Goal: Task Accomplishment & Management: Complete application form

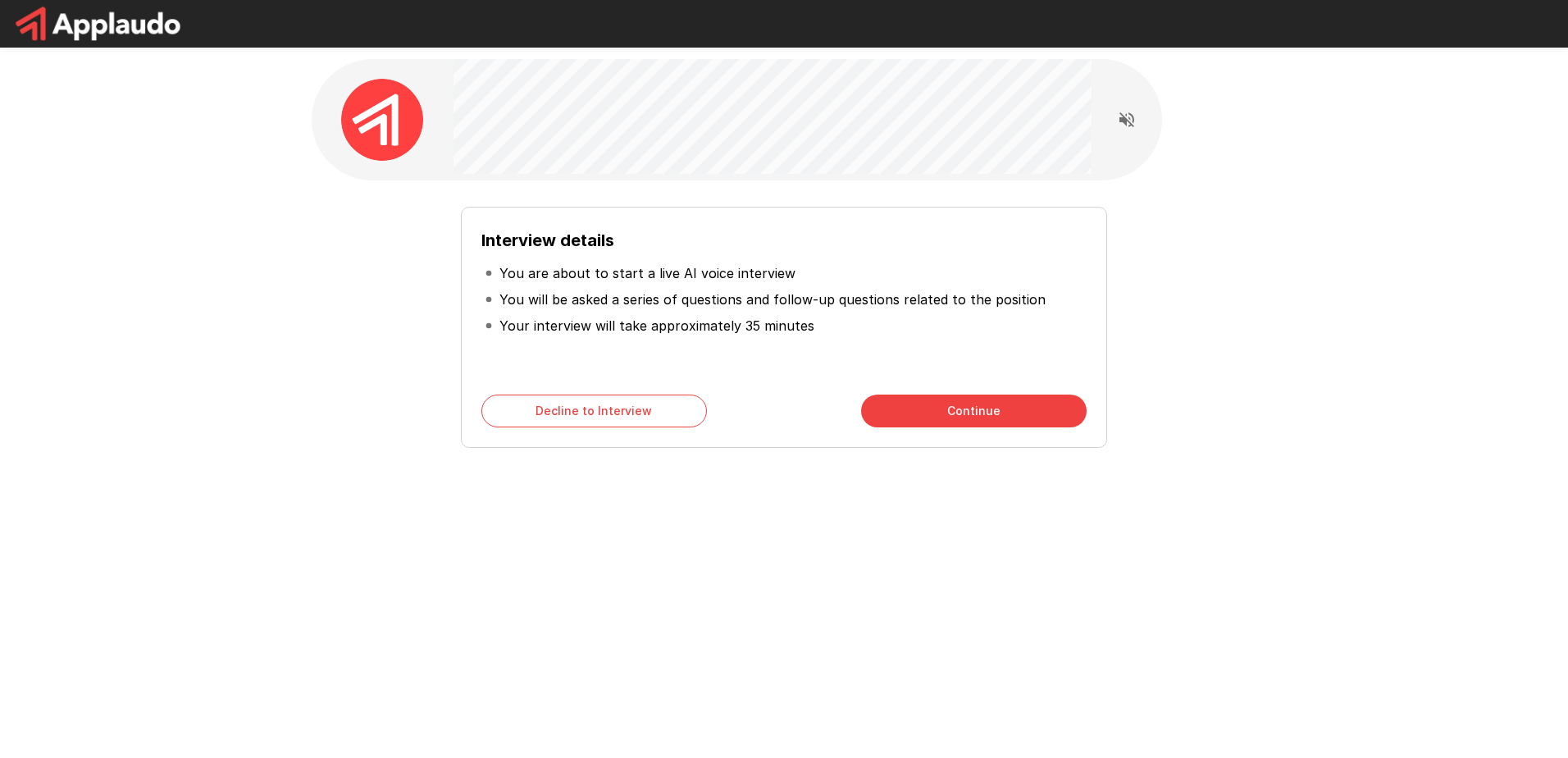
click at [1134, 121] on icon "Read questions aloud" at bounding box center [1127, 120] width 20 height 20
click at [1135, 120] on icon "Read questions aloud" at bounding box center [1127, 120] width 20 height 20
click at [186, 144] on div "Interview details You are about to start a live AI voice interview You will be …" at bounding box center [784, 293] width 1568 height 586
click at [1127, 119] on icon "Stop reading questions aloud" at bounding box center [1127, 120] width 20 height 20
click at [1124, 118] on icon "Read questions aloud" at bounding box center [1127, 120] width 15 height 15
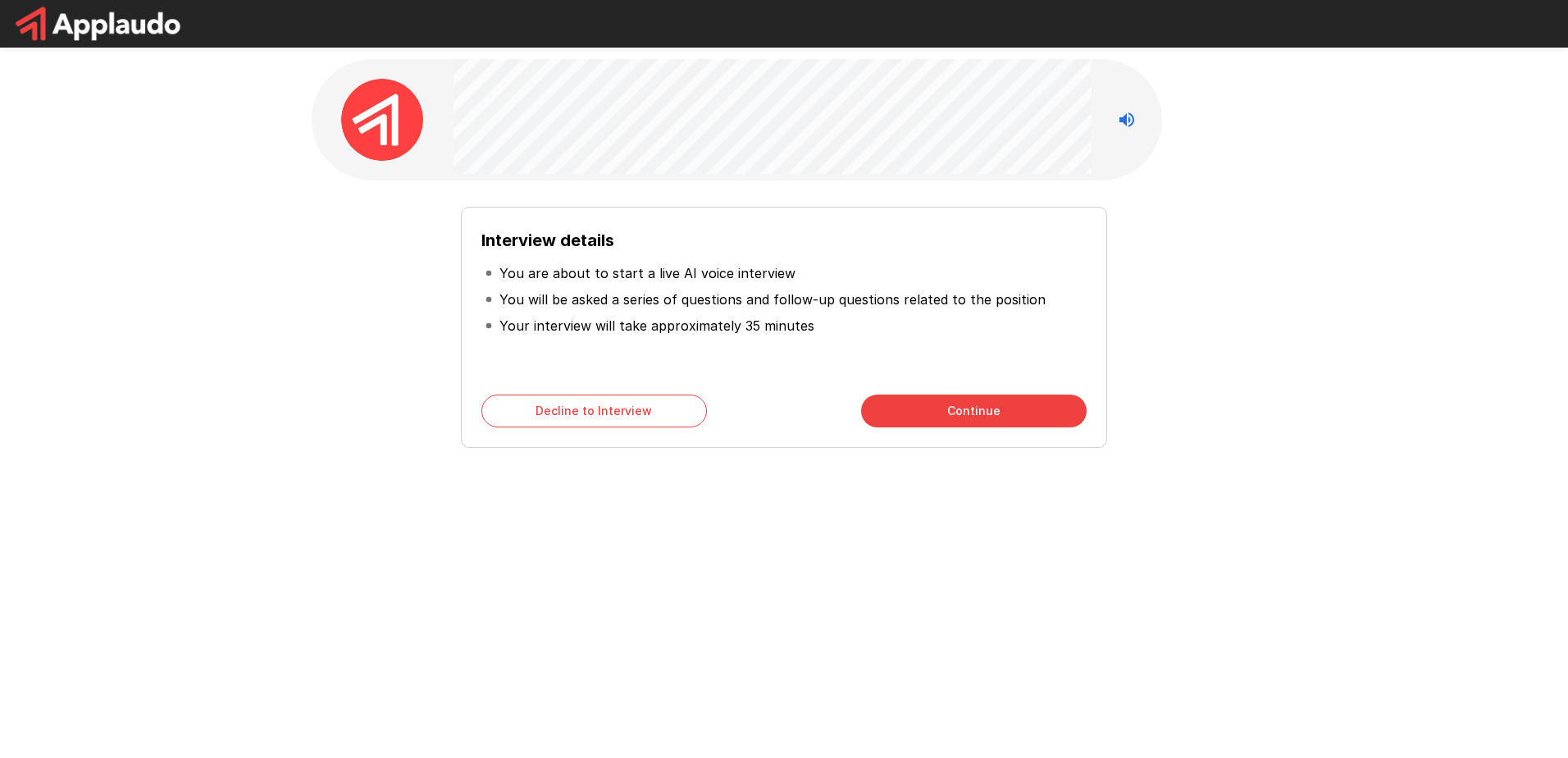
click at [956, 416] on button "Continue" at bounding box center [974, 411] width 226 height 33
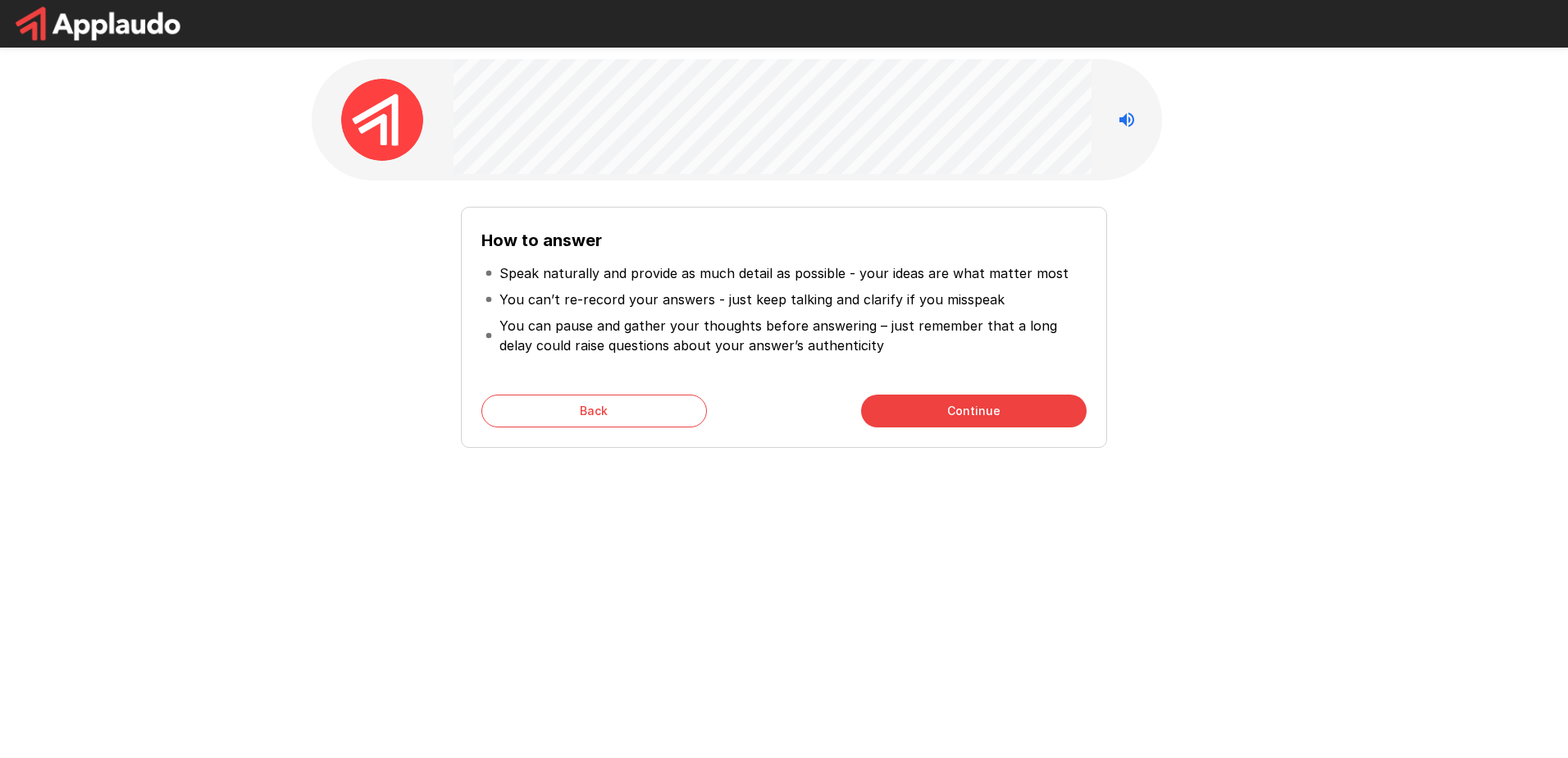
click at [962, 412] on button "Continue" at bounding box center [974, 411] width 226 height 33
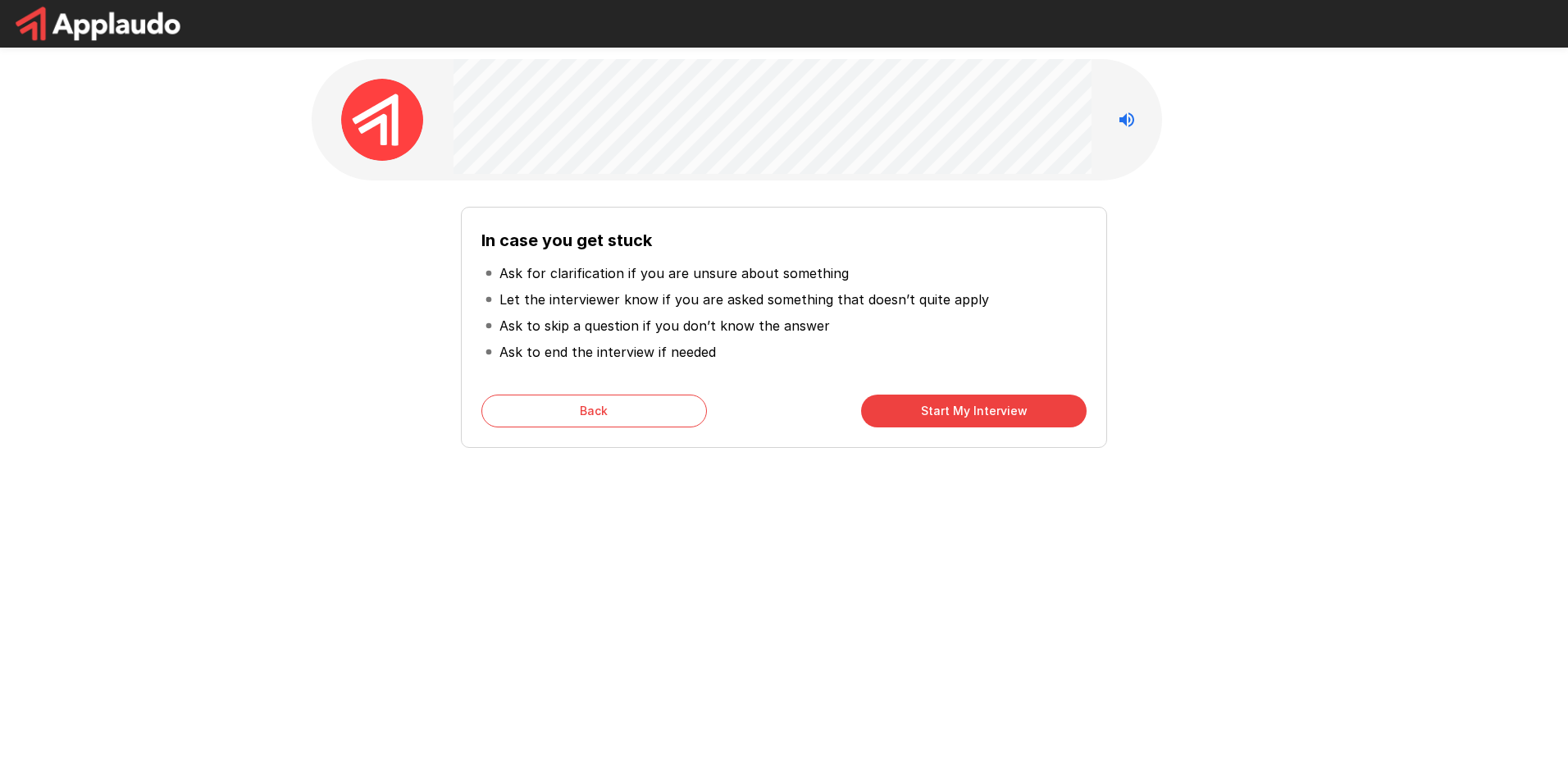
click at [983, 421] on button "Start My Interview" at bounding box center [974, 411] width 226 height 33
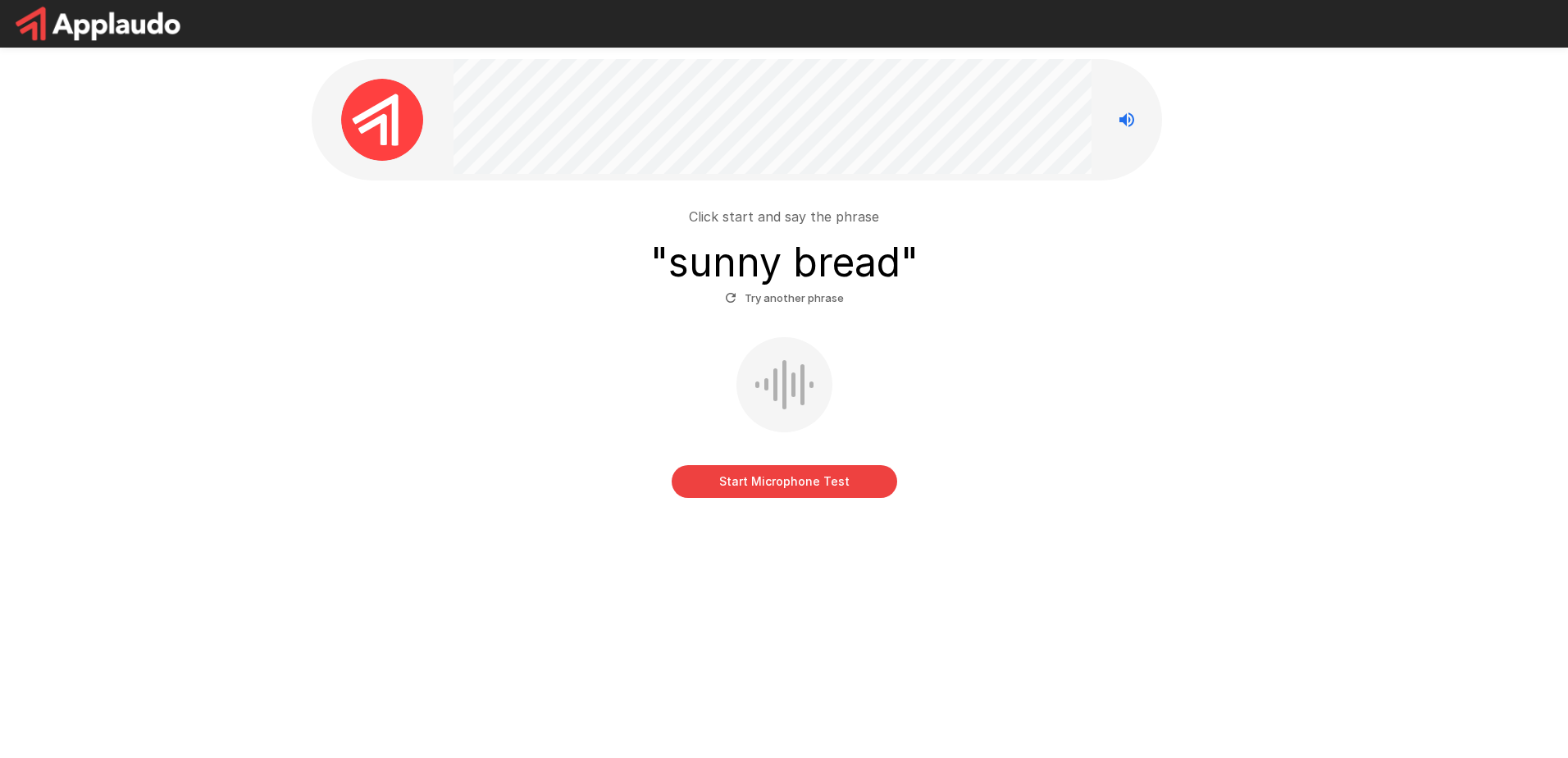
click at [784, 296] on button "Try another phrase" at bounding box center [784, 298] width 127 height 25
click at [791, 476] on button "Start Microphone Test" at bounding box center [784, 481] width 226 height 33
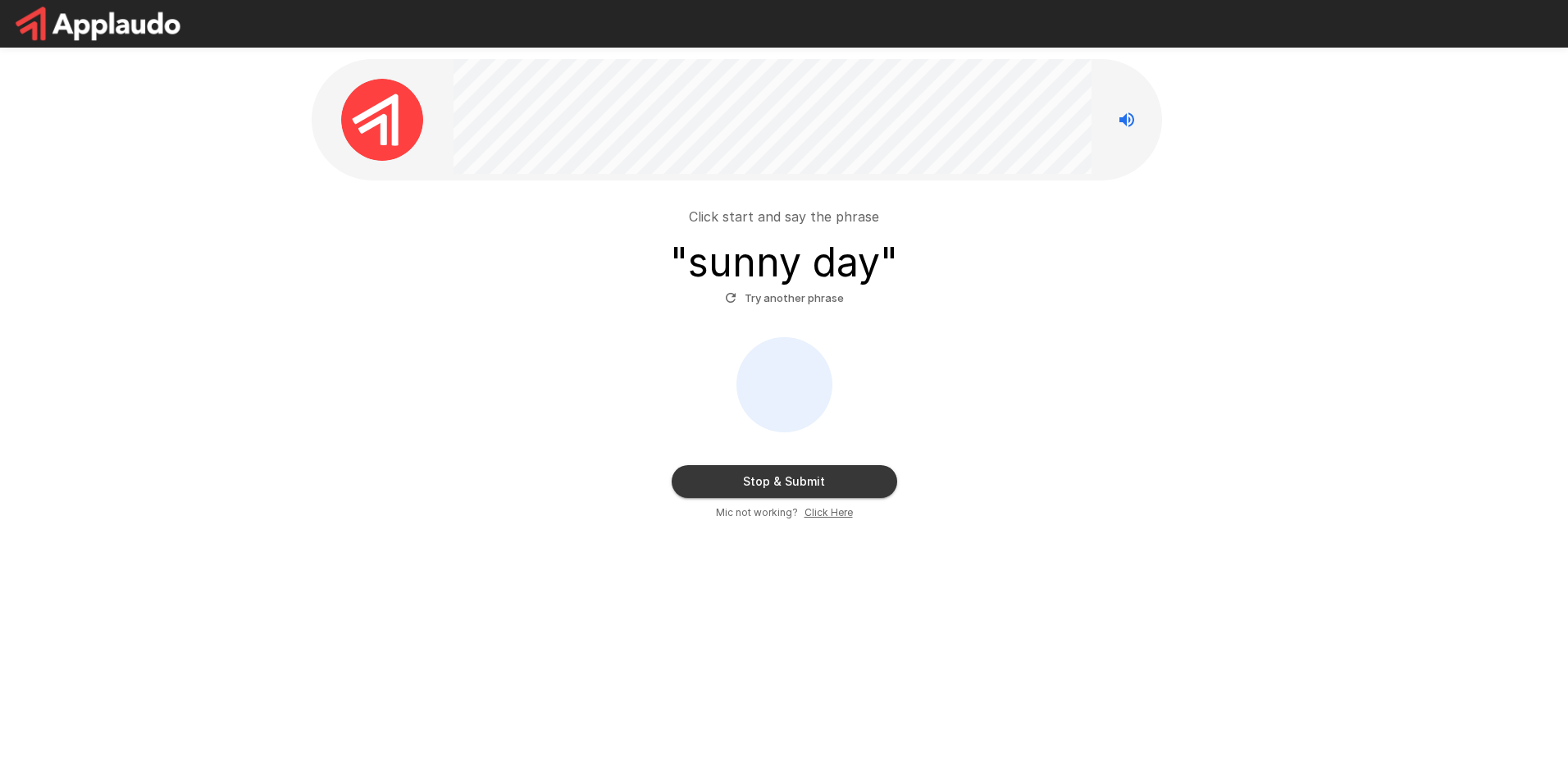
click at [875, 465] on button "Stop & Submit" at bounding box center [784, 481] width 226 height 33
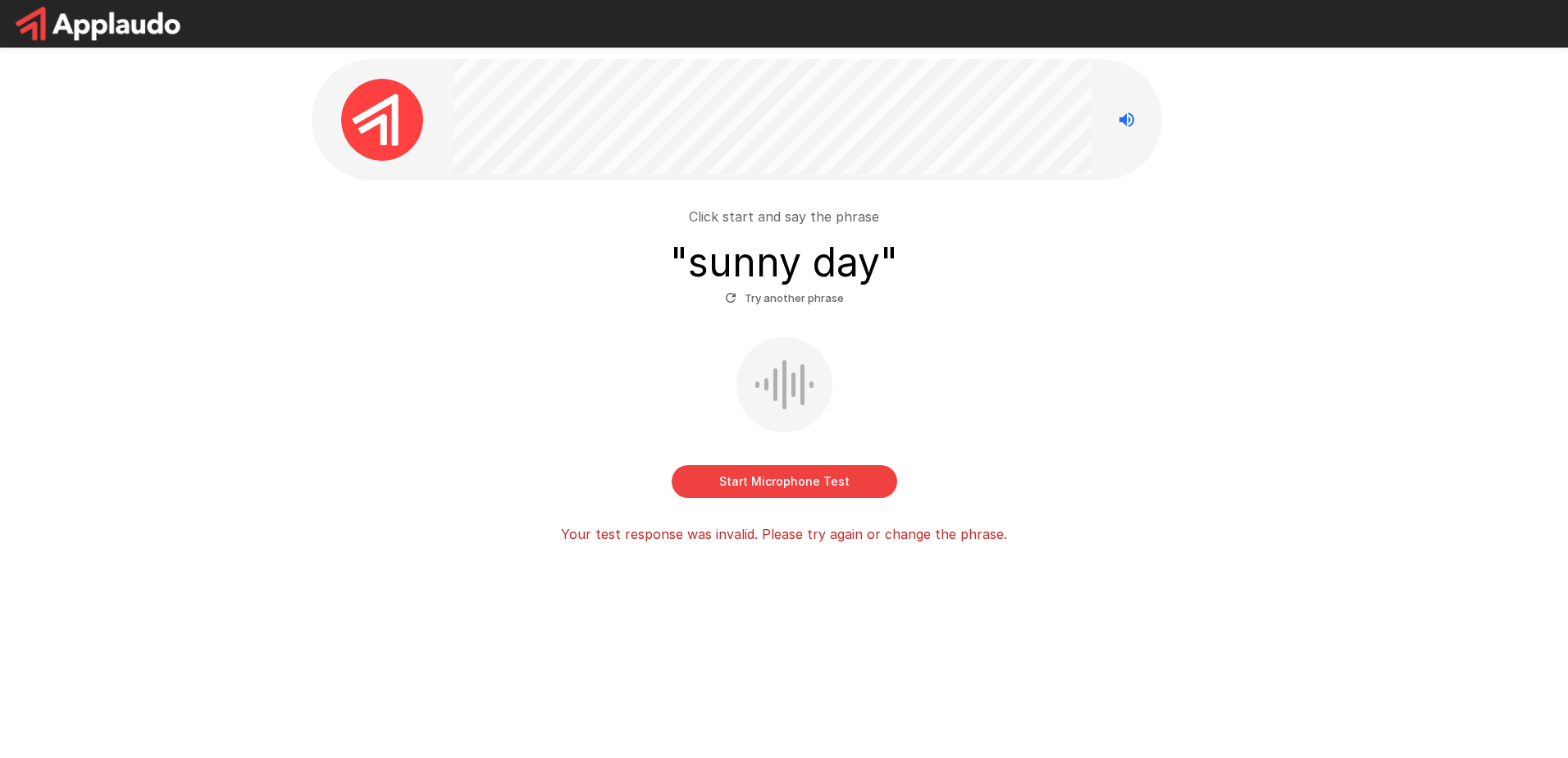
click at [798, 296] on button "Try another phrase" at bounding box center [784, 298] width 127 height 25
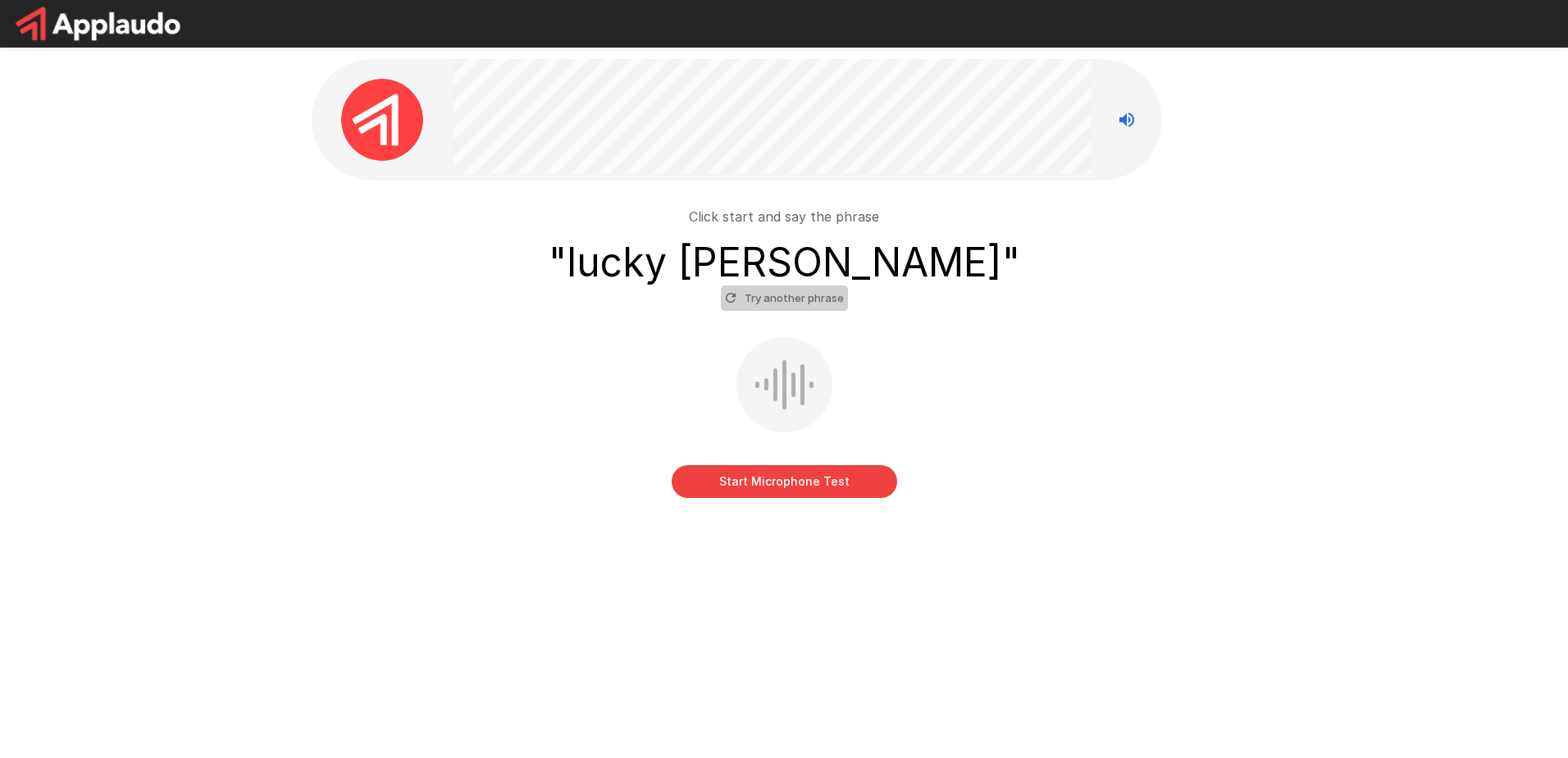
click at [793, 294] on button "Try another phrase" at bounding box center [784, 298] width 127 height 25
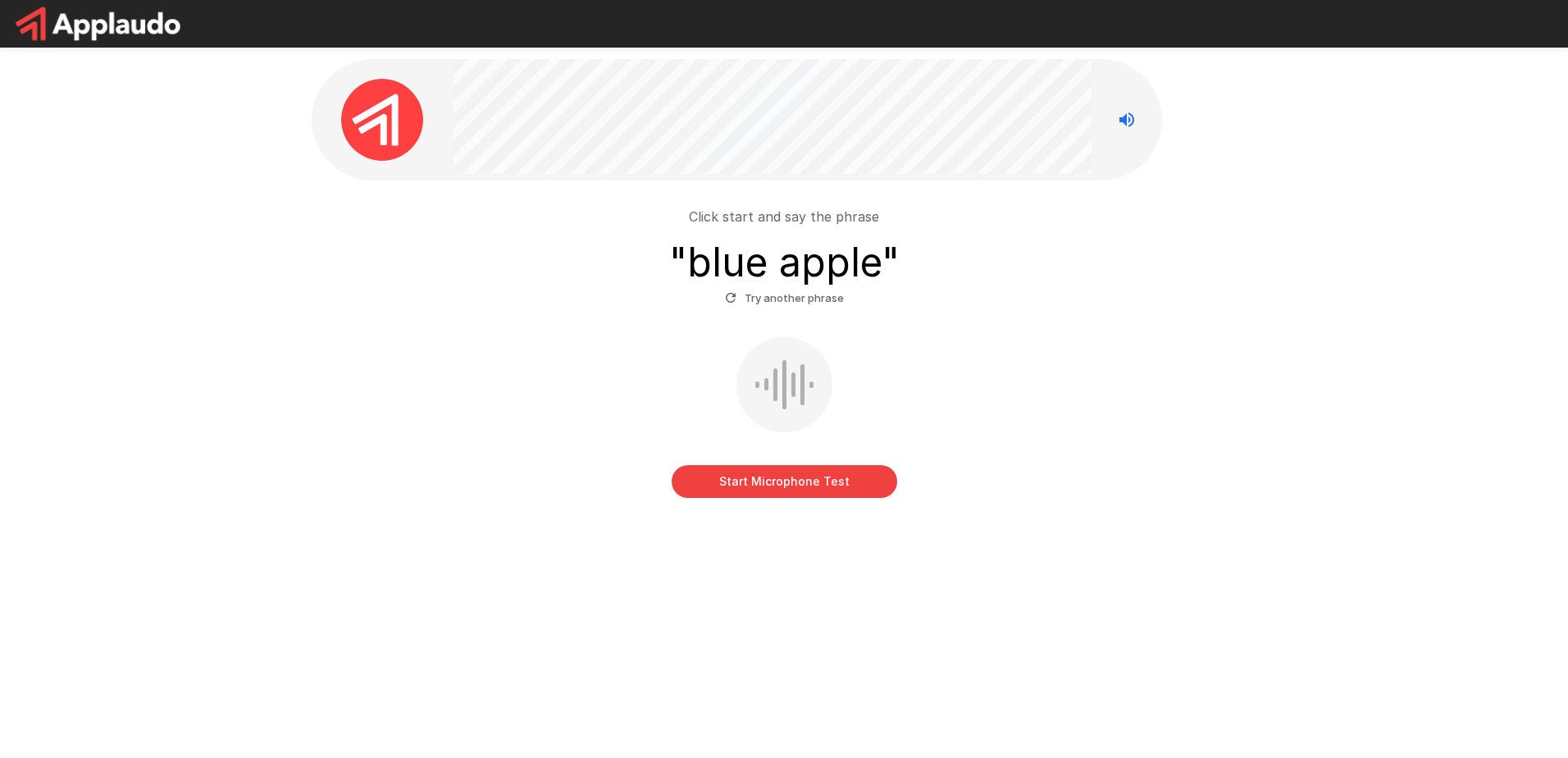
click at [805, 479] on button "Start Microphone Test" at bounding box center [784, 481] width 226 height 33
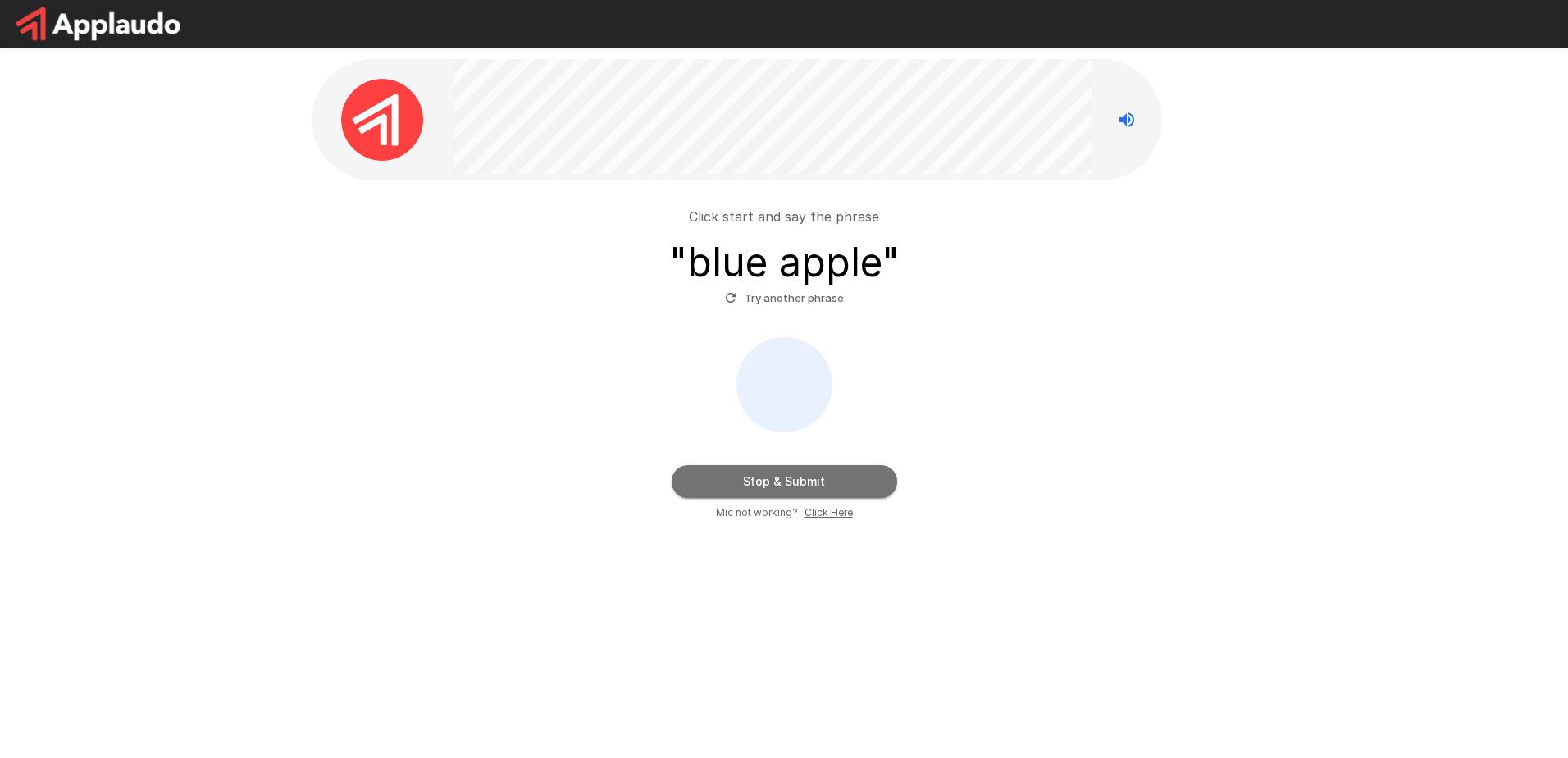
click at [834, 473] on button "Stop & Submit" at bounding box center [784, 481] width 226 height 33
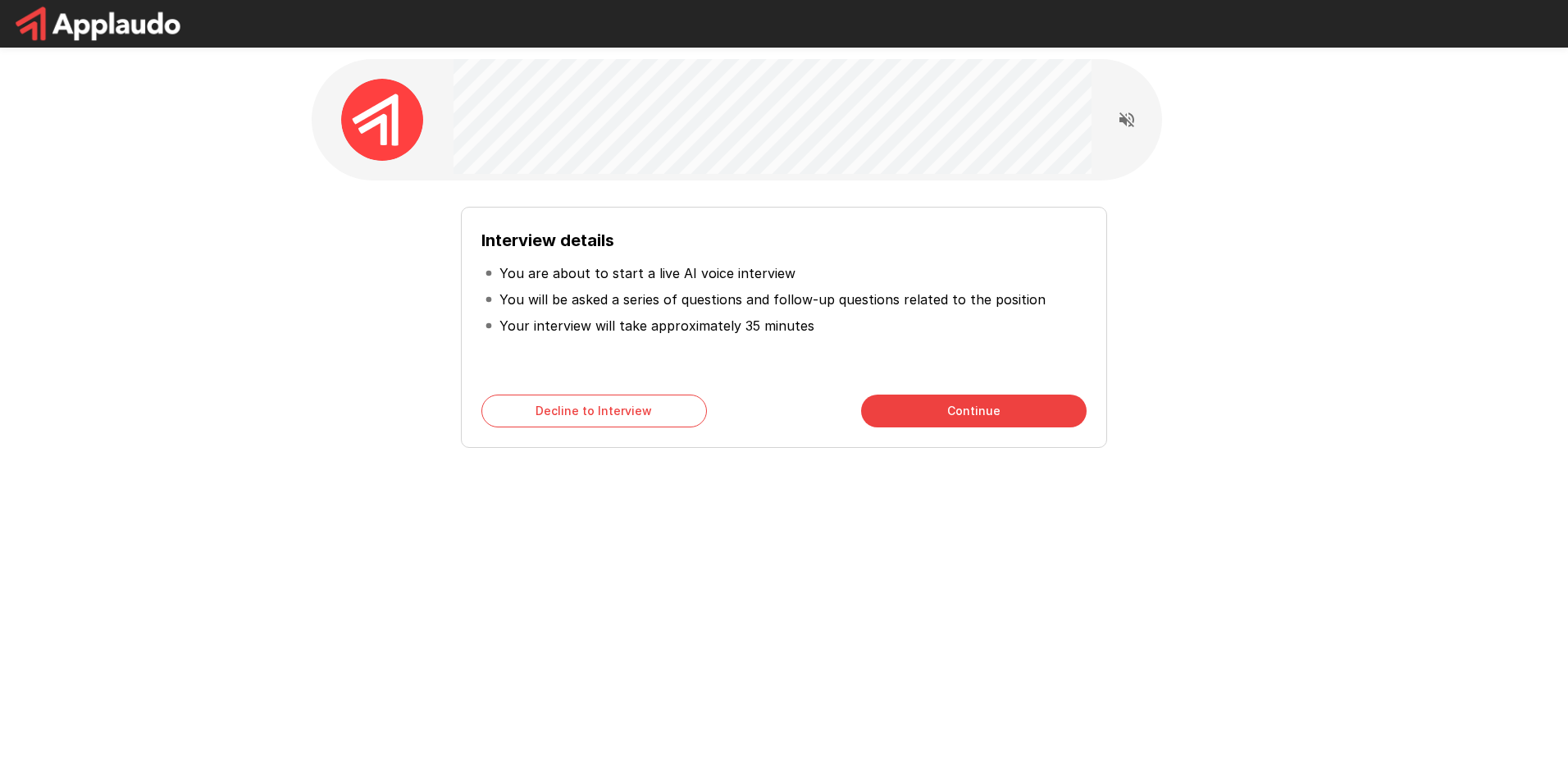
click at [951, 392] on div "Interview details You are about to start a live AI voice interview You will be …" at bounding box center [784, 328] width 646 height 241
click at [963, 411] on button "Continue" at bounding box center [974, 411] width 226 height 33
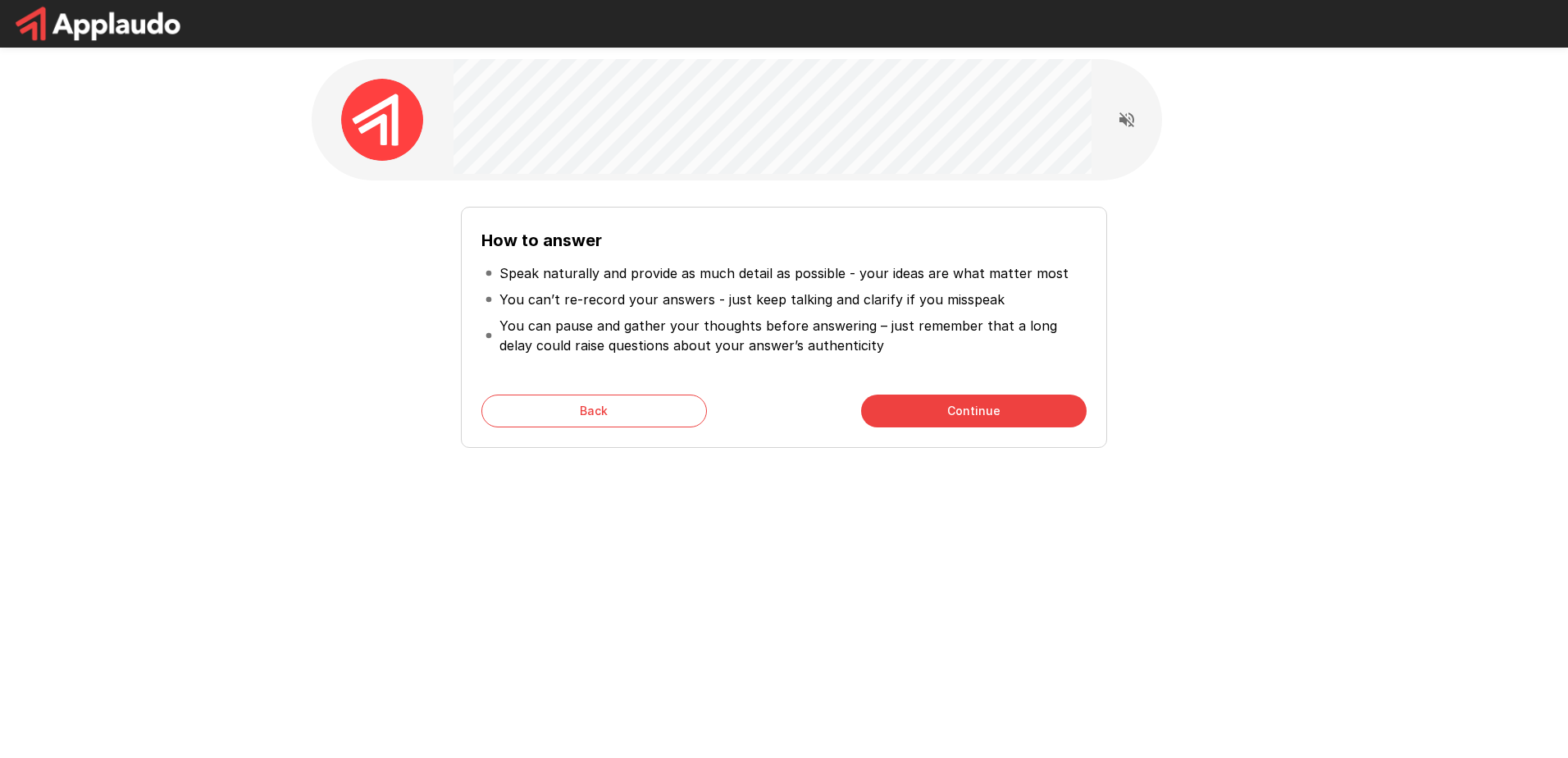
click at [963, 411] on button "Continue" at bounding box center [974, 411] width 226 height 33
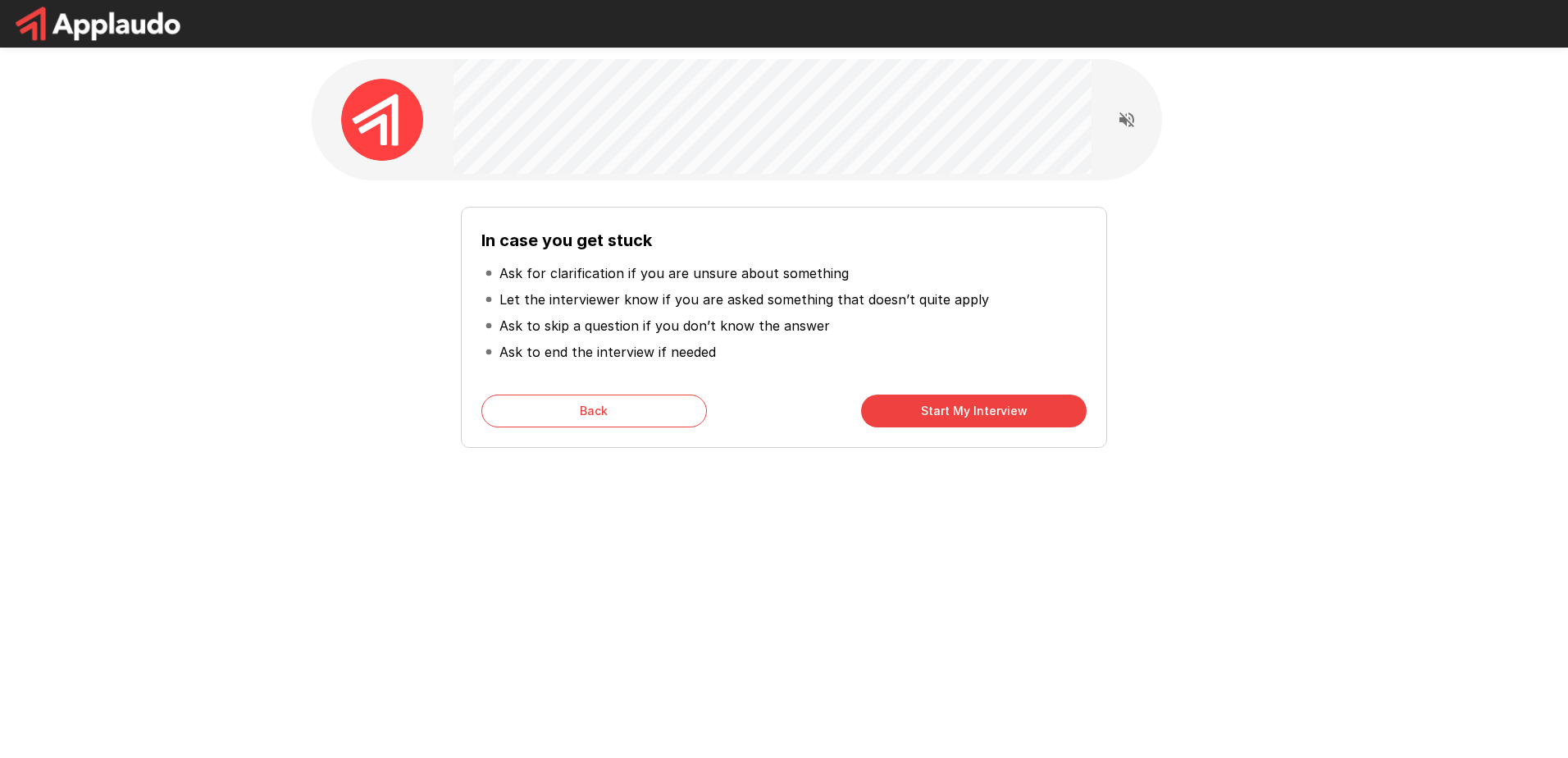
click at [963, 411] on button "Start My Interview" at bounding box center [974, 411] width 226 height 33
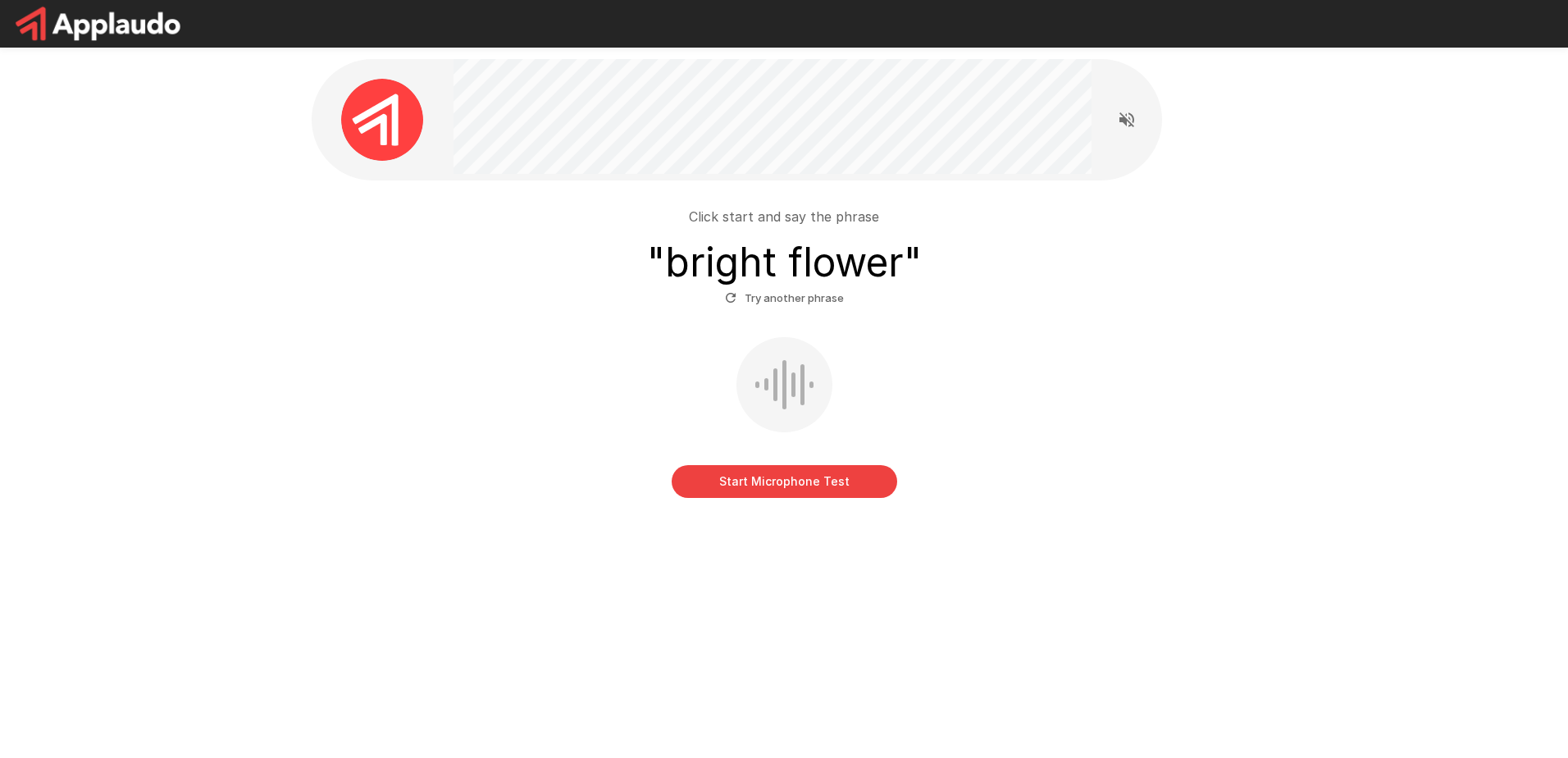
click at [809, 298] on button "Try another phrase" at bounding box center [784, 298] width 127 height 25
click at [814, 296] on button "Try another phrase" at bounding box center [784, 298] width 127 height 25
click at [769, 295] on button "Try another phrase" at bounding box center [784, 298] width 127 height 25
click at [812, 292] on button "Try another phrase" at bounding box center [784, 298] width 127 height 25
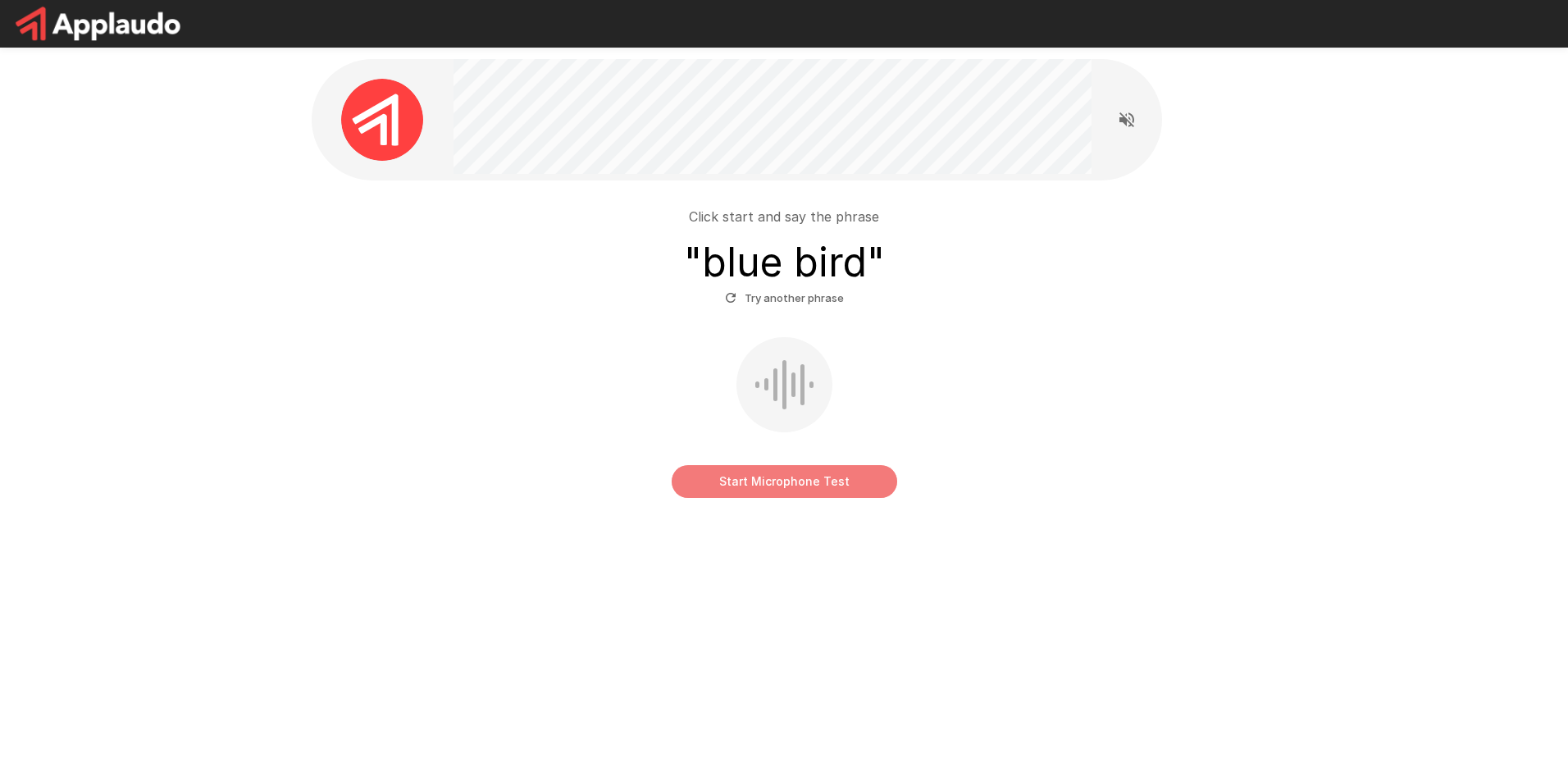
click at [846, 483] on button "Start Microphone Test" at bounding box center [784, 481] width 226 height 33
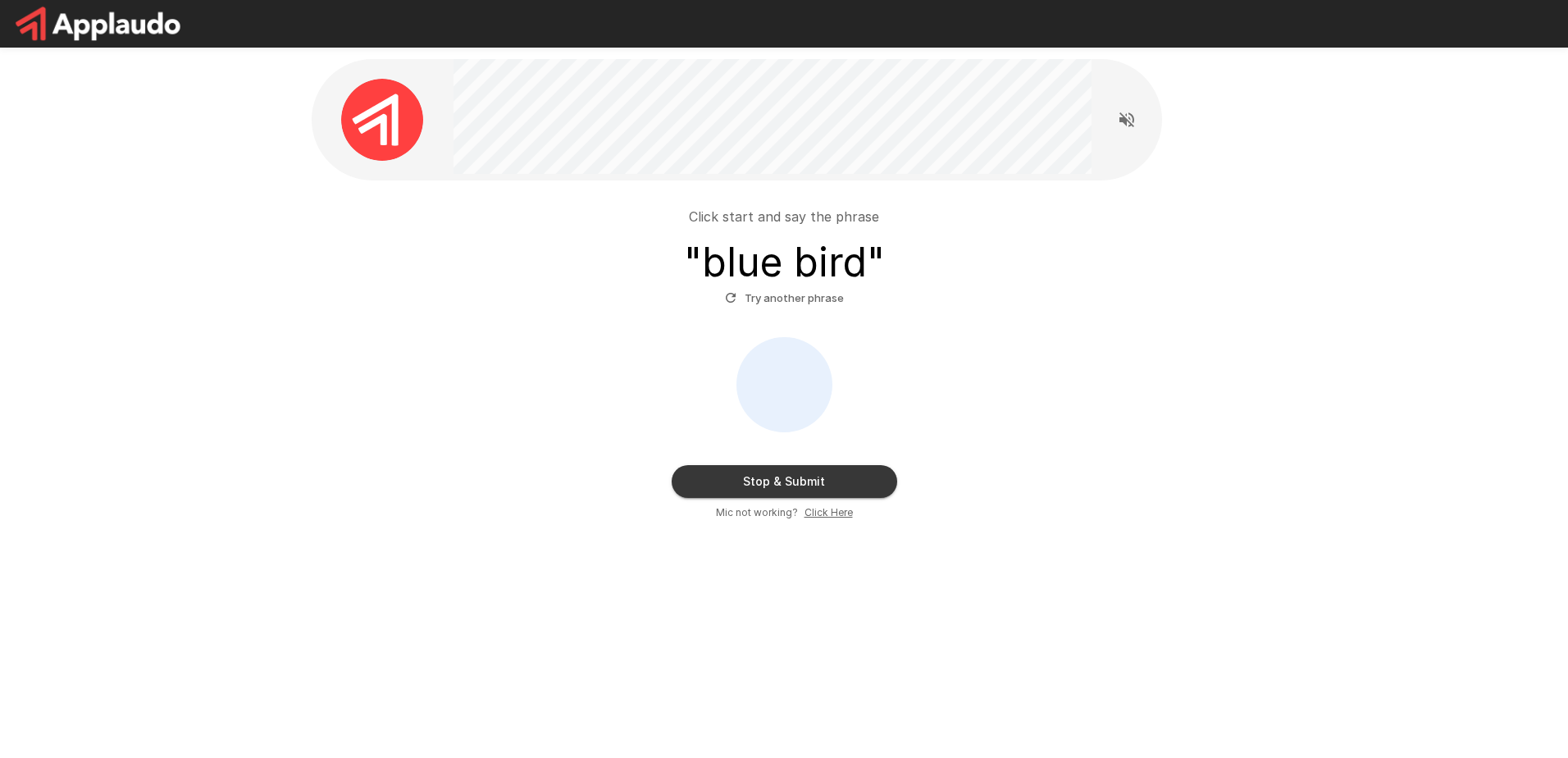
click at [833, 484] on button "Stop & Submit" at bounding box center [784, 481] width 226 height 33
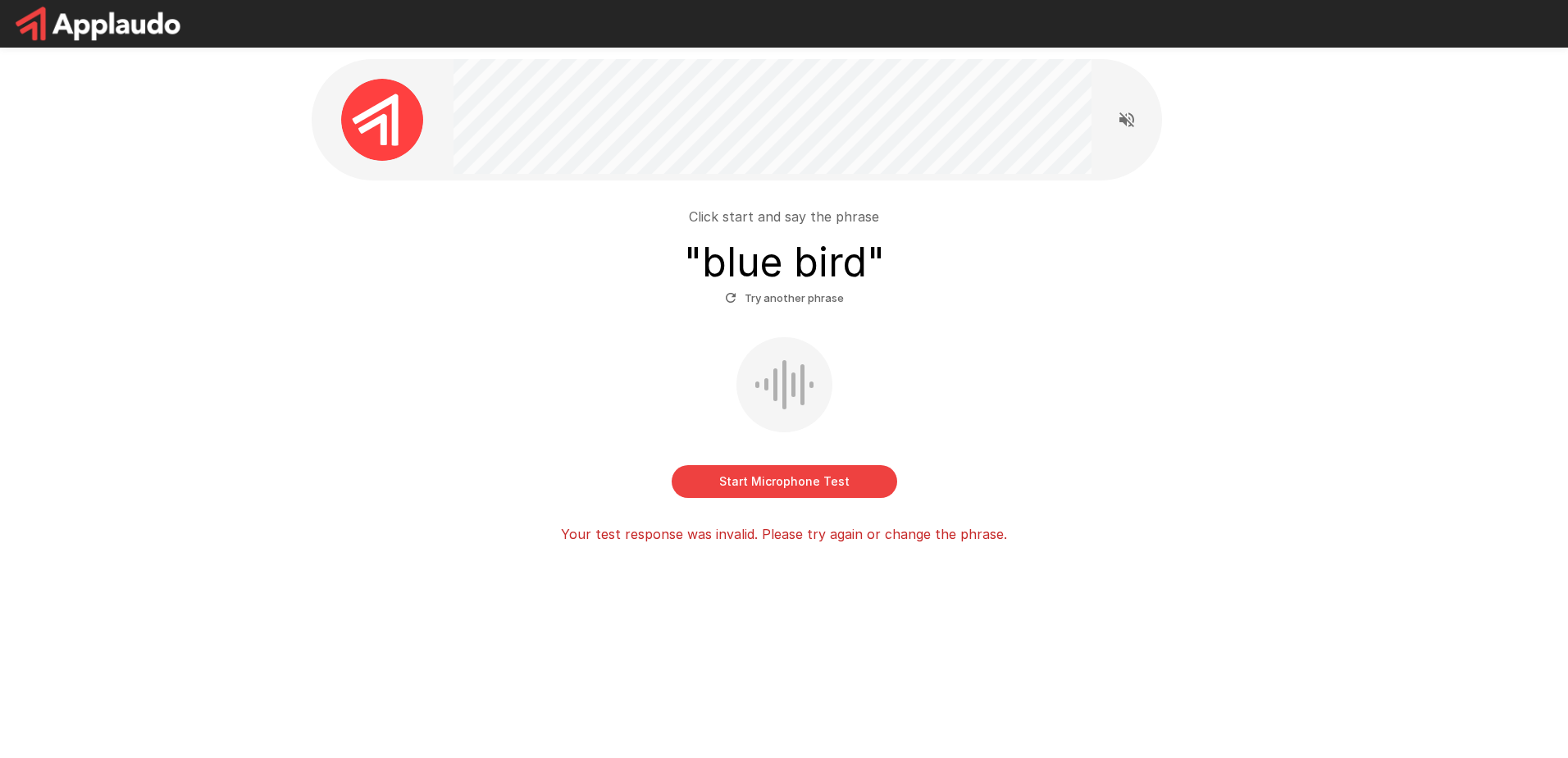
click at [821, 480] on button "Start Microphone Test" at bounding box center [784, 481] width 226 height 33
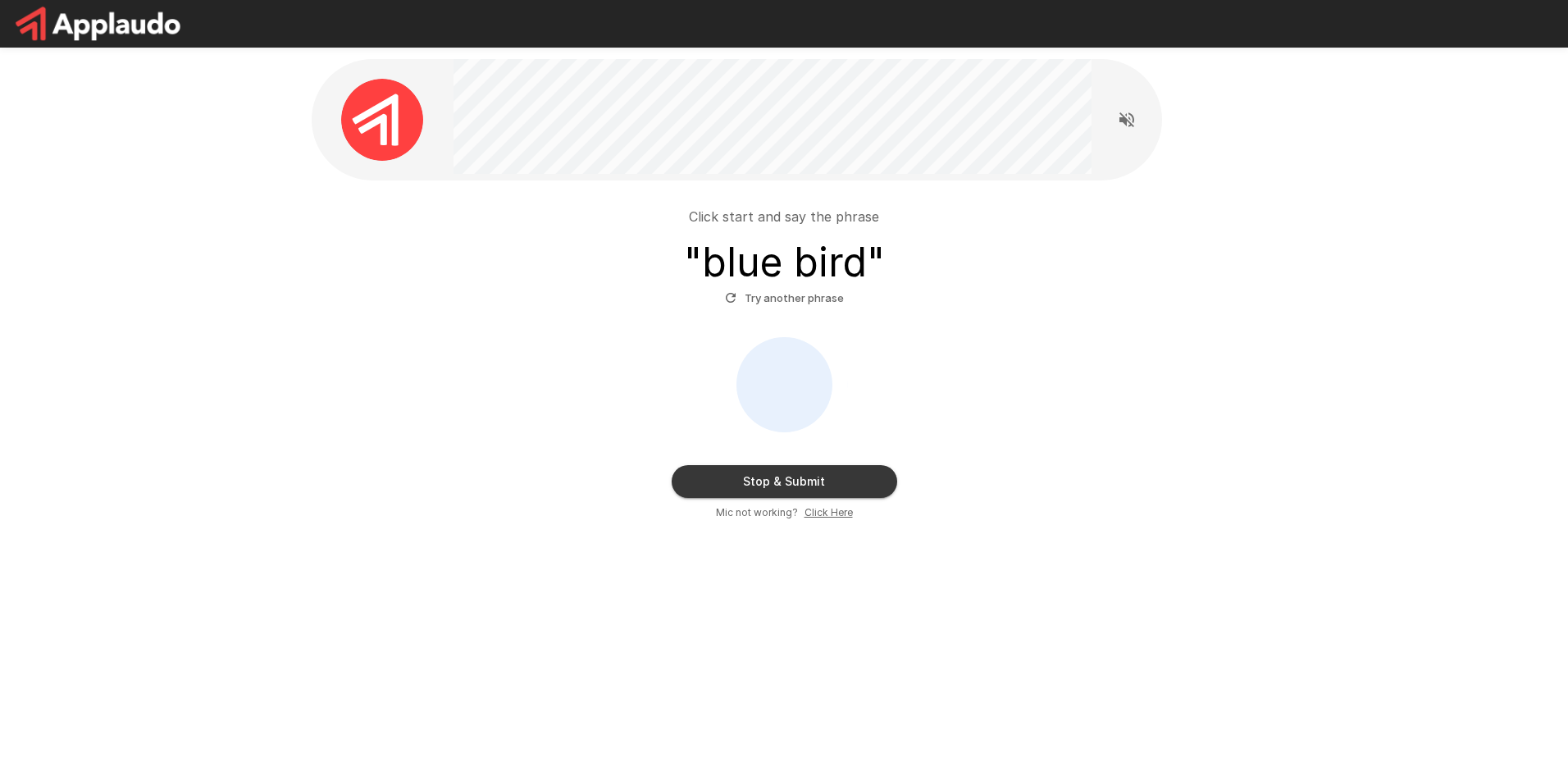
click at [821, 480] on button "Stop & Submit" at bounding box center [784, 481] width 226 height 33
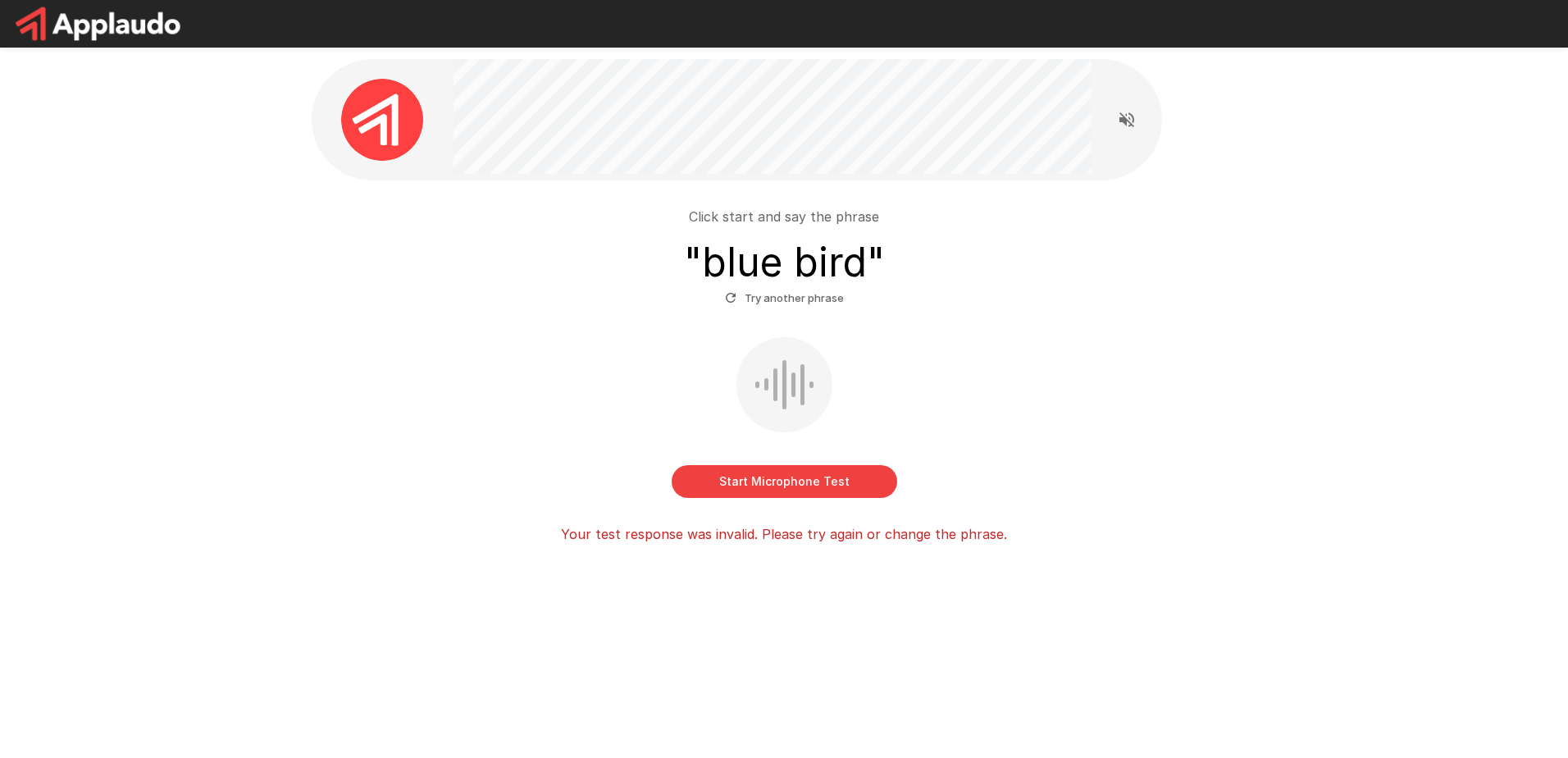
click at [1431, 162] on div "Click start and say the phrase " blue bird " Try another phrase Start Microphon…" at bounding box center [784, 341] width 1568 height 682
click at [790, 476] on button "Start Microphone Test" at bounding box center [784, 481] width 226 height 33
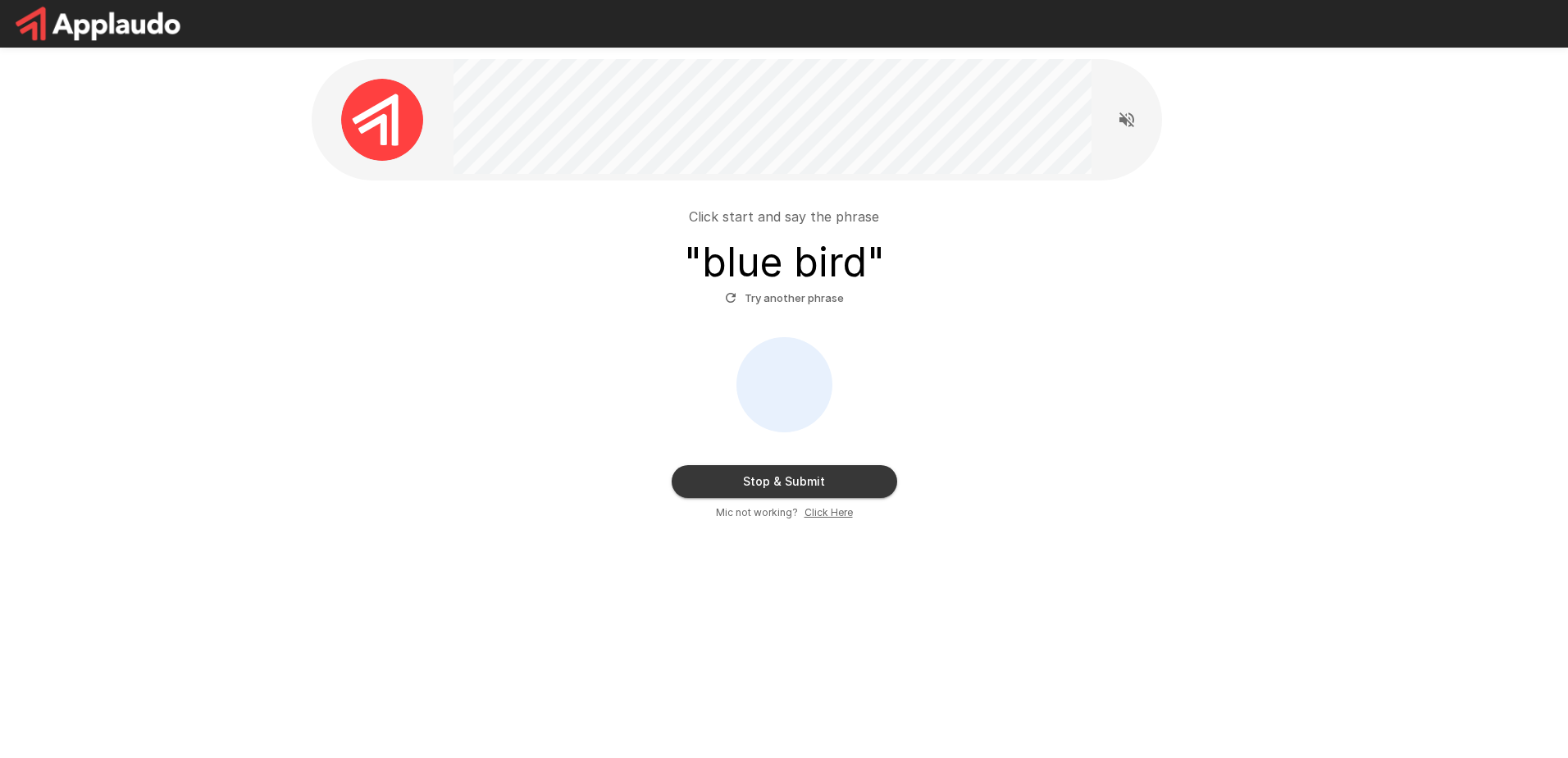
click at [847, 472] on button "Stop & Submit" at bounding box center [784, 481] width 226 height 33
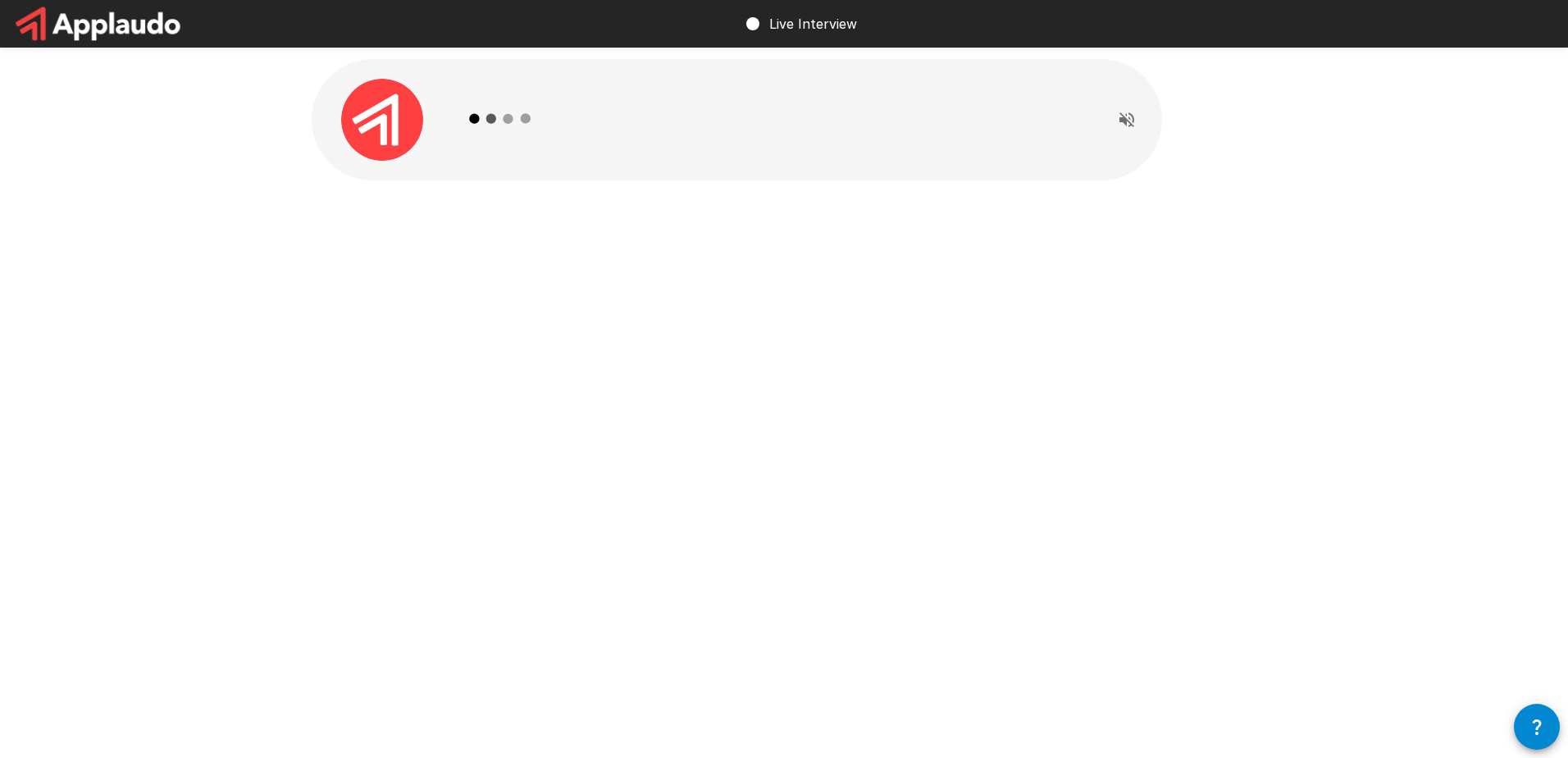
click at [1144, 349] on div "Live Interview" at bounding box center [784, 379] width 1568 height 758
click at [1132, 121] on icon "Read questions aloud" at bounding box center [1127, 120] width 15 height 15
click at [975, 411] on div "Live Interview" at bounding box center [784, 379] width 1568 height 758
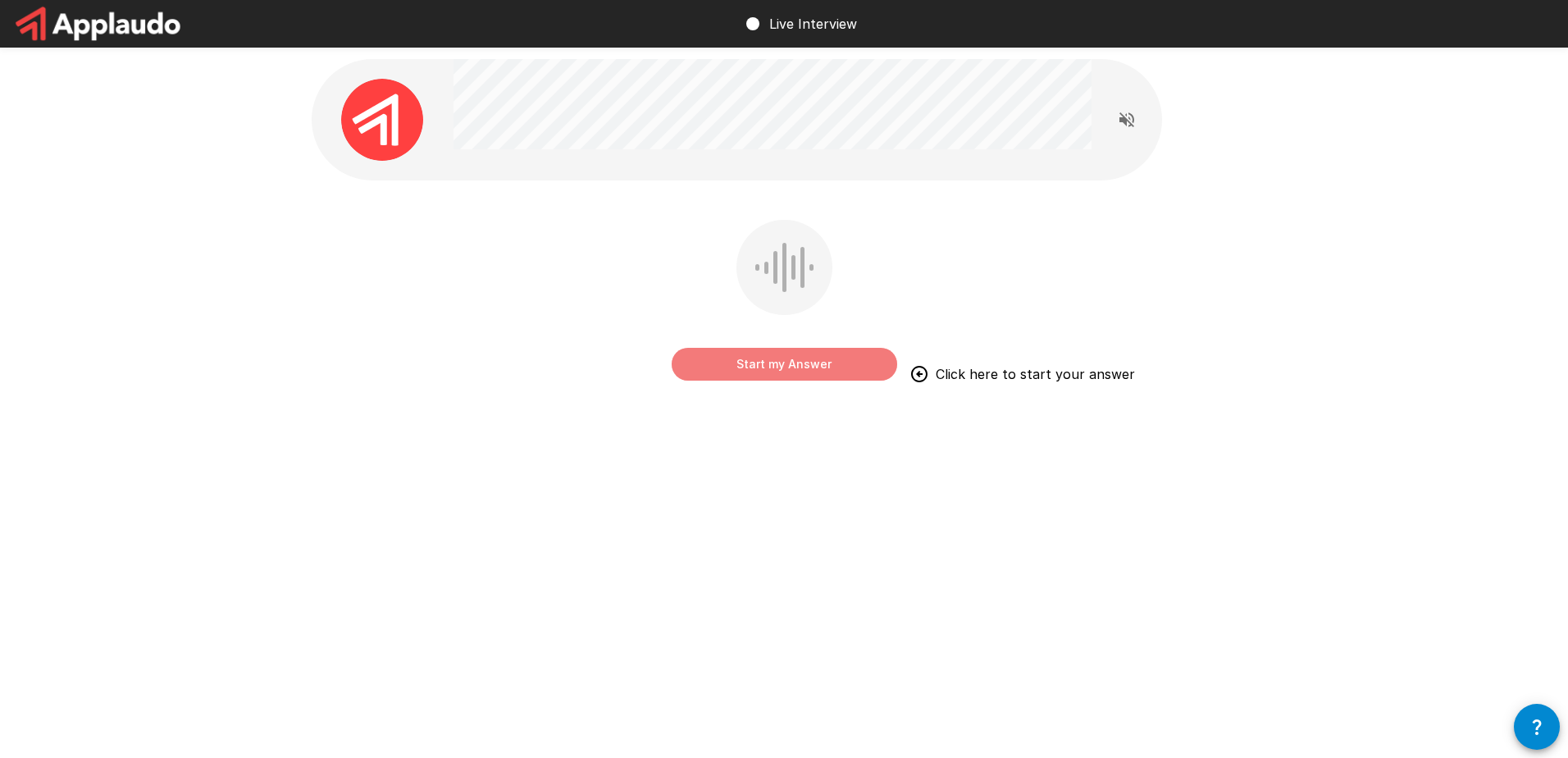
click at [784, 364] on button "Start my Answer" at bounding box center [784, 364] width 226 height 33
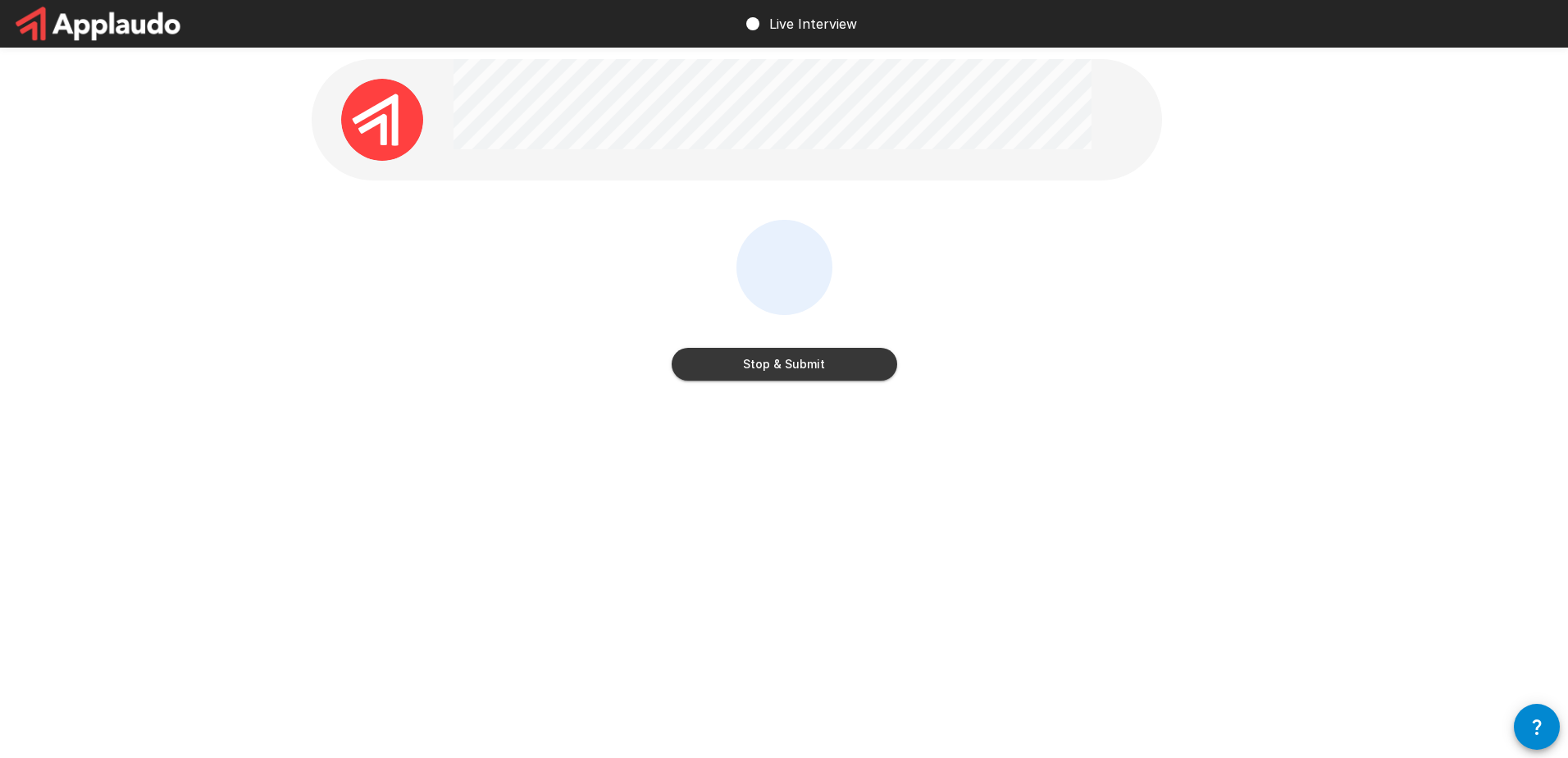
drag, startPoint x: 843, startPoint y: 352, endPoint x: 859, endPoint y: 356, distance: 16.5
click at [843, 351] on button "Stop & Submit" at bounding box center [784, 364] width 226 height 33
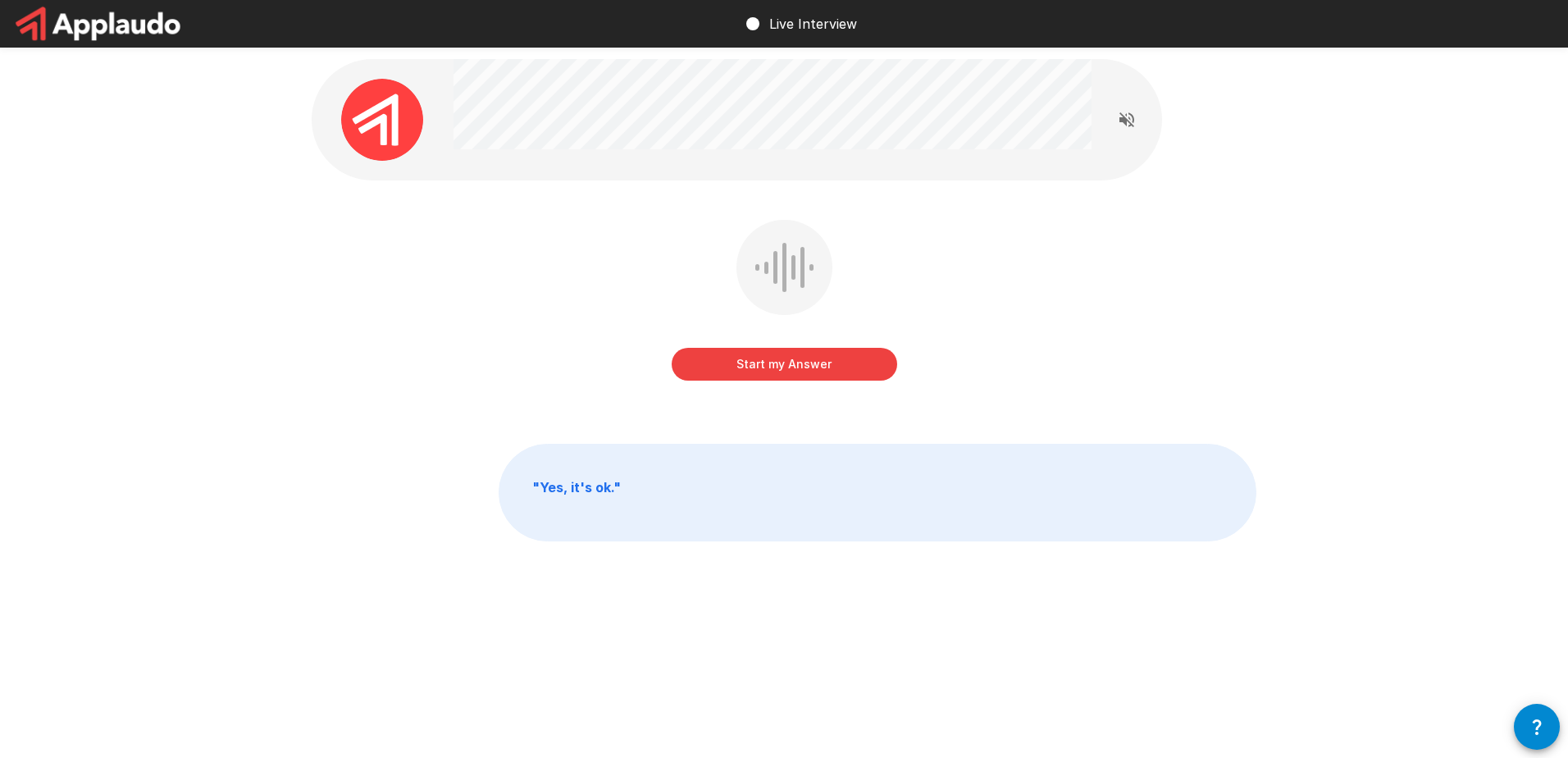
click at [1081, 335] on div "Start my Answer" at bounding box center [784, 312] width 945 height 185
click at [797, 358] on button "Start my Answer" at bounding box center [784, 364] width 226 height 33
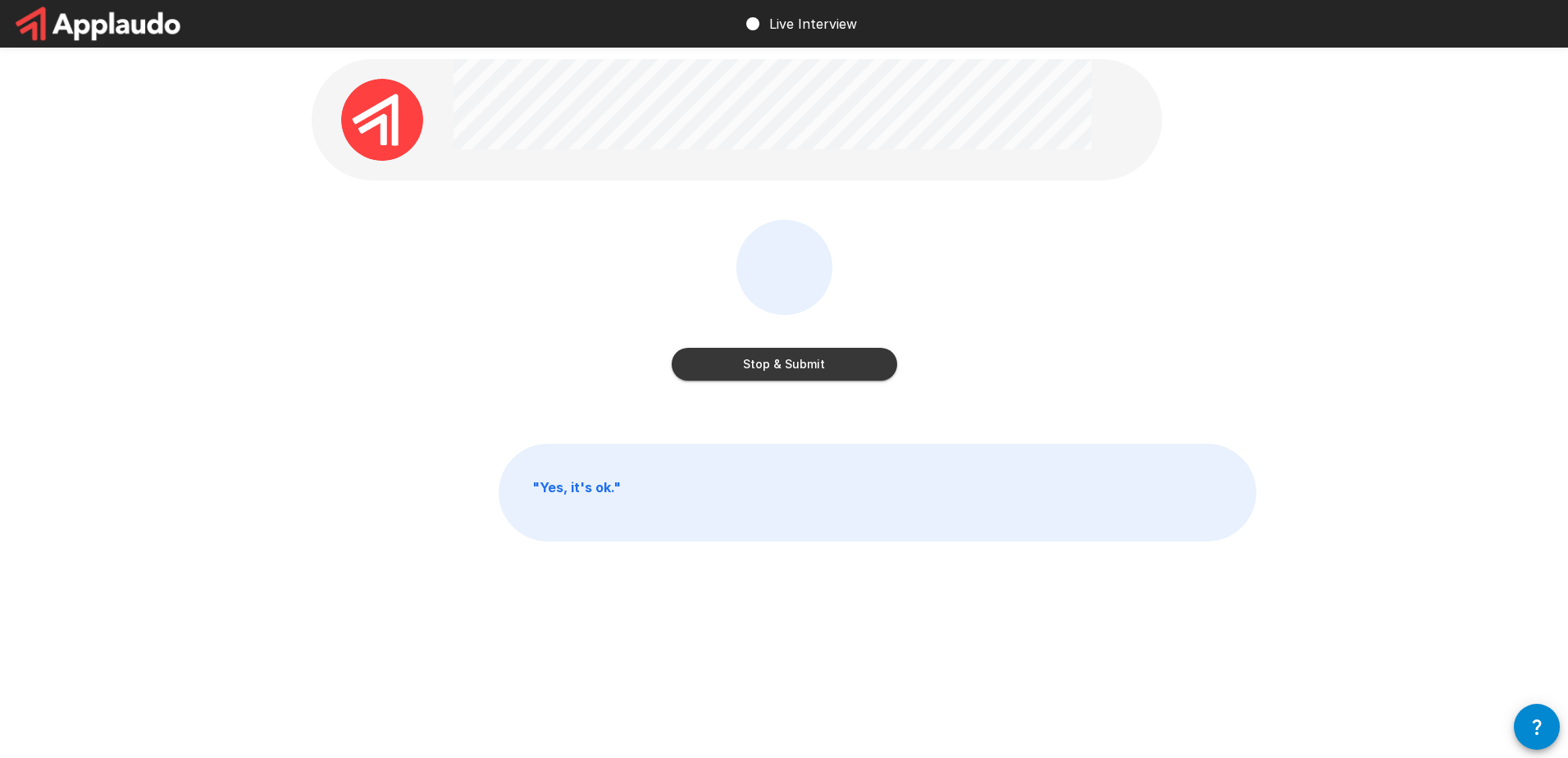
click at [796, 360] on button "Stop & Submit" at bounding box center [784, 364] width 226 height 33
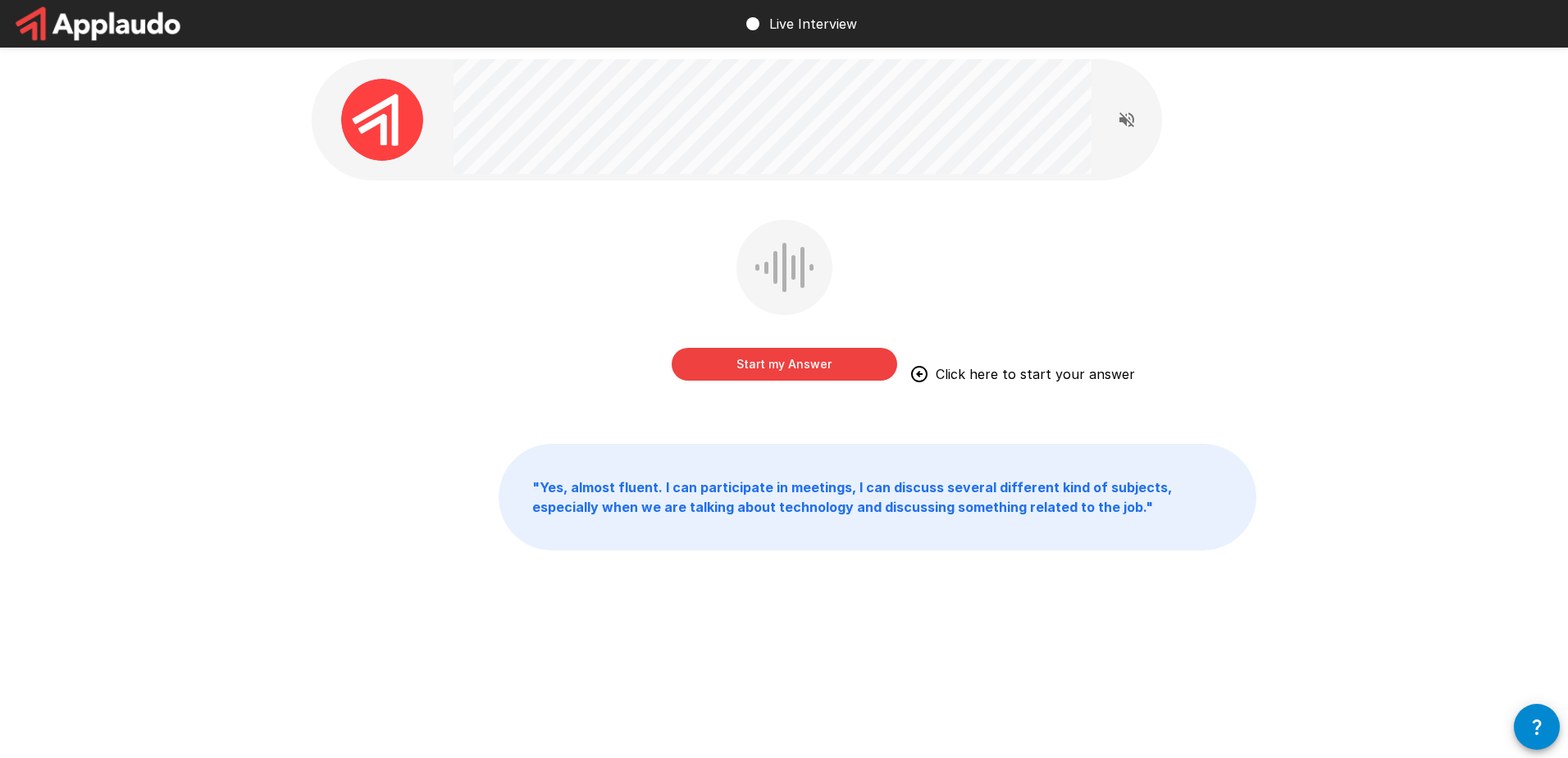
click at [826, 362] on button "Start my Answer" at bounding box center [784, 364] width 226 height 33
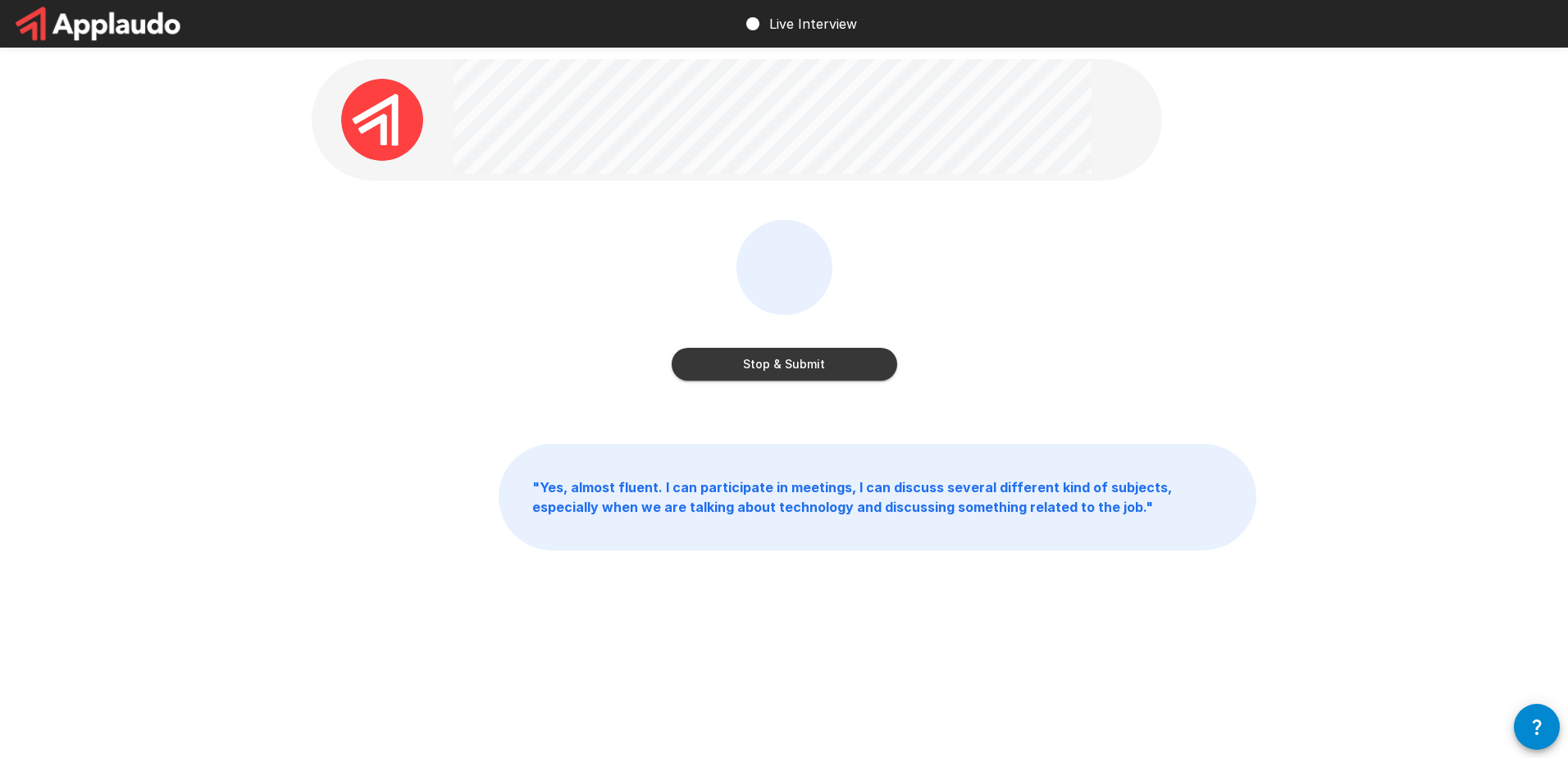
click at [826, 362] on button "Stop & Submit" at bounding box center [784, 364] width 226 height 33
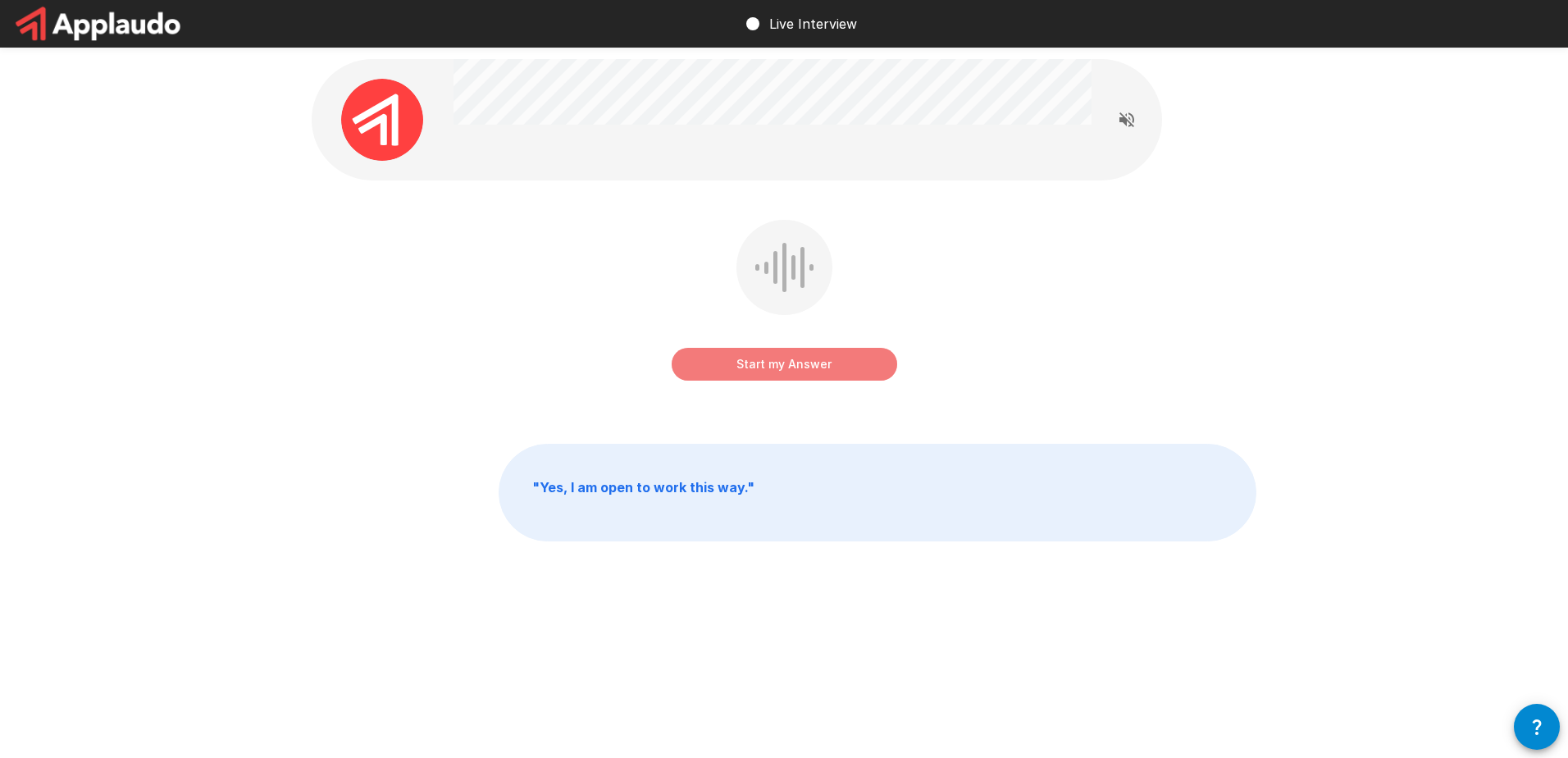
click at [815, 360] on button "Start my Answer" at bounding box center [784, 364] width 226 height 33
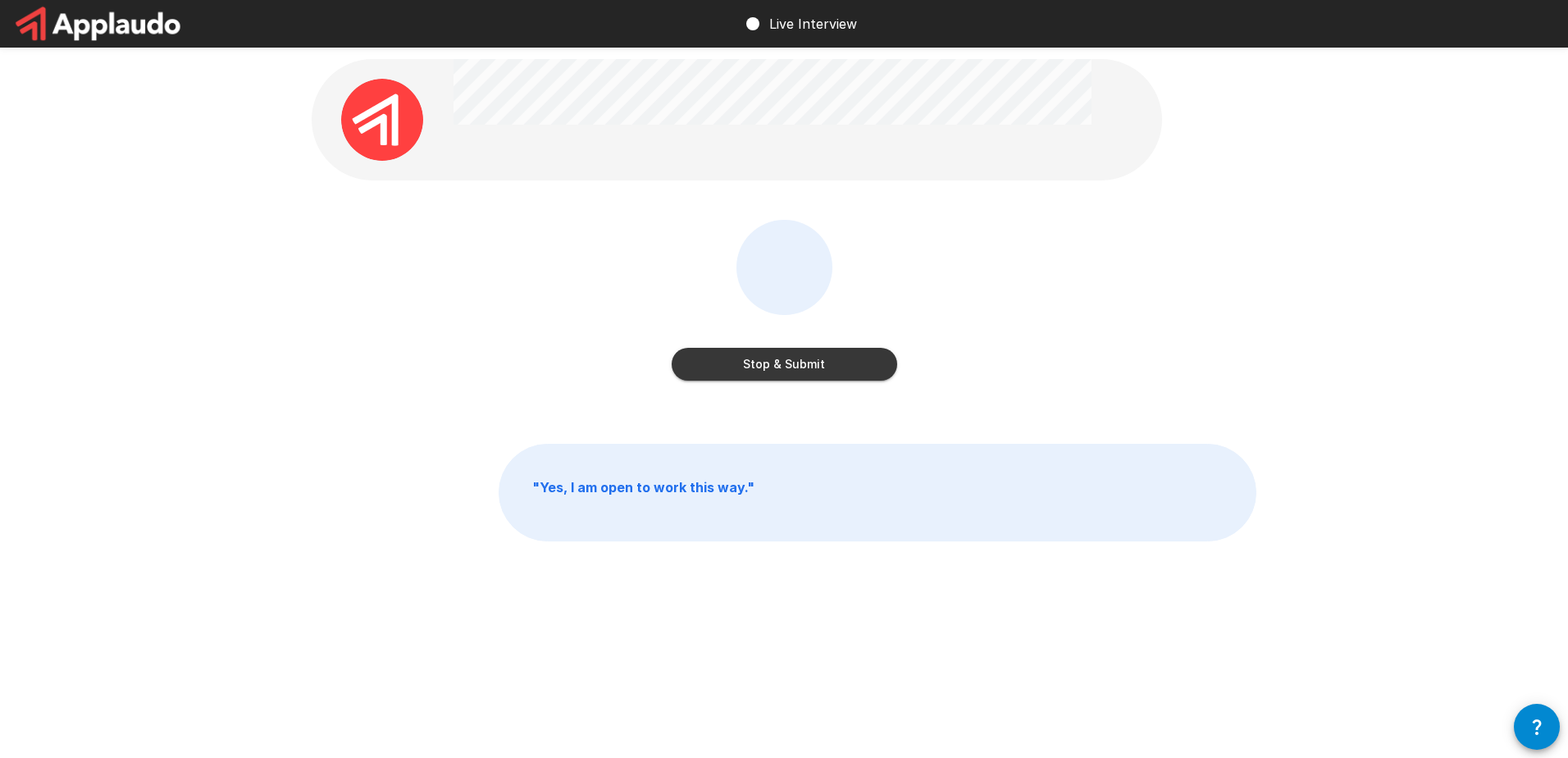
click at [813, 360] on button "Stop & Submit" at bounding box center [784, 364] width 226 height 33
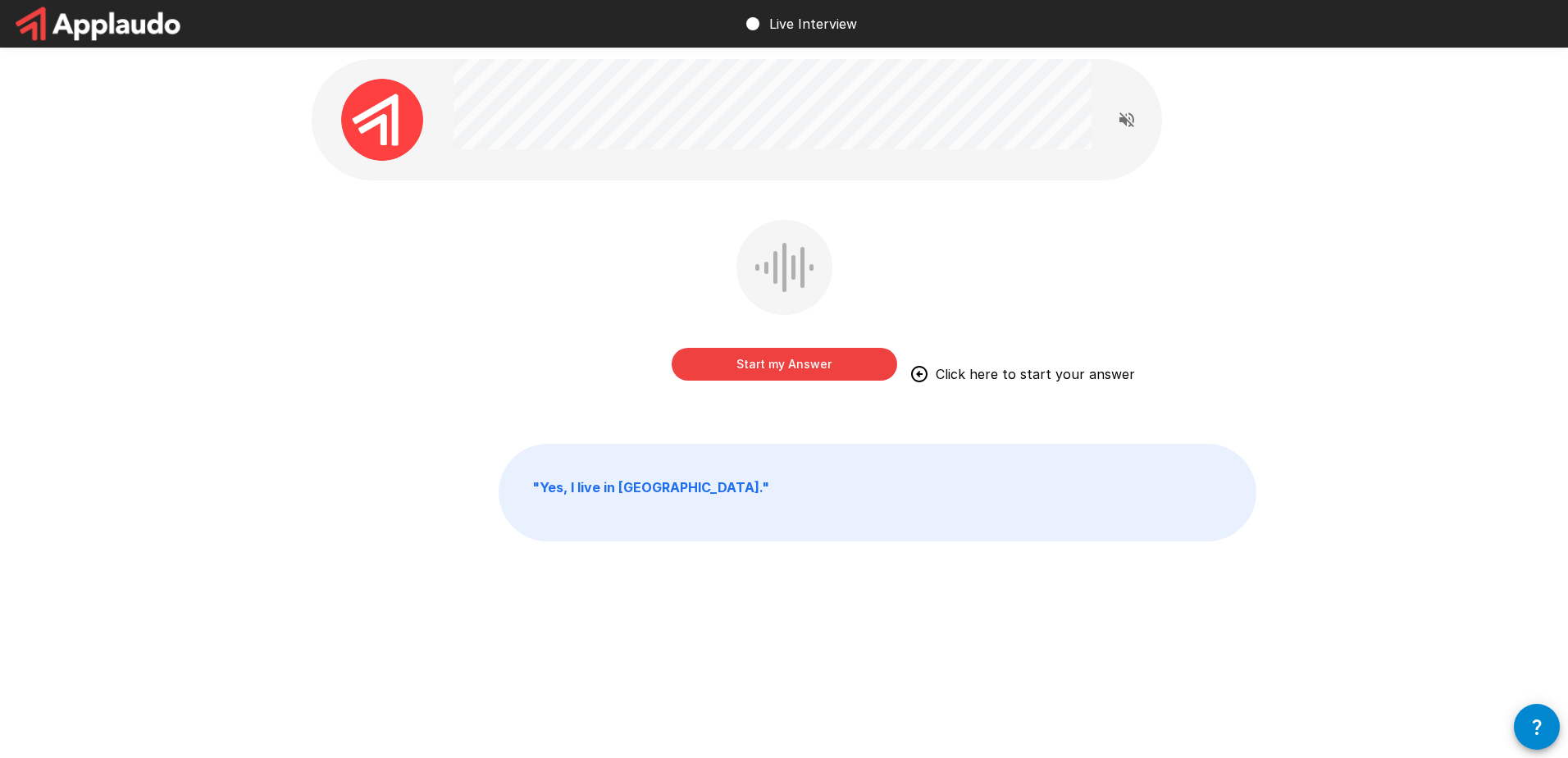
click at [748, 371] on button "Start my Answer" at bounding box center [784, 364] width 226 height 33
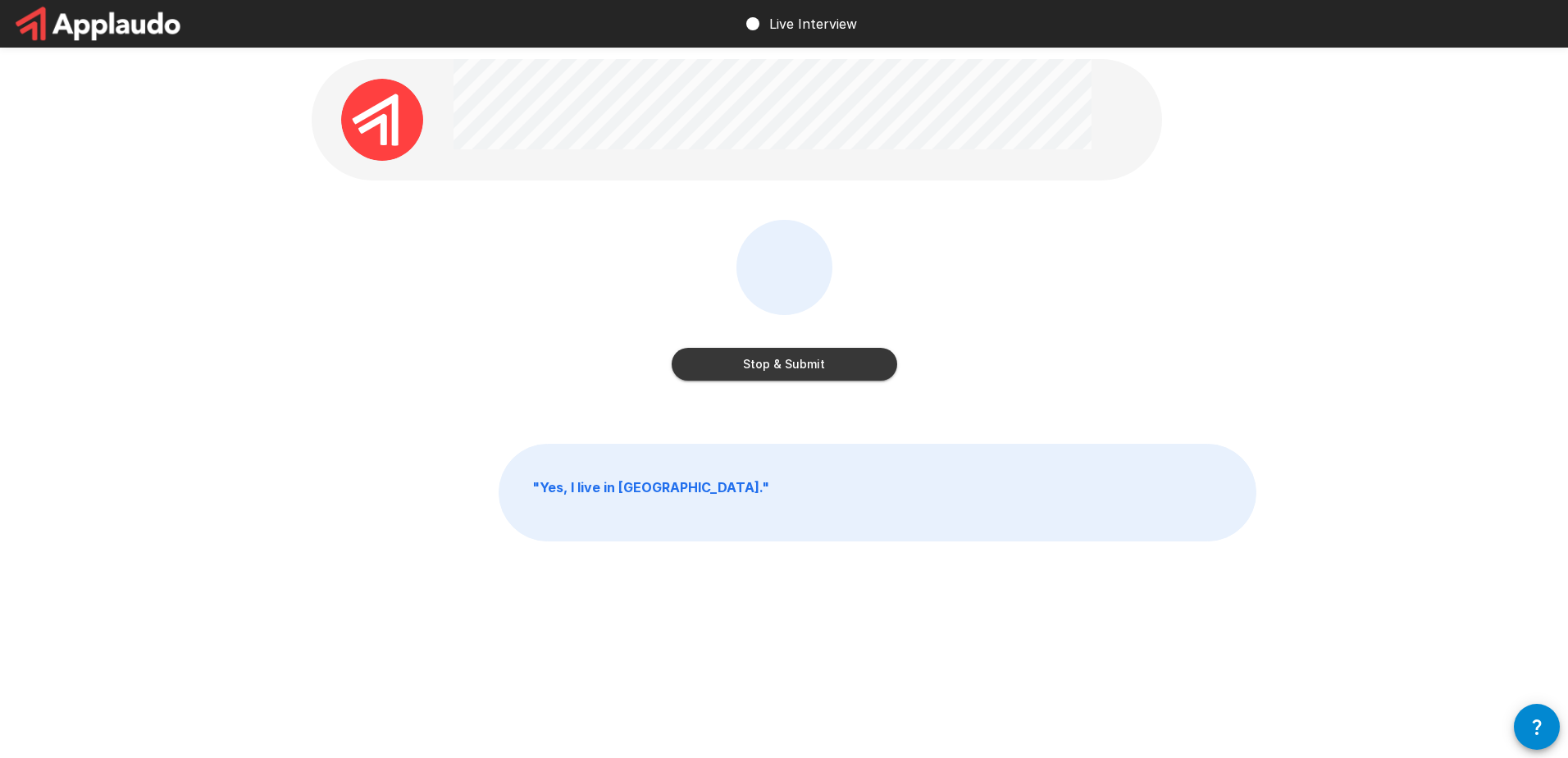
click at [748, 371] on button "Stop & Submit" at bounding box center [784, 364] width 226 height 33
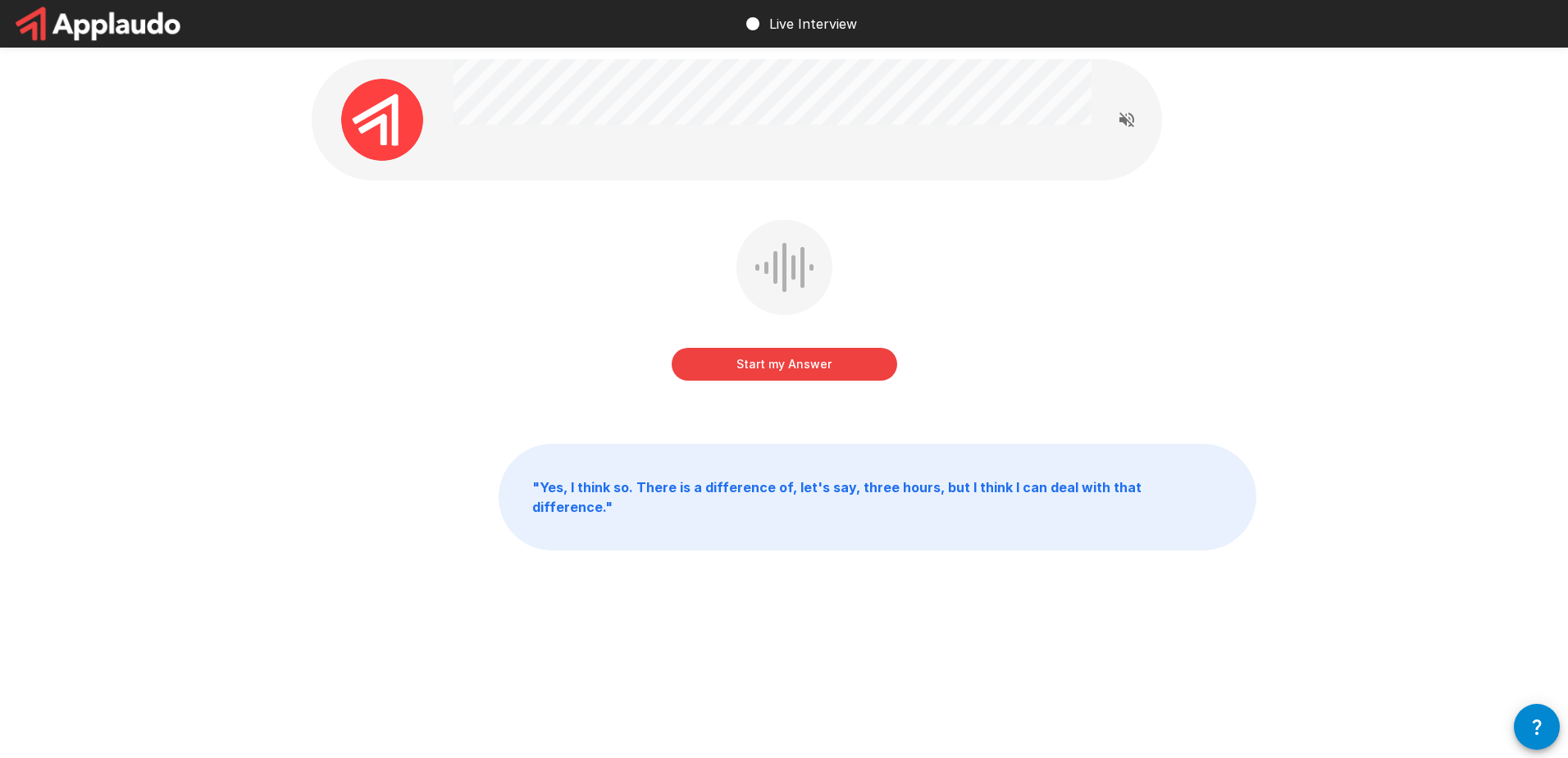
click at [814, 360] on button "Start my Answer" at bounding box center [784, 364] width 226 height 33
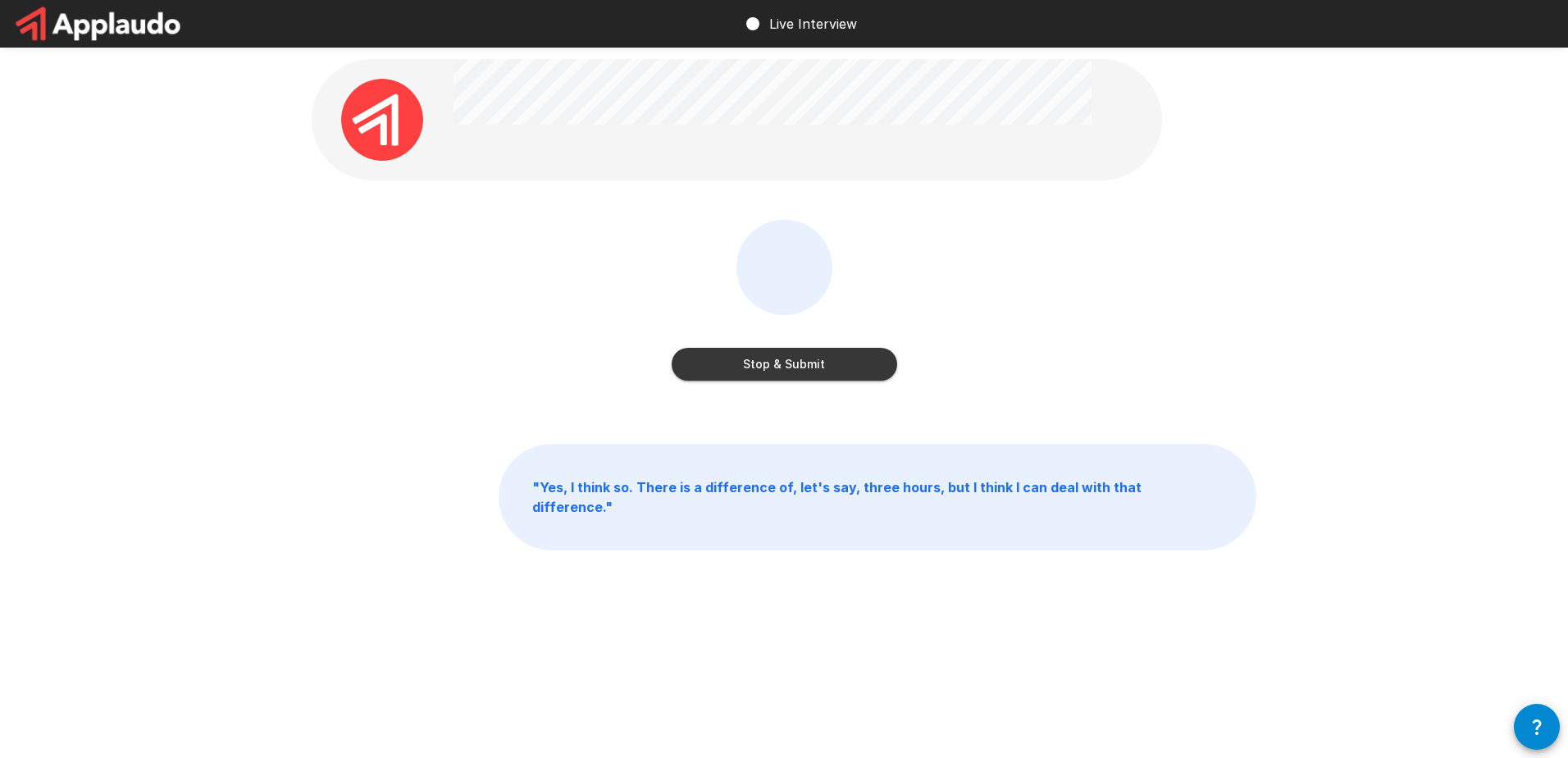
click at [814, 360] on button "Stop & Submit" at bounding box center [784, 364] width 226 height 33
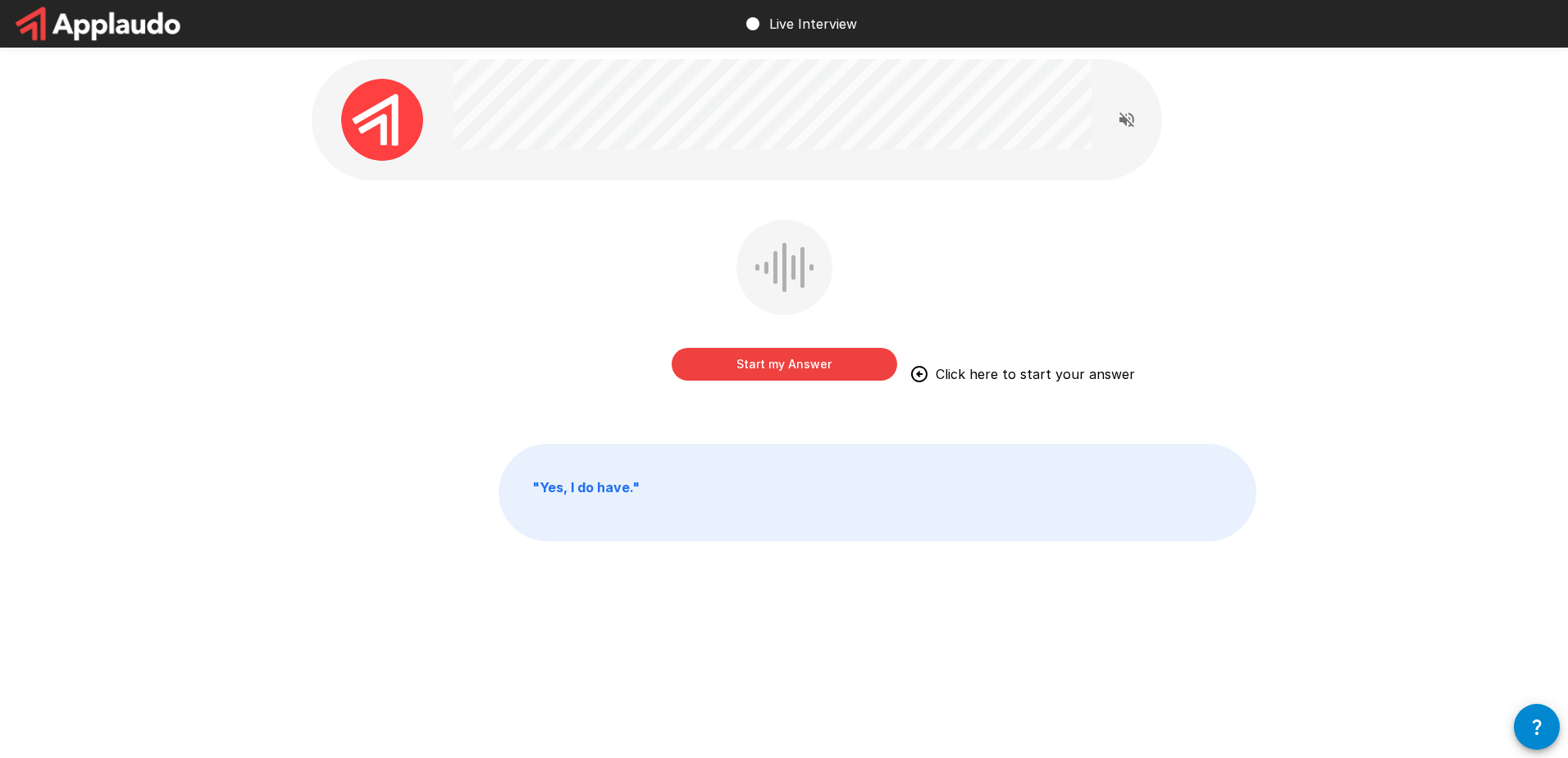
click at [809, 367] on button "Start my Answer" at bounding box center [784, 364] width 226 height 33
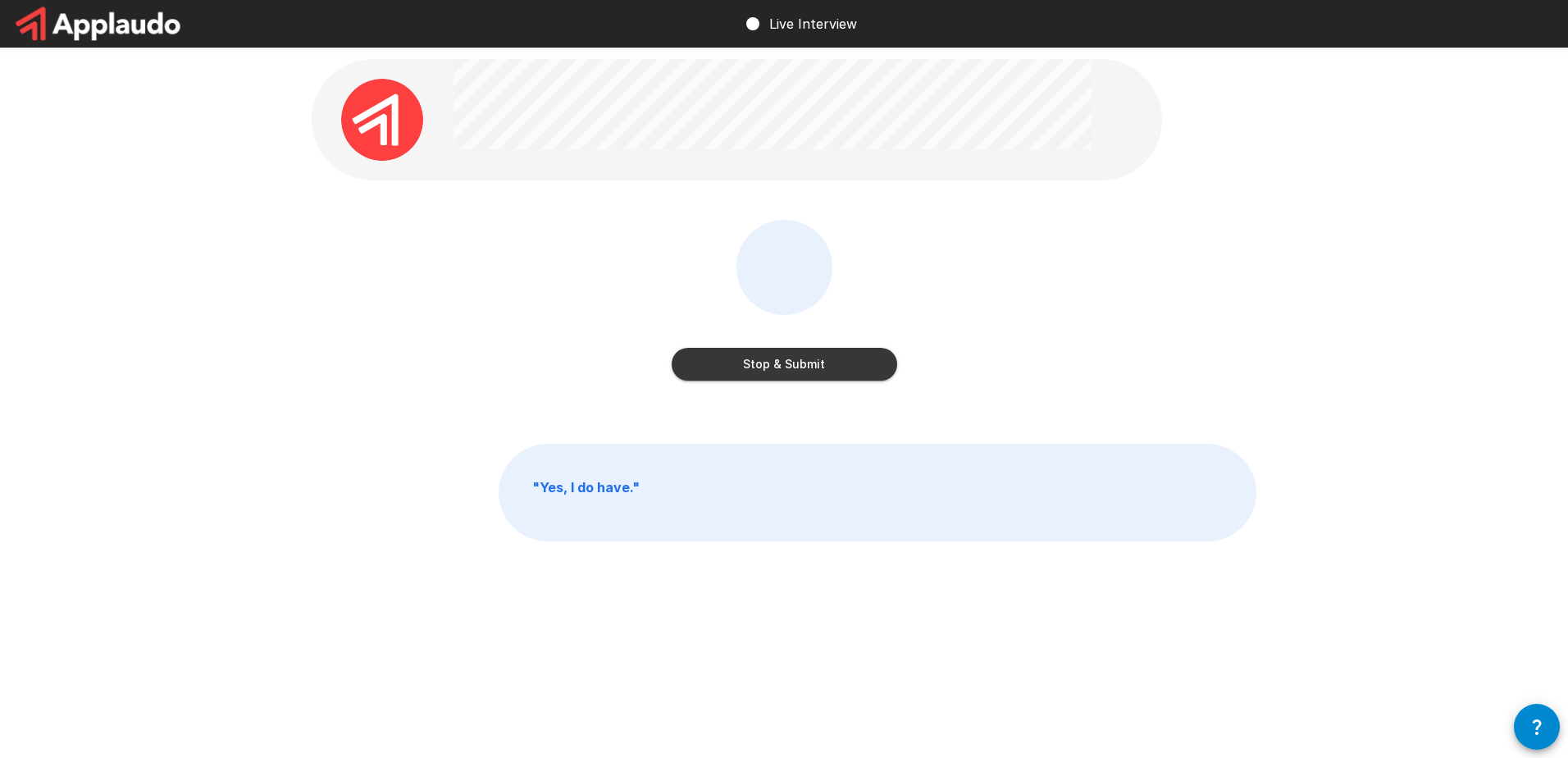
click at [809, 367] on button "Stop & Submit" at bounding box center [784, 364] width 226 height 33
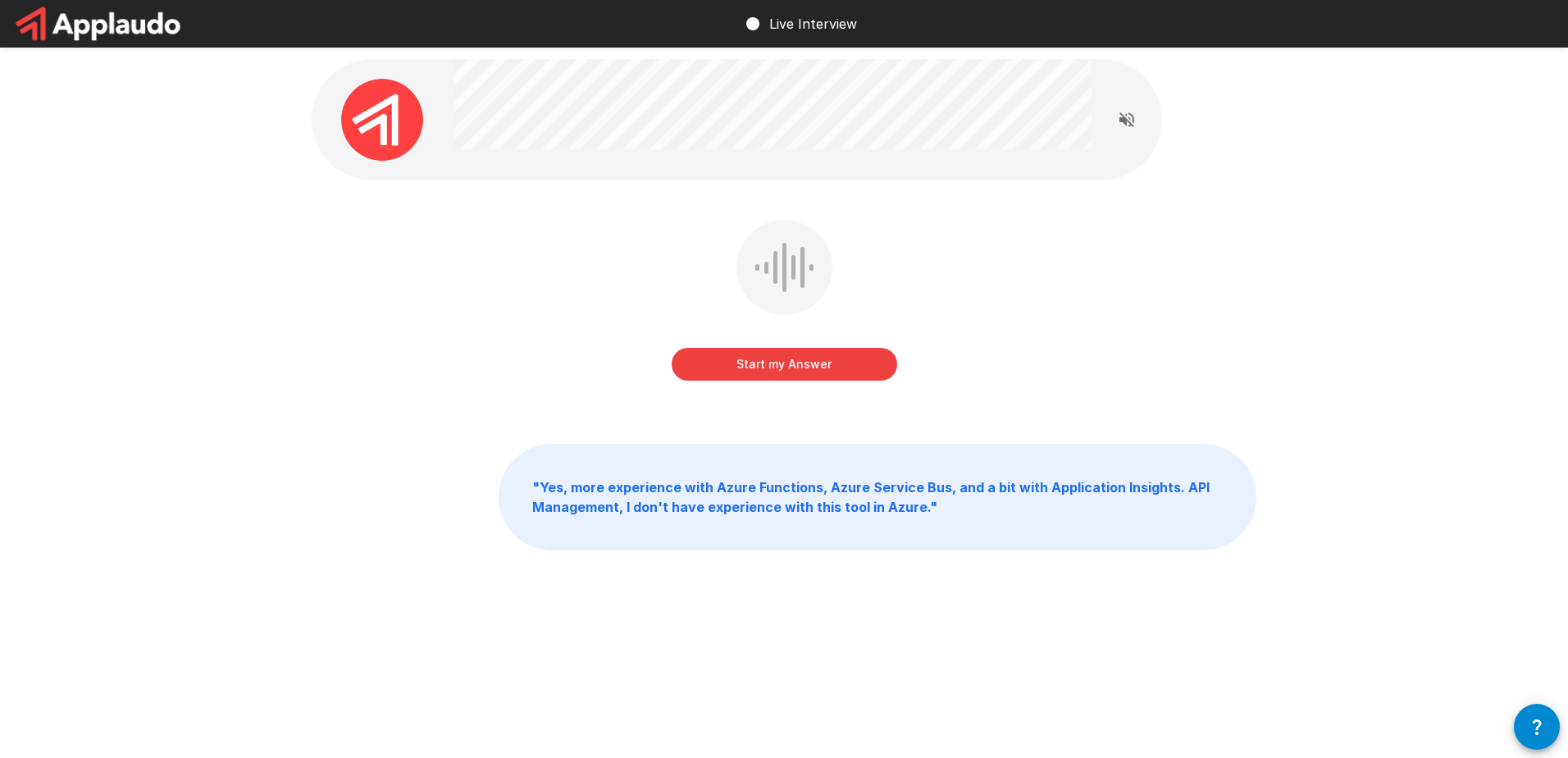
click at [816, 357] on button "Start my Answer" at bounding box center [784, 364] width 226 height 33
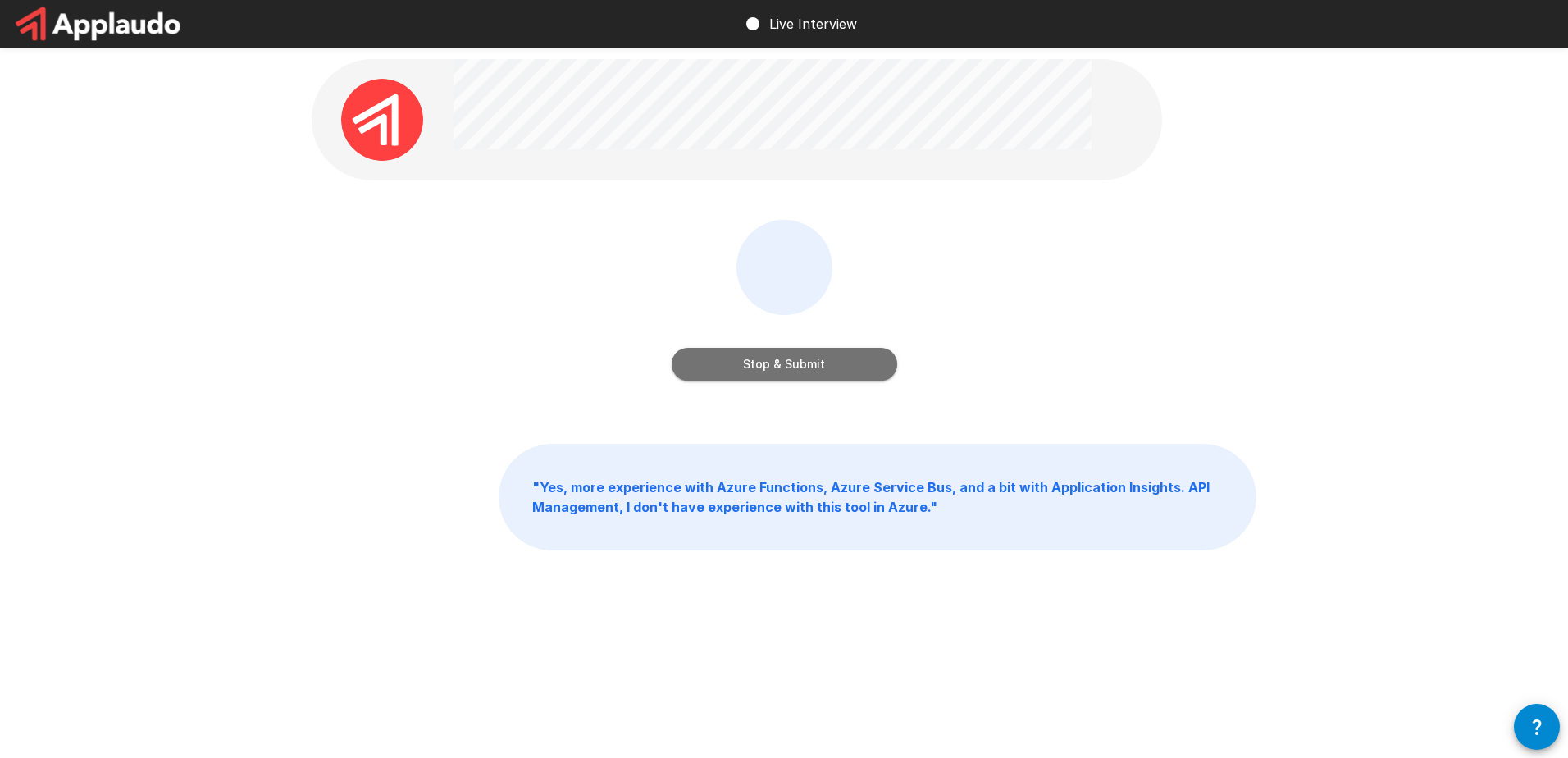
click at [816, 357] on button "Stop & Submit" at bounding box center [784, 364] width 226 height 33
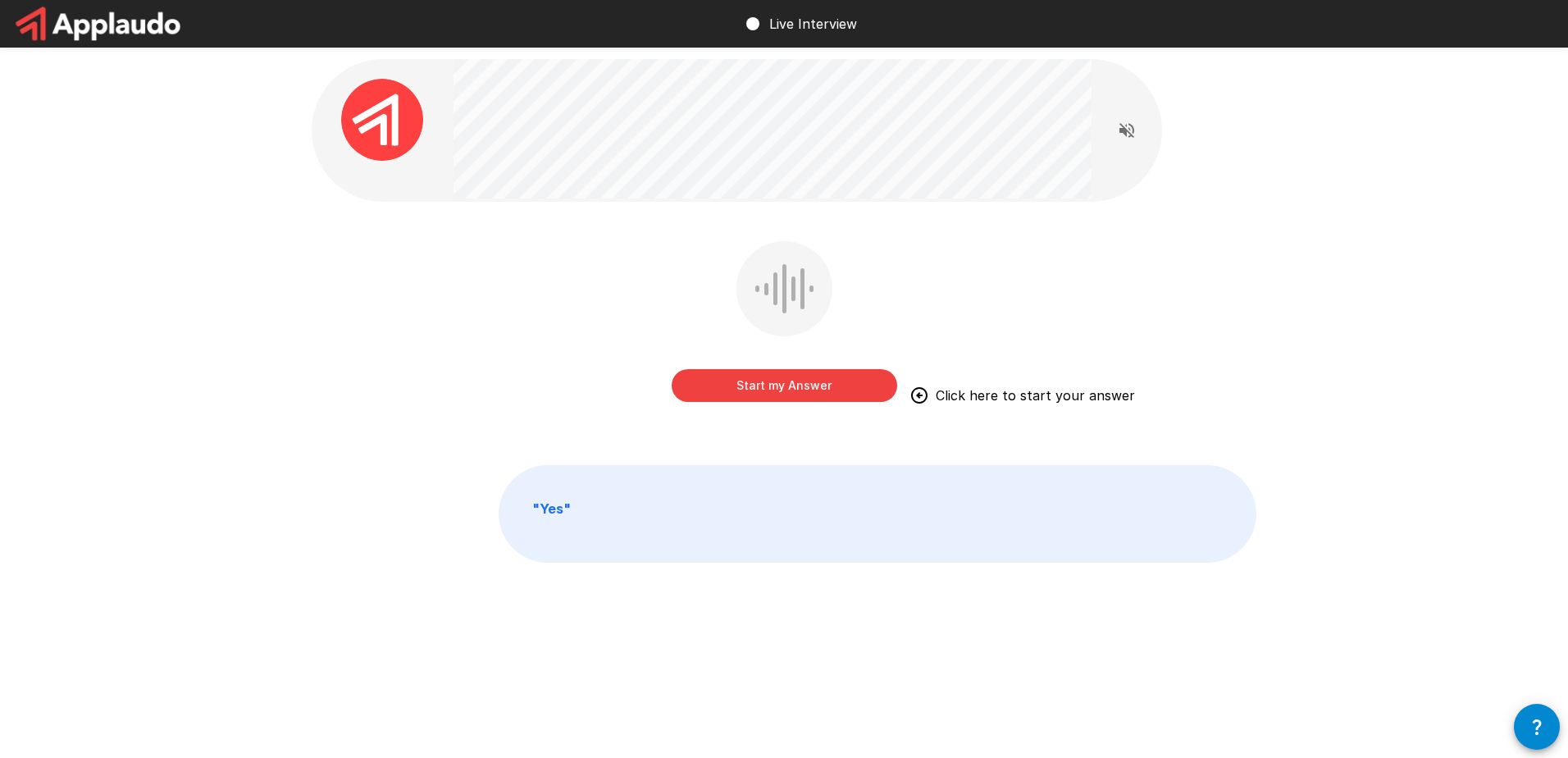
click at [804, 386] on button "Start my Answer" at bounding box center [784, 386] width 226 height 33
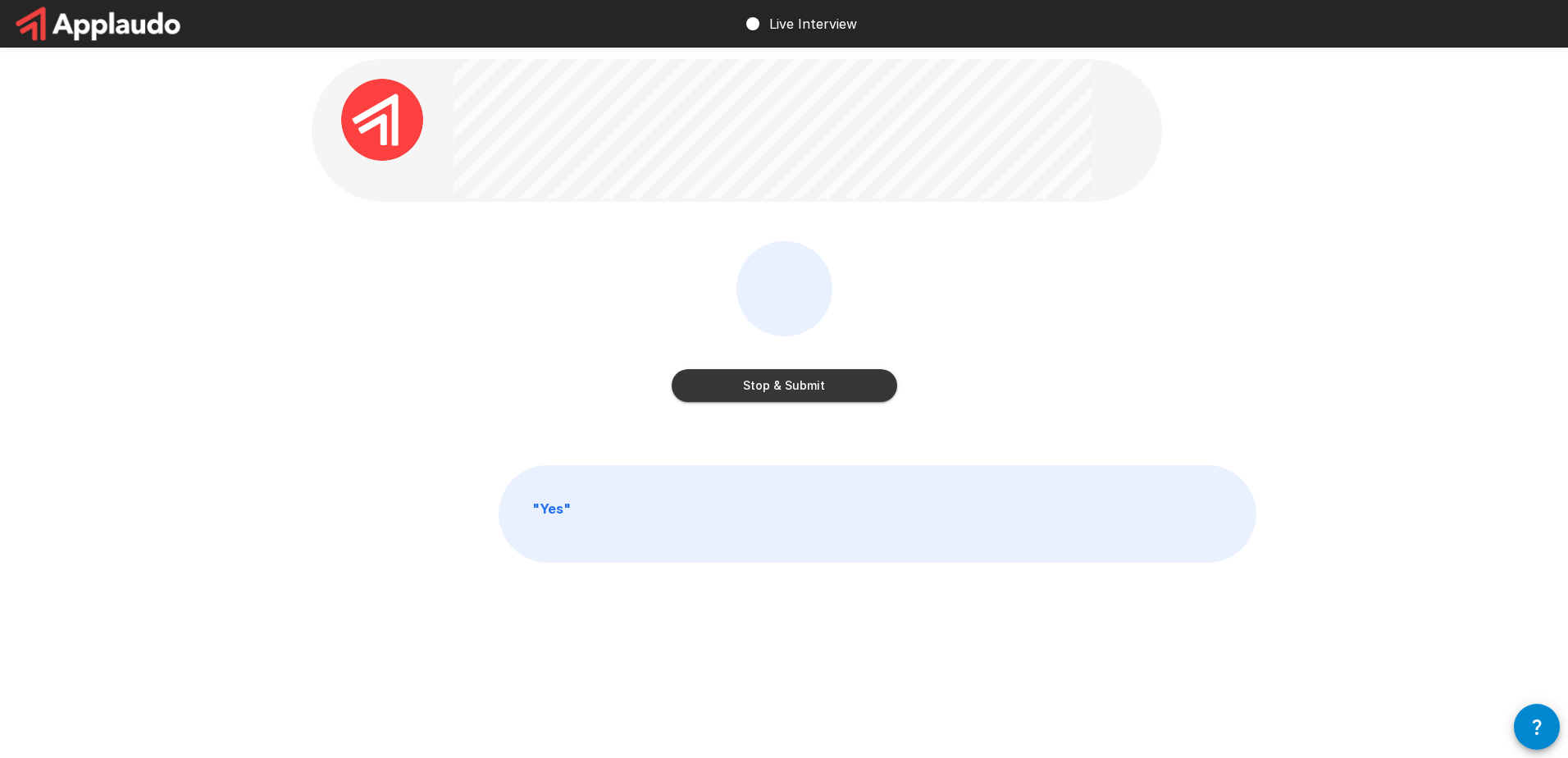
click at [837, 381] on button "Stop & Submit" at bounding box center [784, 386] width 226 height 33
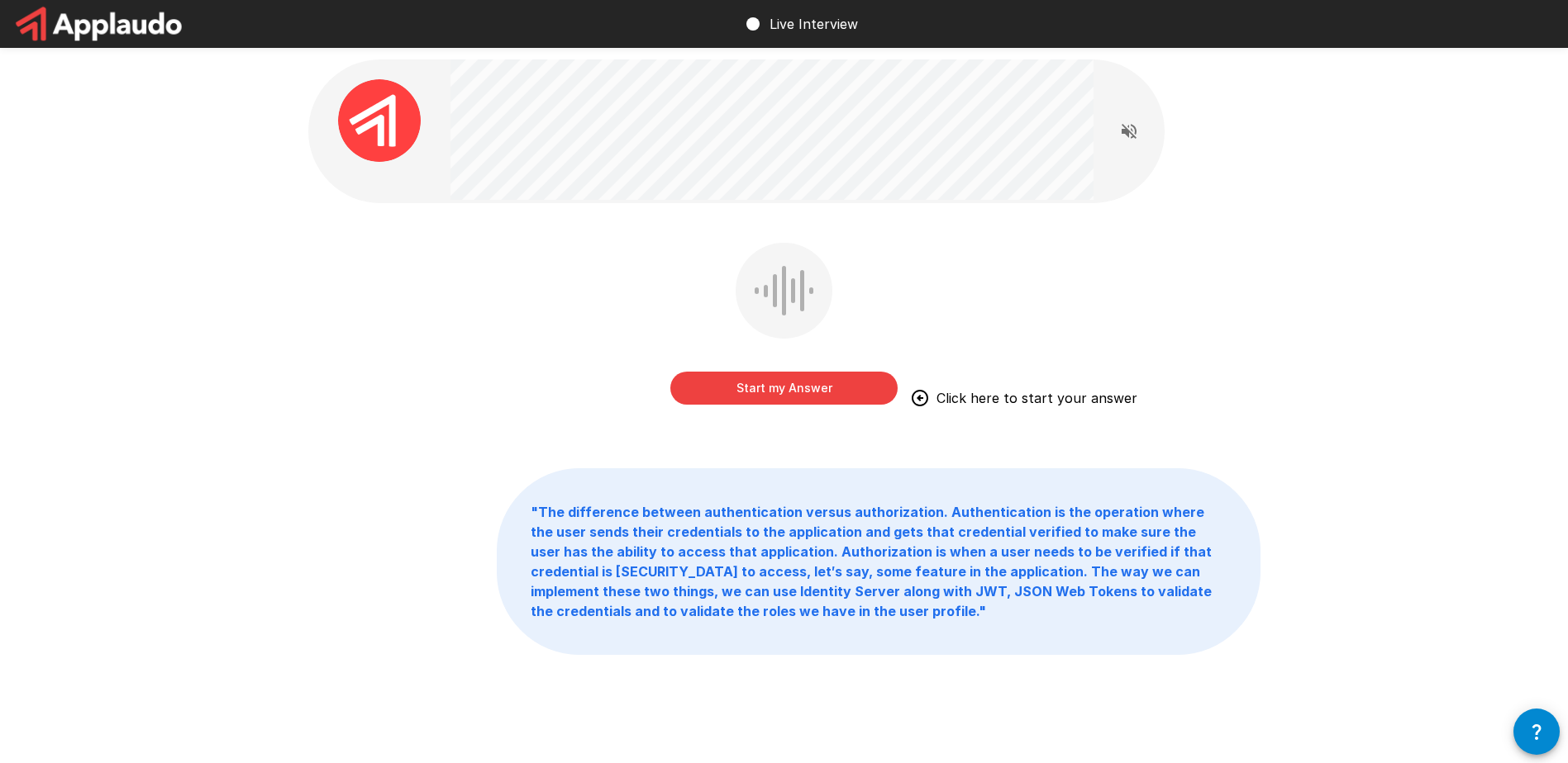
click at [802, 390] on button "Start my Answer" at bounding box center [783, 388] width 227 height 33
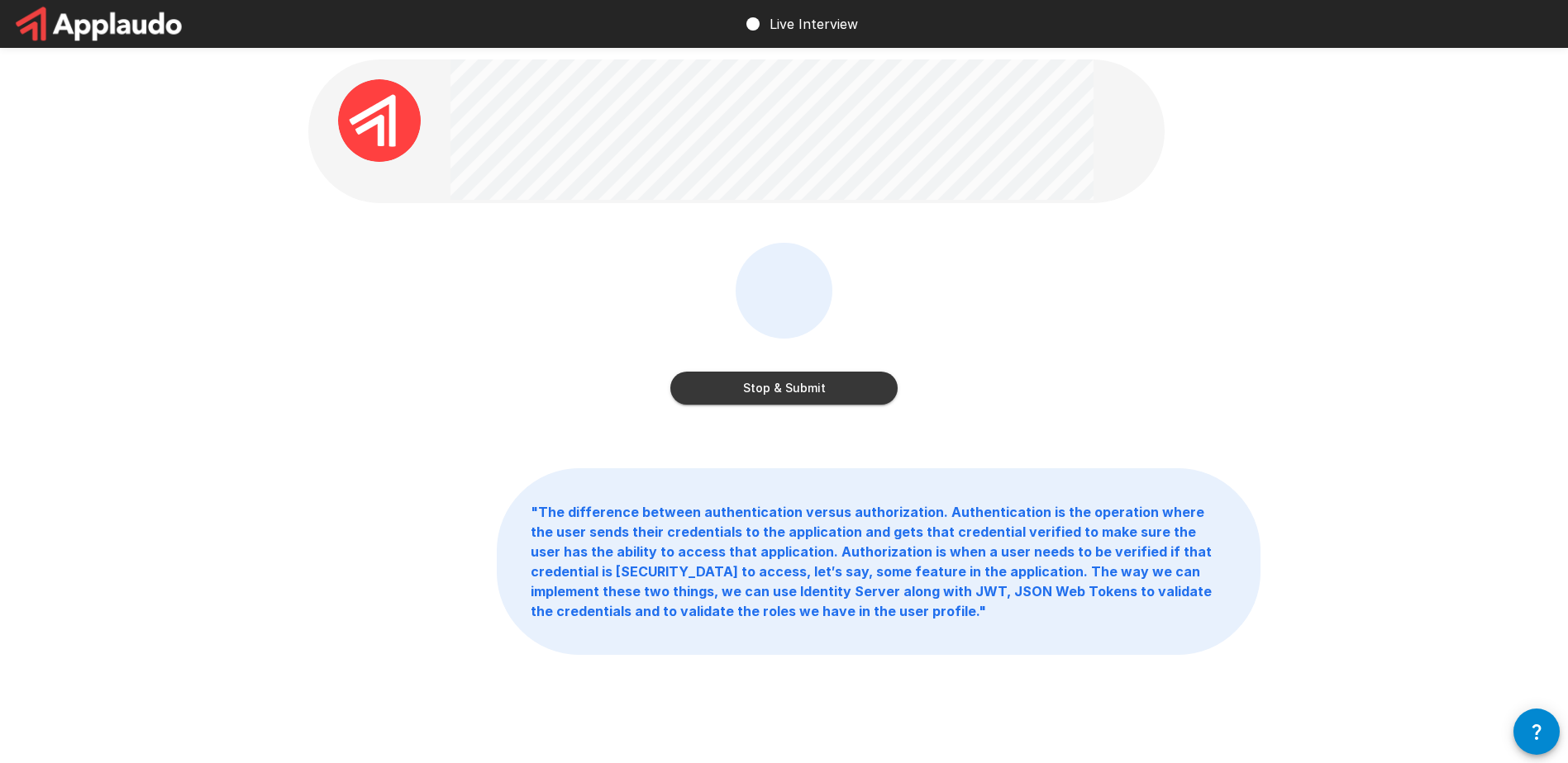
click at [854, 387] on button "Stop & Submit" at bounding box center [783, 388] width 227 height 33
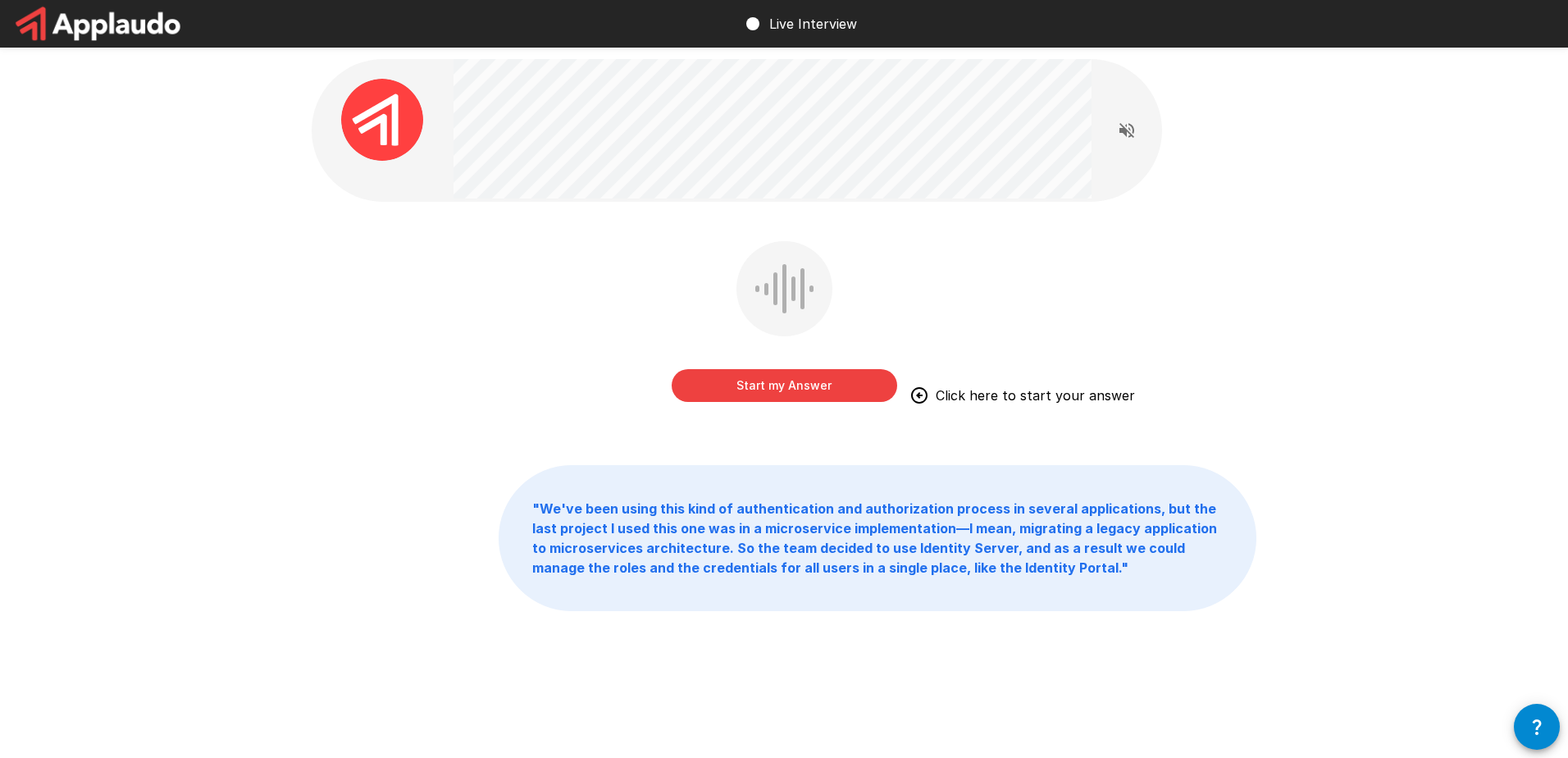
click at [849, 376] on button "Start my Answer" at bounding box center [784, 386] width 226 height 33
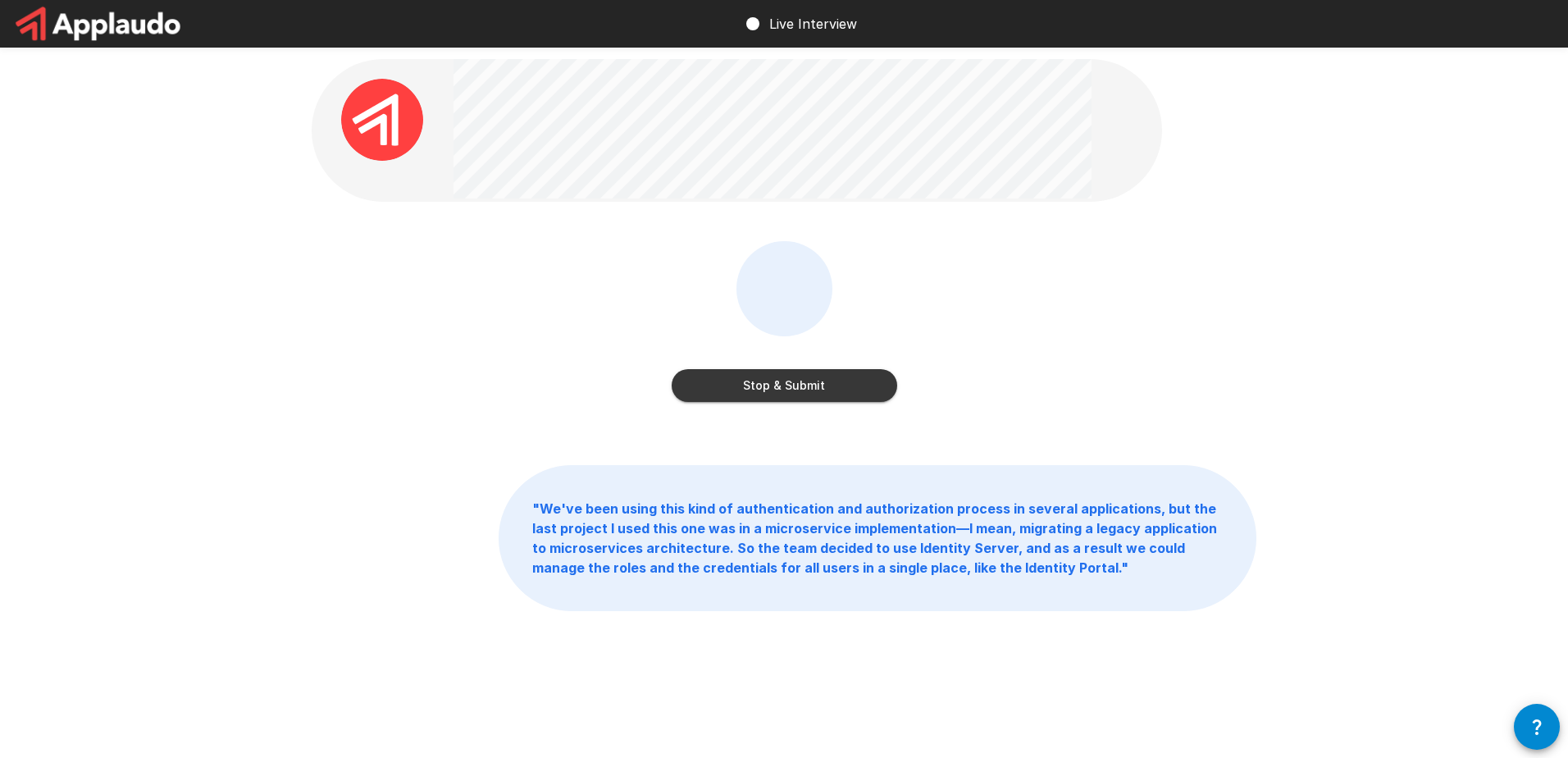
click at [853, 379] on button "Stop & Submit" at bounding box center [784, 386] width 226 height 33
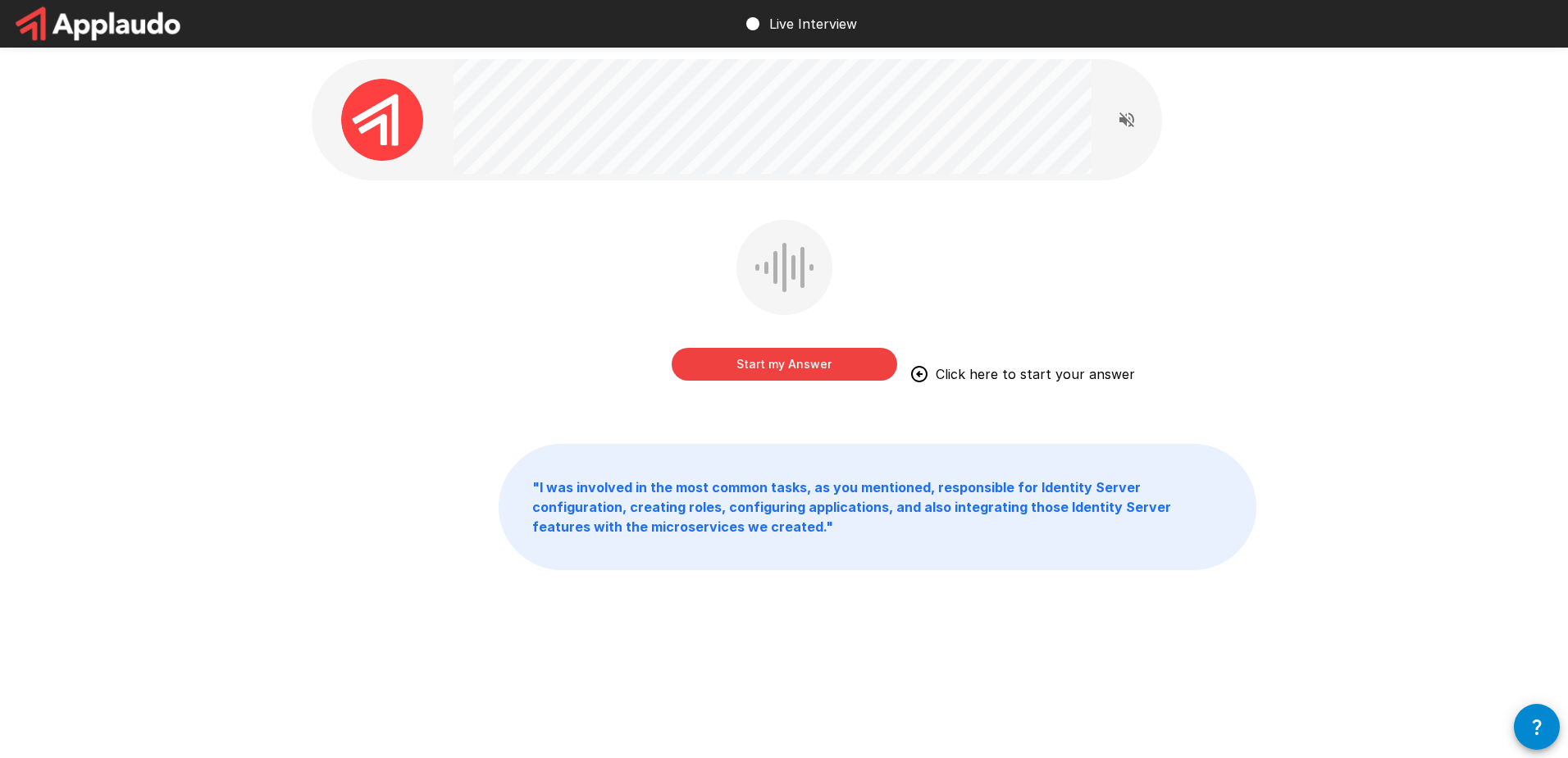
click at [794, 367] on button "Start my Answer" at bounding box center [784, 364] width 226 height 33
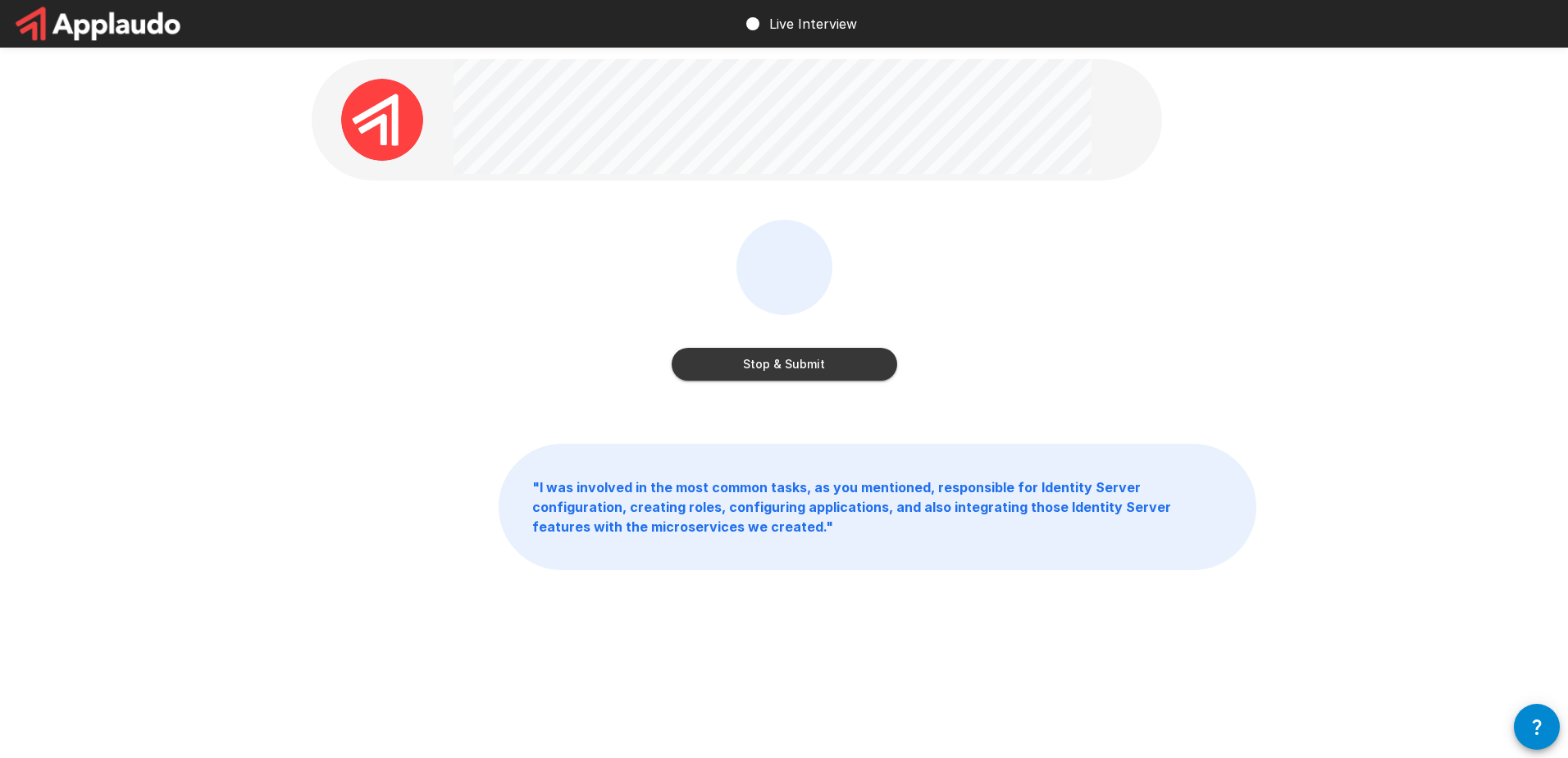
drag, startPoint x: 840, startPoint y: 358, endPoint x: 847, endPoint y: 352, distance: 9.2
click at [838, 355] on button "Stop & Submit" at bounding box center [784, 364] width 226 height 33
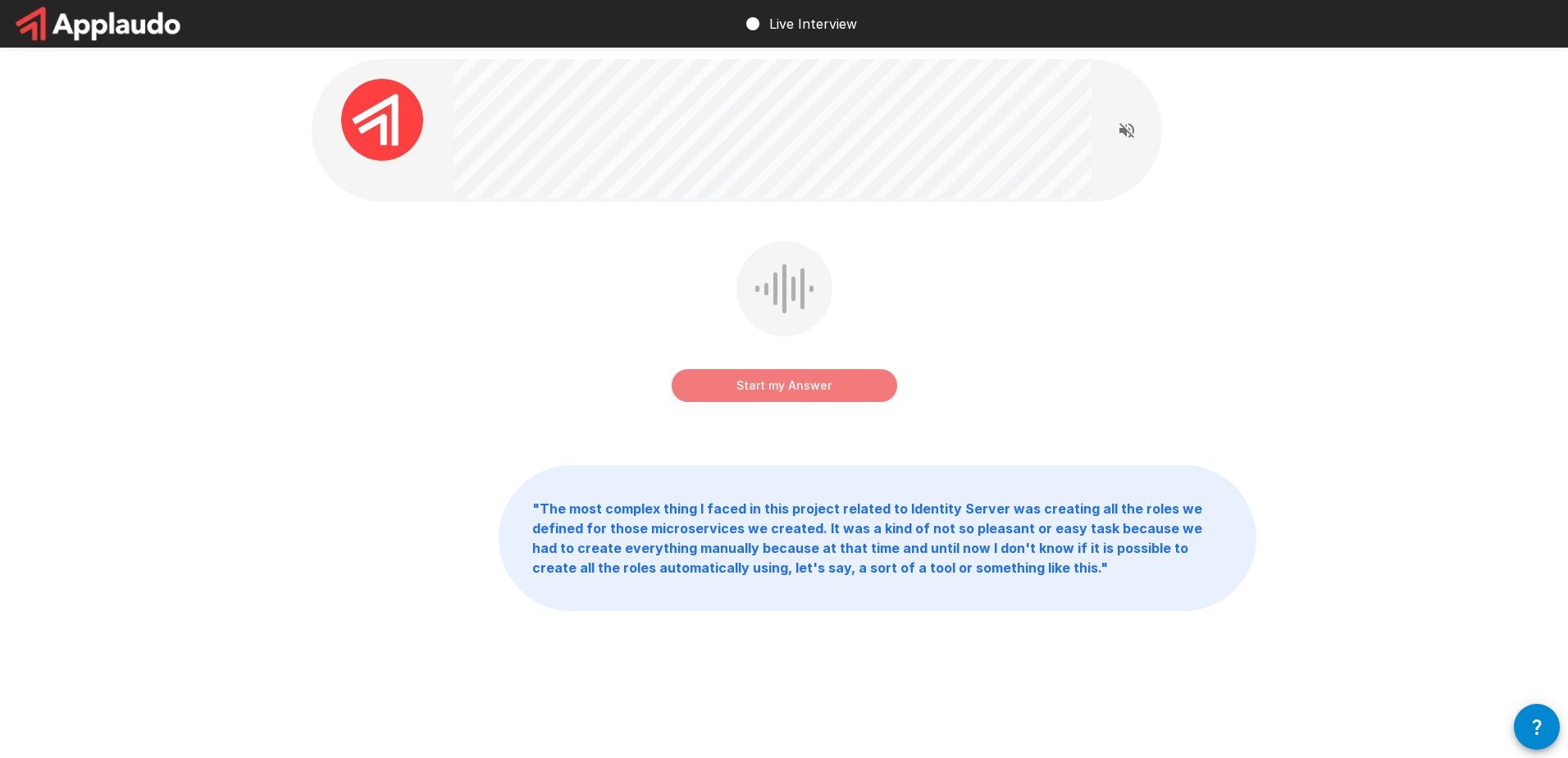
click at [794, 387] on button "Start my Answer" at bounding box center [784, 386] width 226 height 33
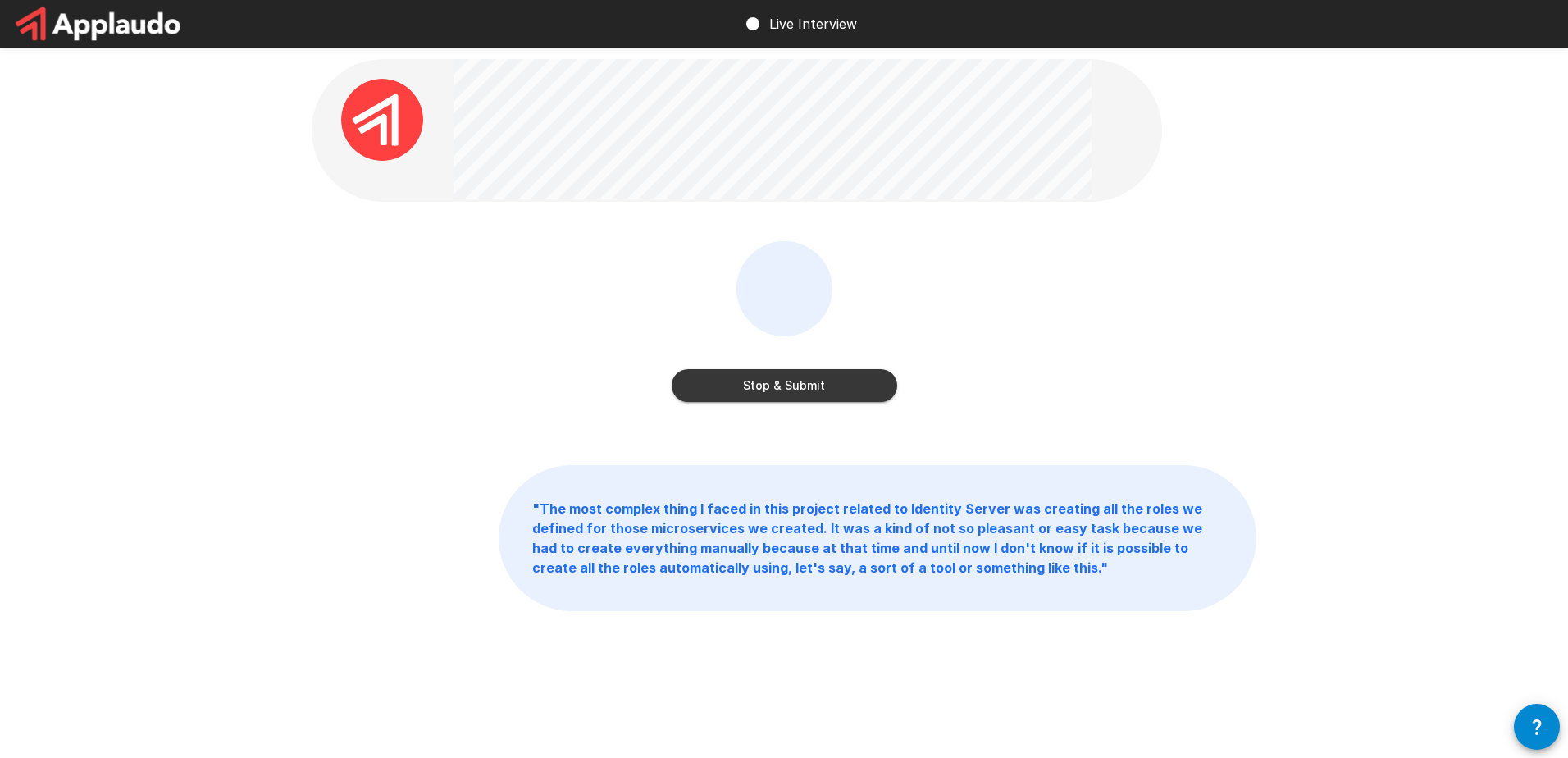
click at [798, 382] on button "Stop & Submit" at bounding box center [784, 386] width 226 height 33
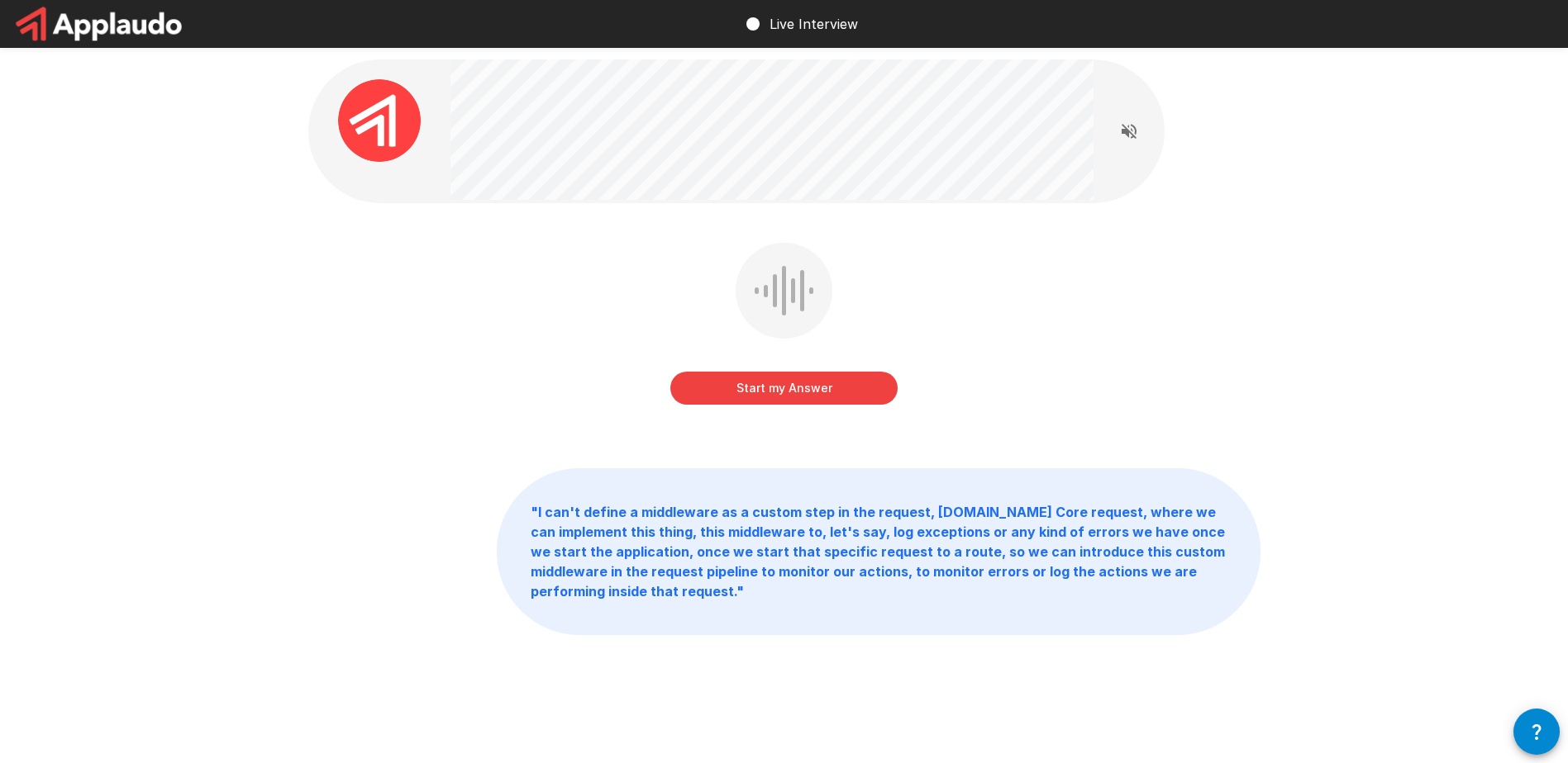
click at [792, 380] on button "Start my Answer" at bounding box center [783, 388] width 227 height 33
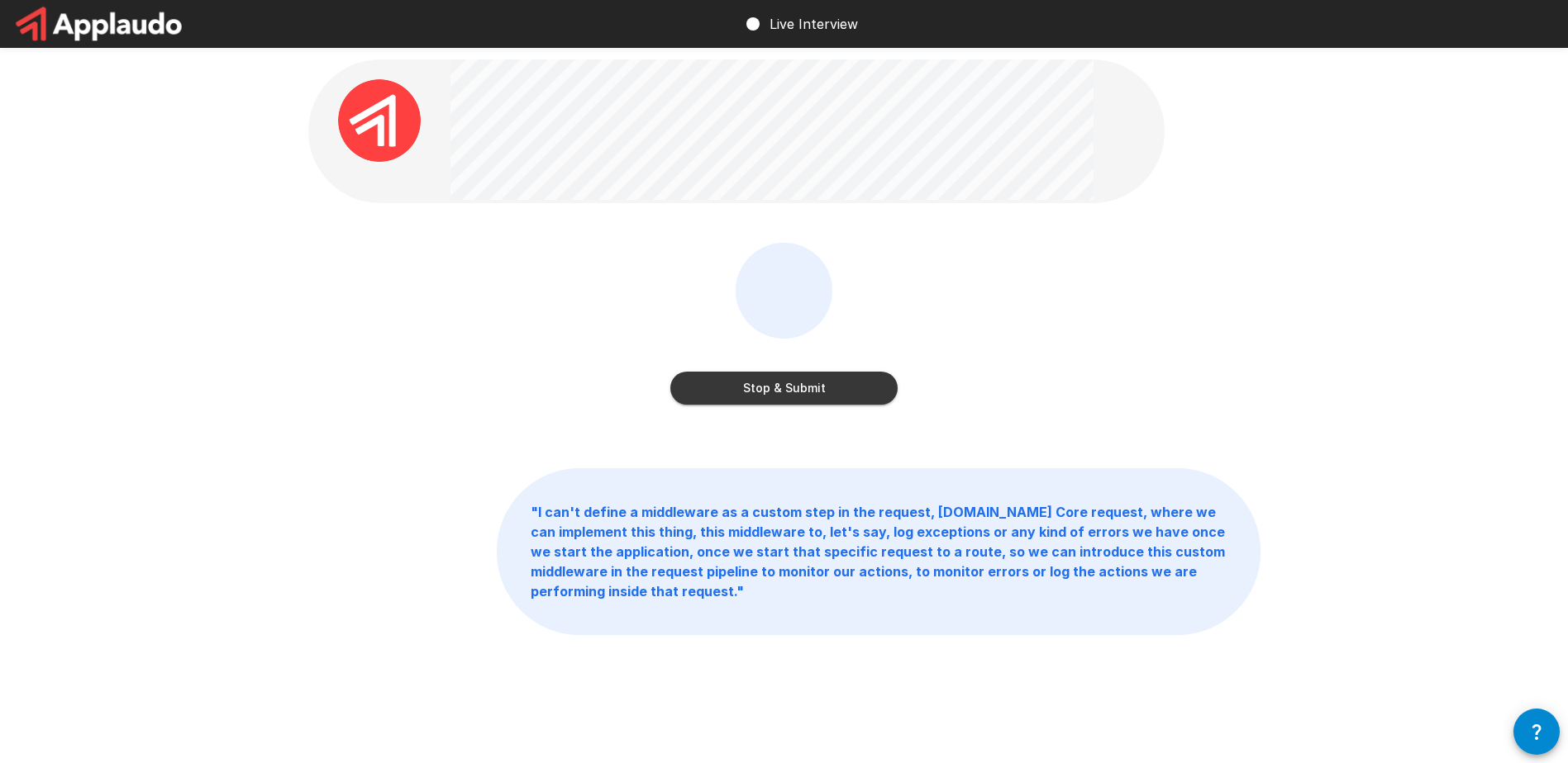
click at [821, 392] on button "Stop & Submit" at bounding box center [783, 388] width 227 height 33
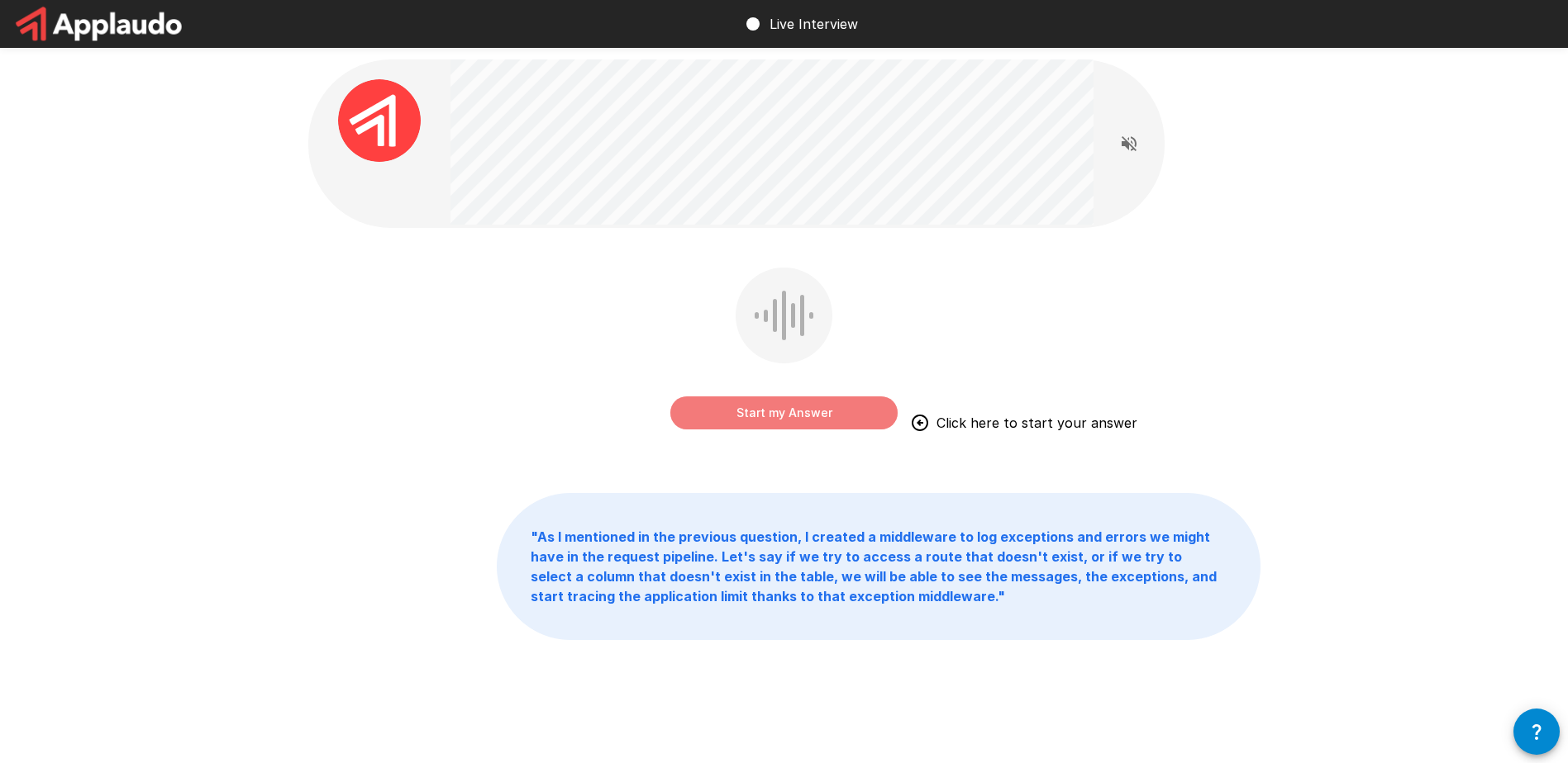
click at [813, 413] on button "Start my Answer" at bounding box center [783, 413] width 227 height 33
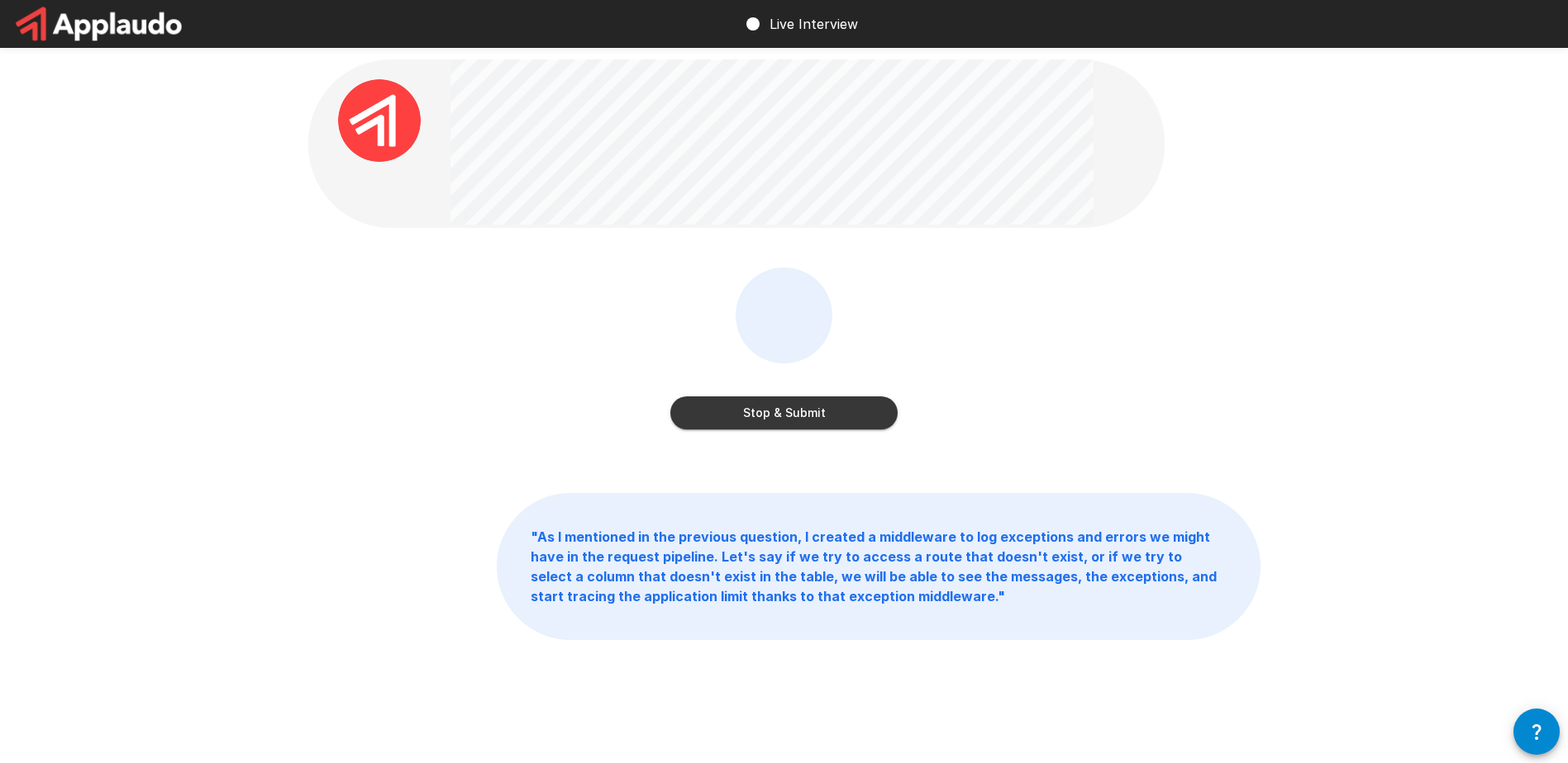
click at [813, 418] on button "Stop & Submit" at bounding box center [783, 413] width 227 height 33
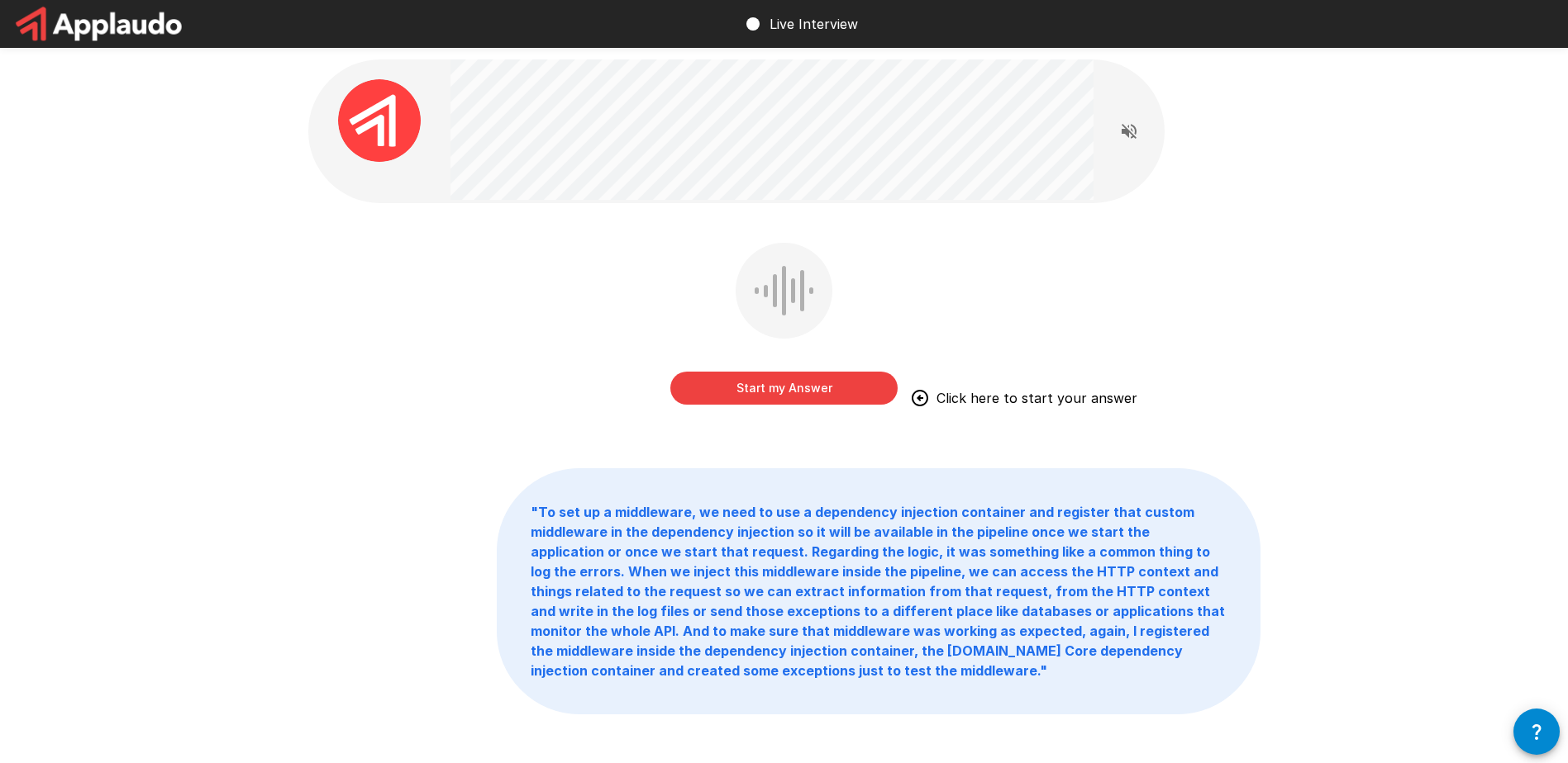
click at [971, 287] on div "Start my Answer Click here to start your answer" at bounding box center [784, 335] width 952 height 186
click at [840, 383] on button "Start my Answer" at bounding box center [783, 388] width 227 height 33
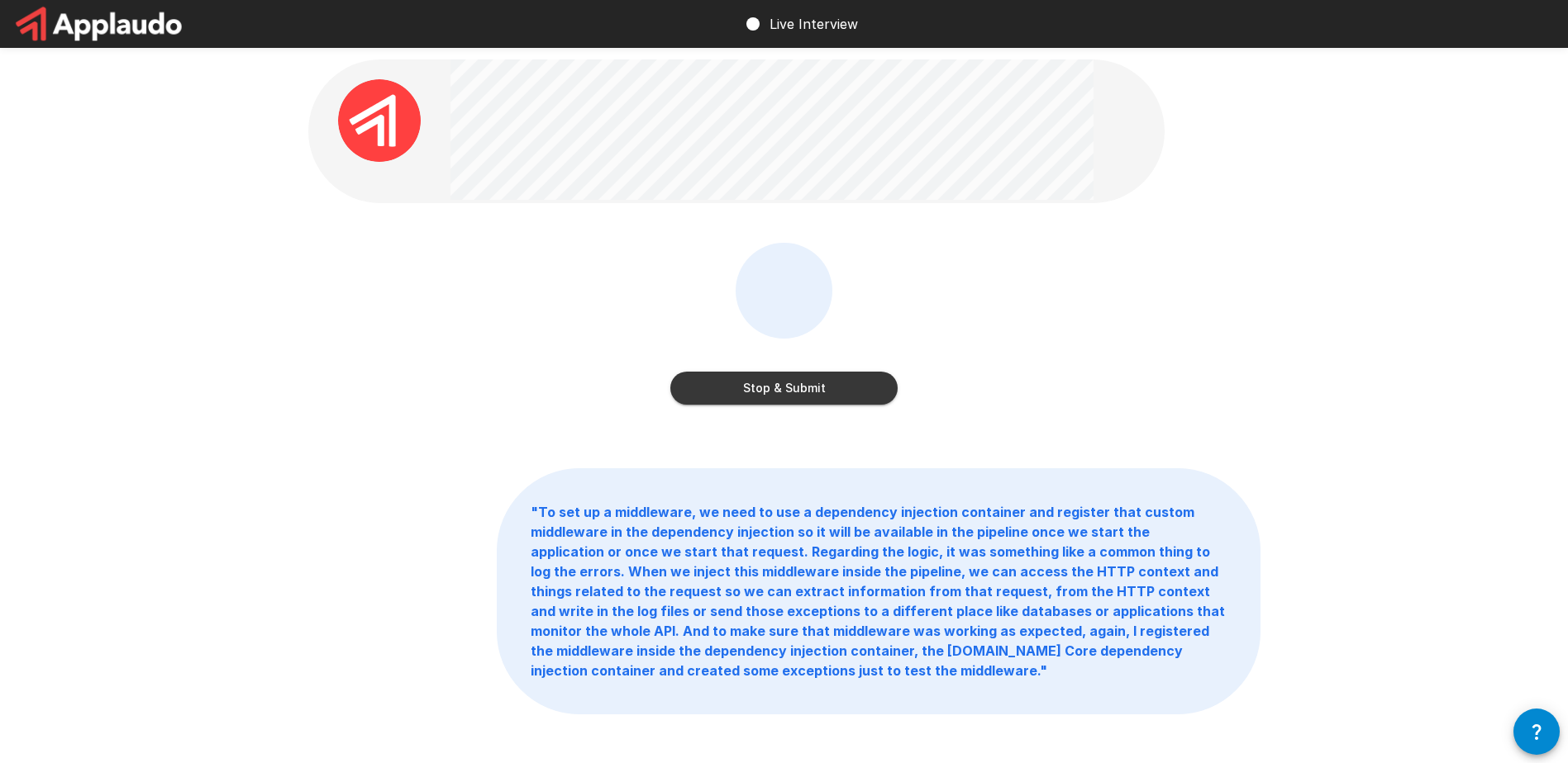
drag, startPoint x: 861, startPoint y: 386, endPoint x: 876, endPoint y: 385, distance: 15.0
click at [860, 386] on button "Stop & Submit" at bounding box center [783, 388] width 227 height 33
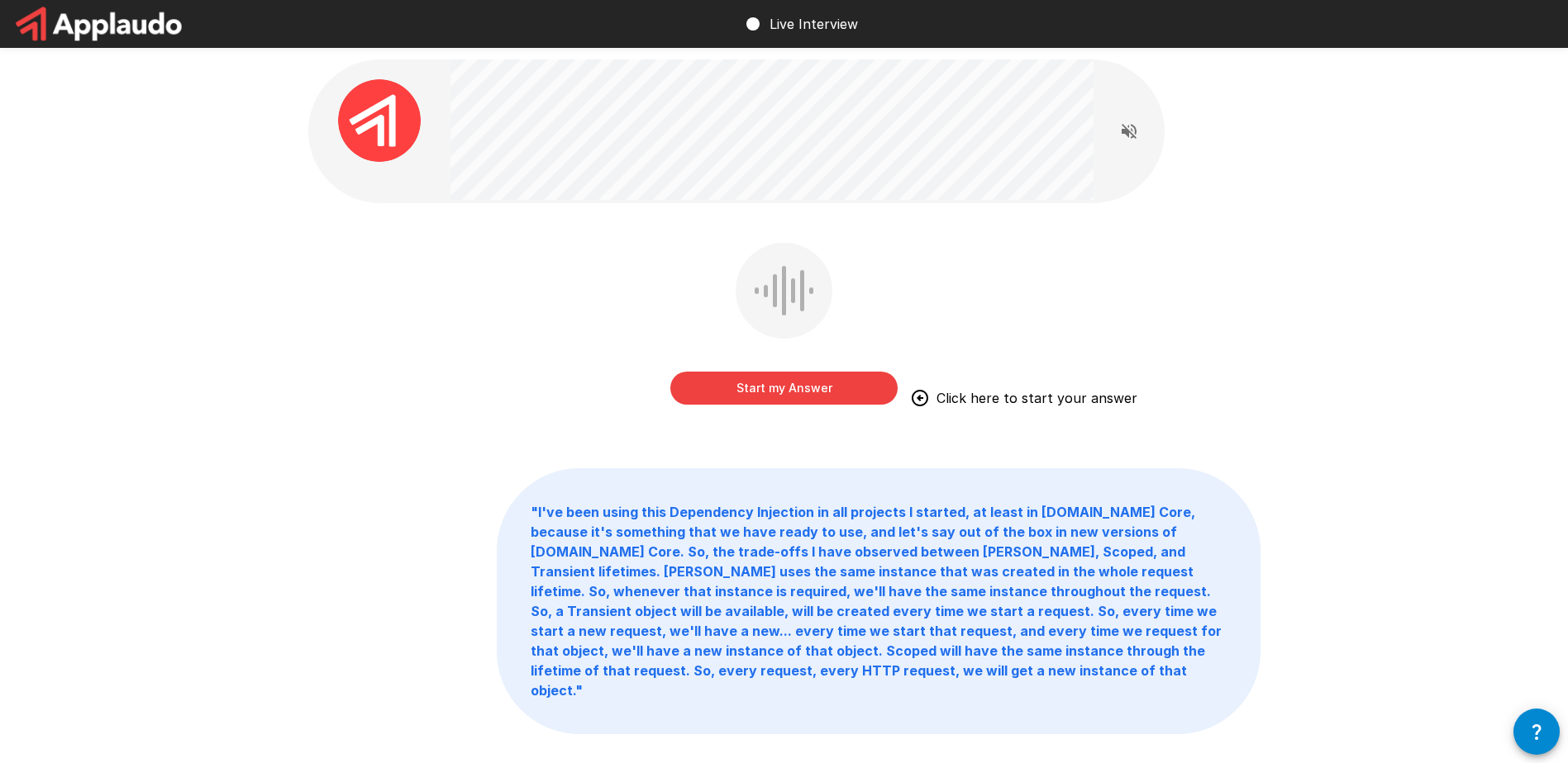
click at [838, 389] on button "Start my Answer" at bounding box center [783, 388] width 227 height 33
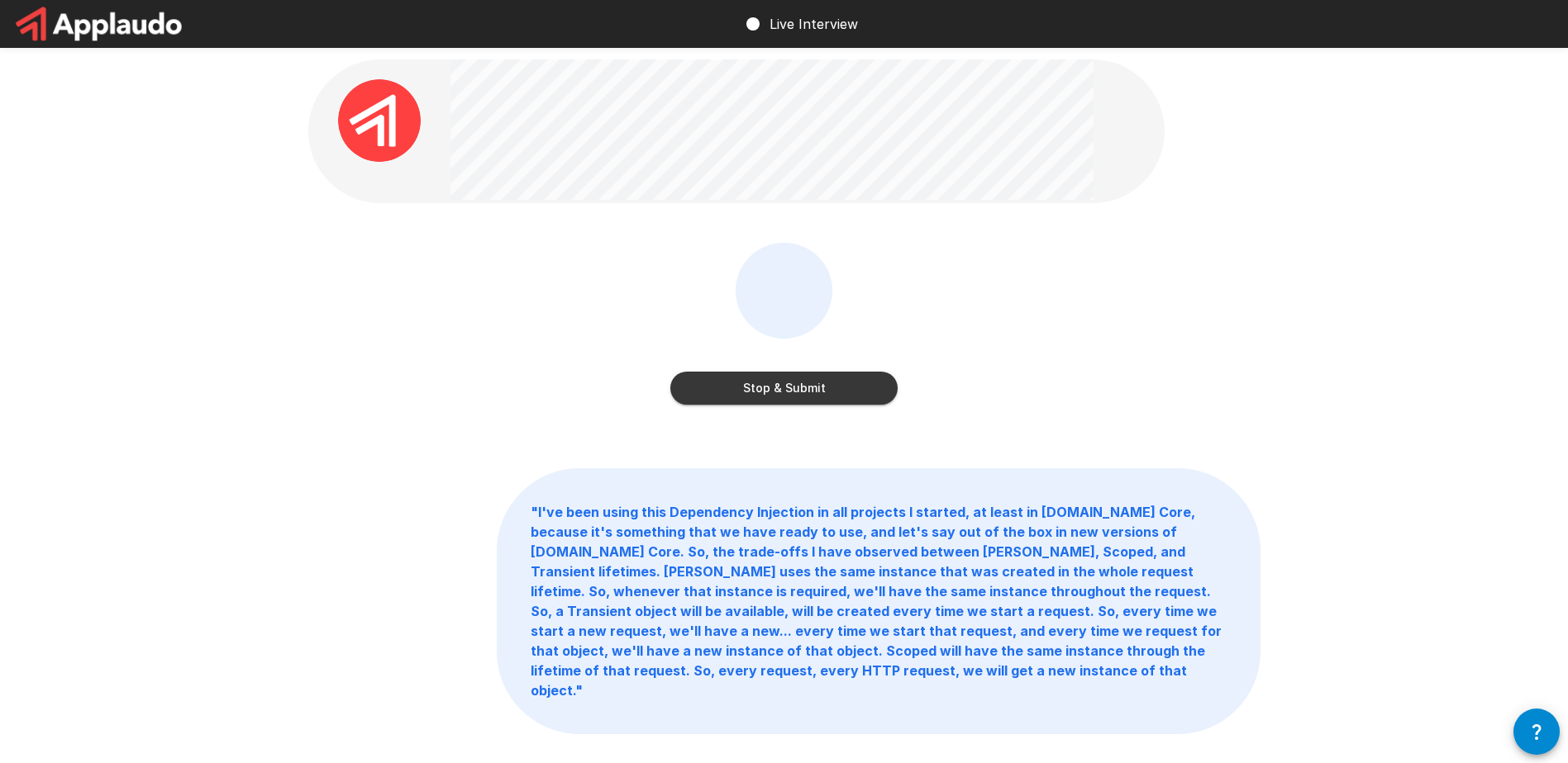
click at [826, 396] on button "Stop & Submit" at bounding box center [783, 388] width 227 height 33
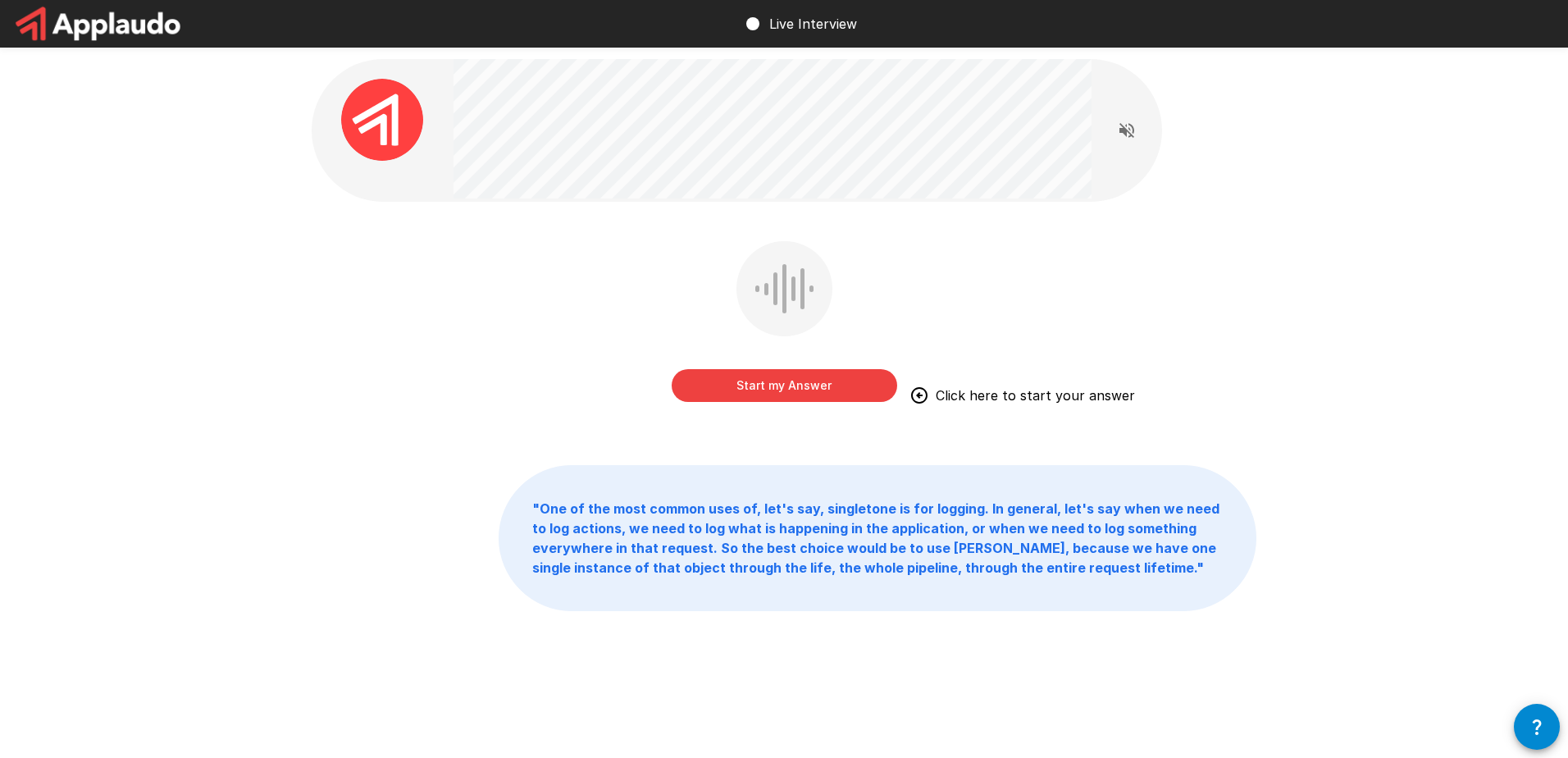
click at [1091, 263] on div "Start my Answer Click here to start your answer" at bounding box center [784, 333] width 945 height 185
click at [1154, 270] on div "Start my Answer Click here to start your answer" at bounding box center [784, 333] width 945 height 185
click at [805, 387] on button "Start my Answer" at bounding box center [784, 386] width 226 height 33
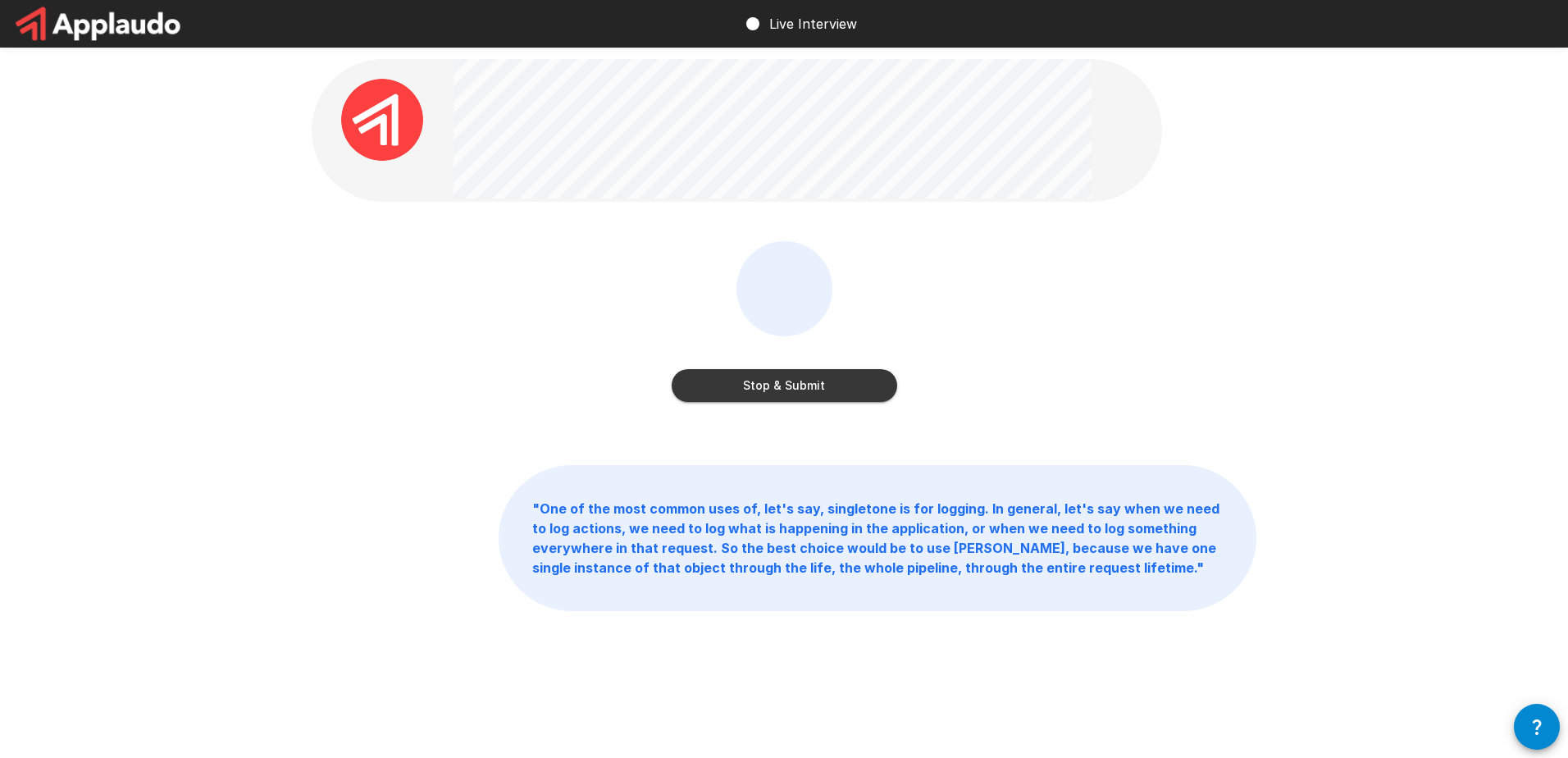
click at [771, 380] on button "Stop & Submit" at bounding box center [784, 386] width 226 height 33
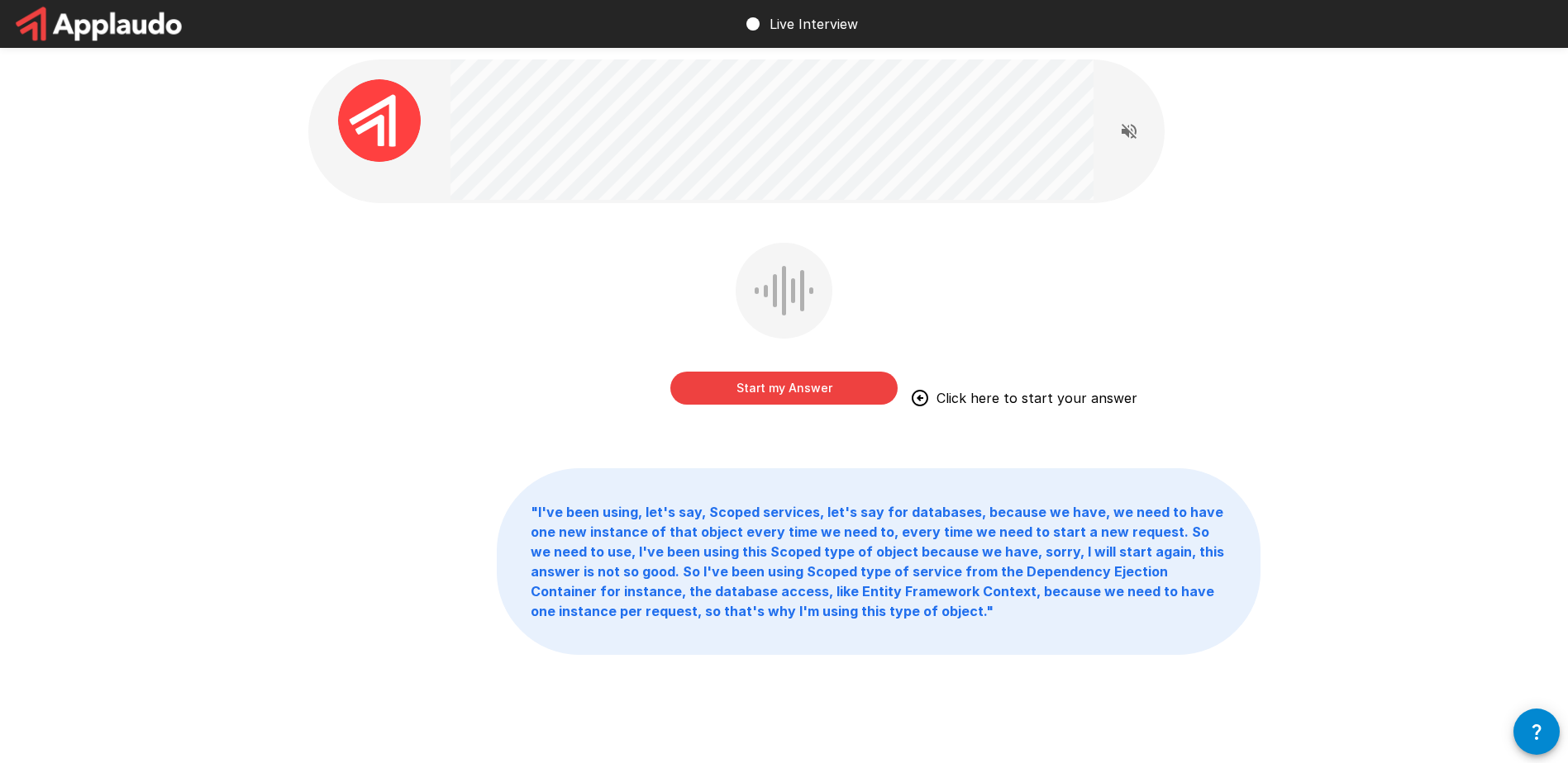
click at [830, 394] on button "Start my Answer" at bounding box center [783, 388] width 227 height 33
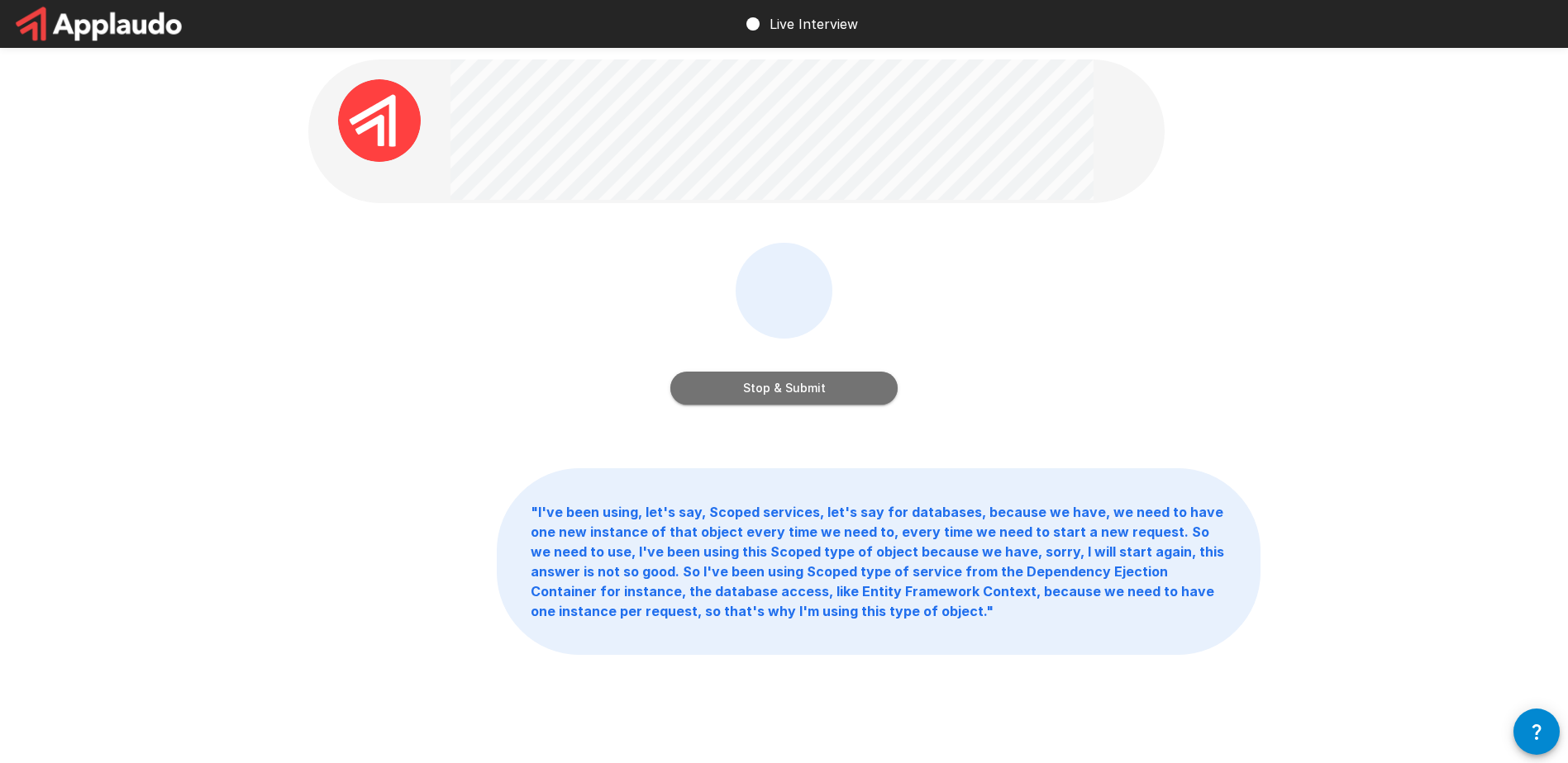
click at [796, 394] on button "Stop & Submit" at bounding box center [783, 388] width 227 height 33
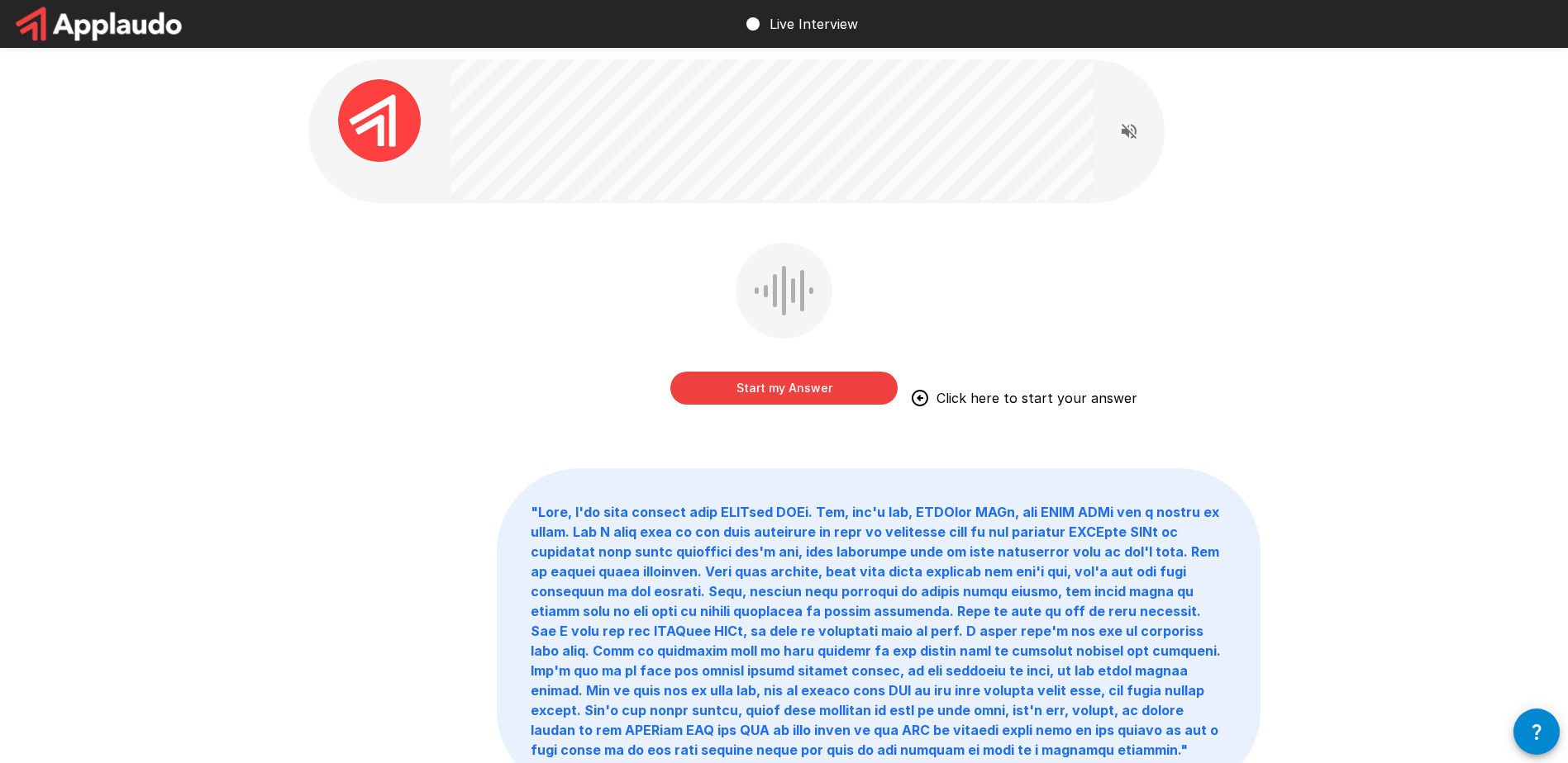
click at [1354, 274] on div "Start my Answer Click here to start your answer " "" at bounding box center [784, 463] width 1568 height 926
click at [827, 386] on button "Start my Answer" at bounding box center [783, 388] width 227 height 33
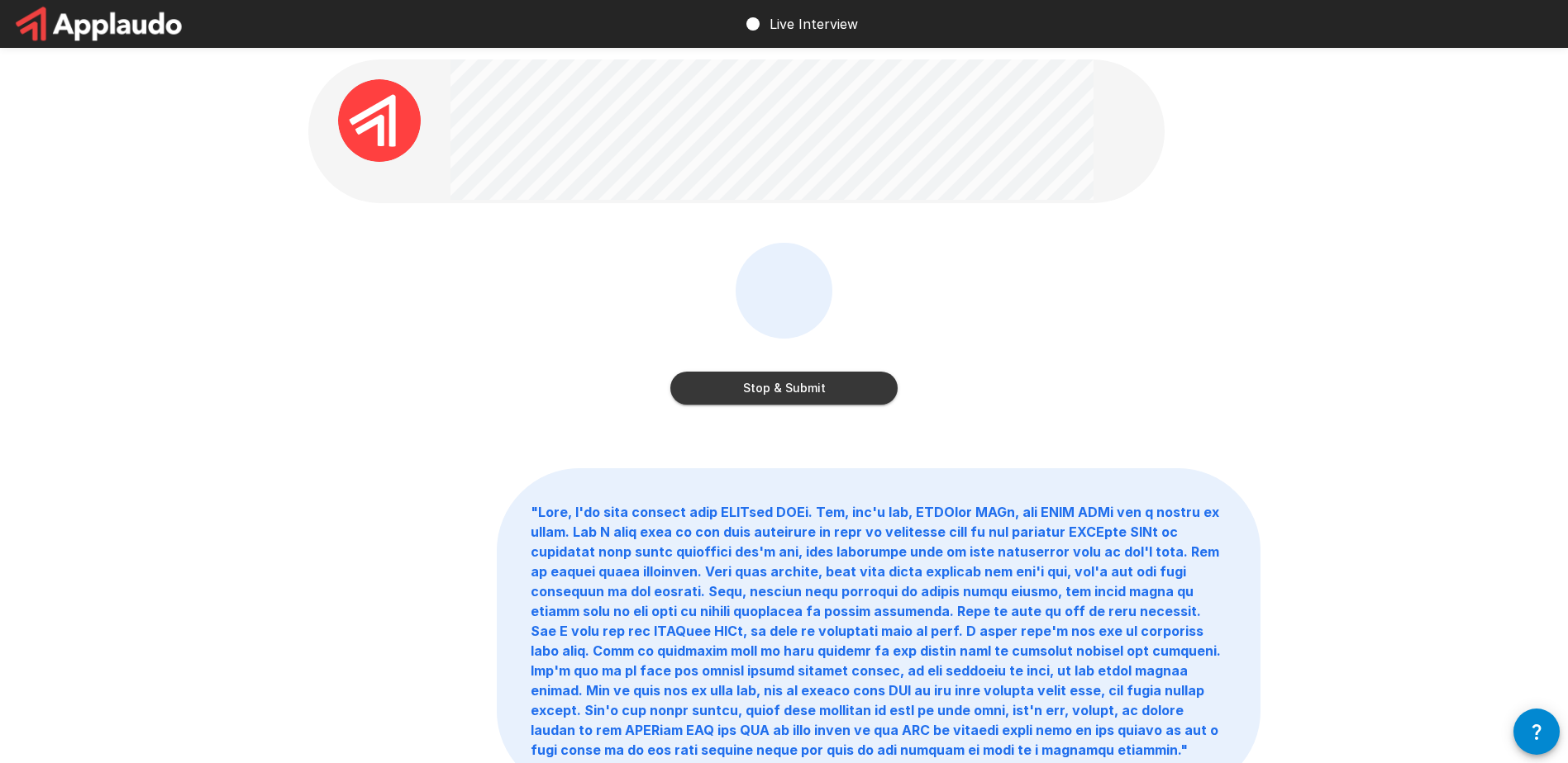
click at [868, 389] on button "Stop & Submit" at bounding box center [783, 388] width 227 height 33
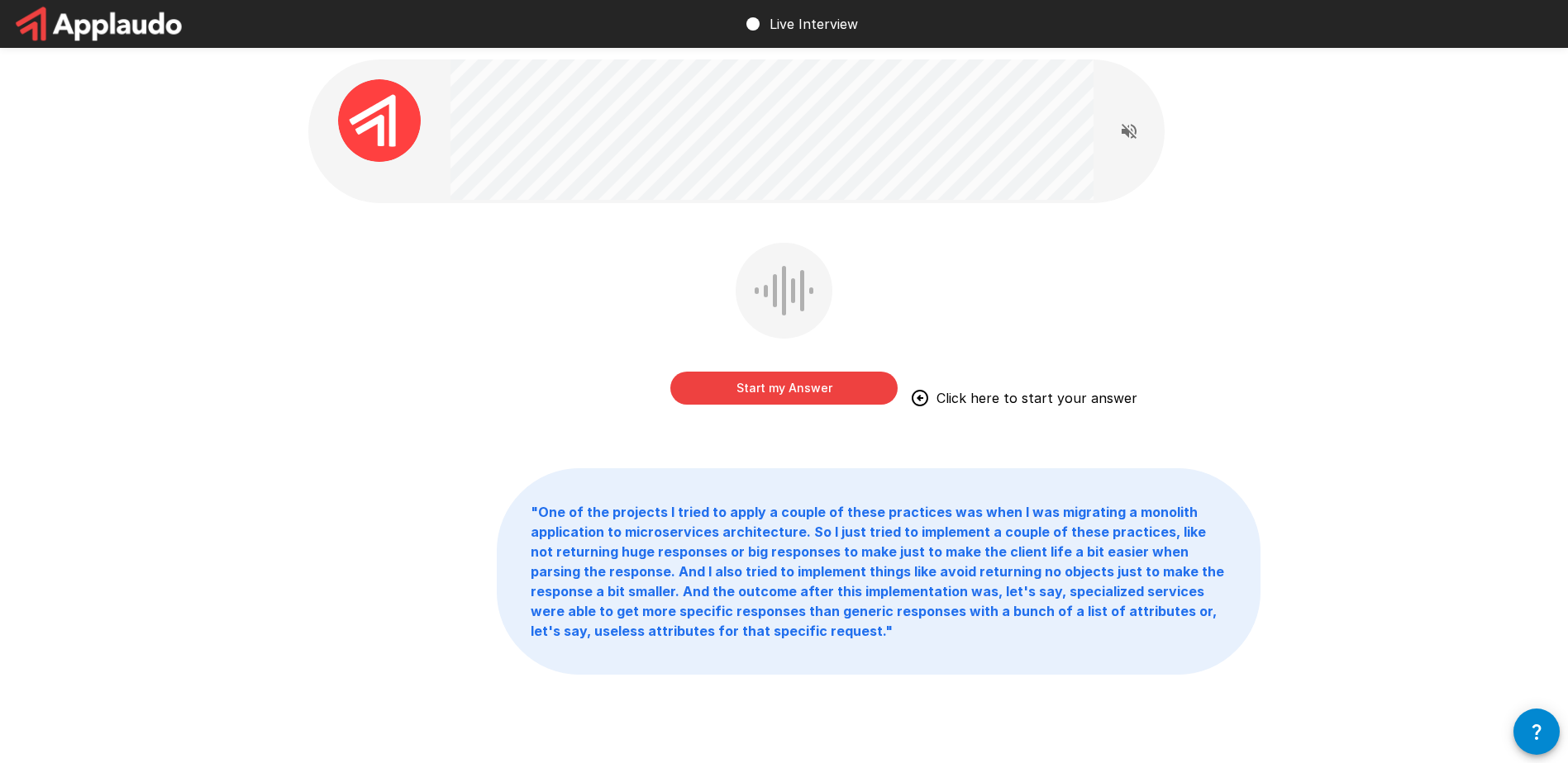
click at [790, 390] on button "Start my Answer" at bounding box center [783, 388] width 227 height 33
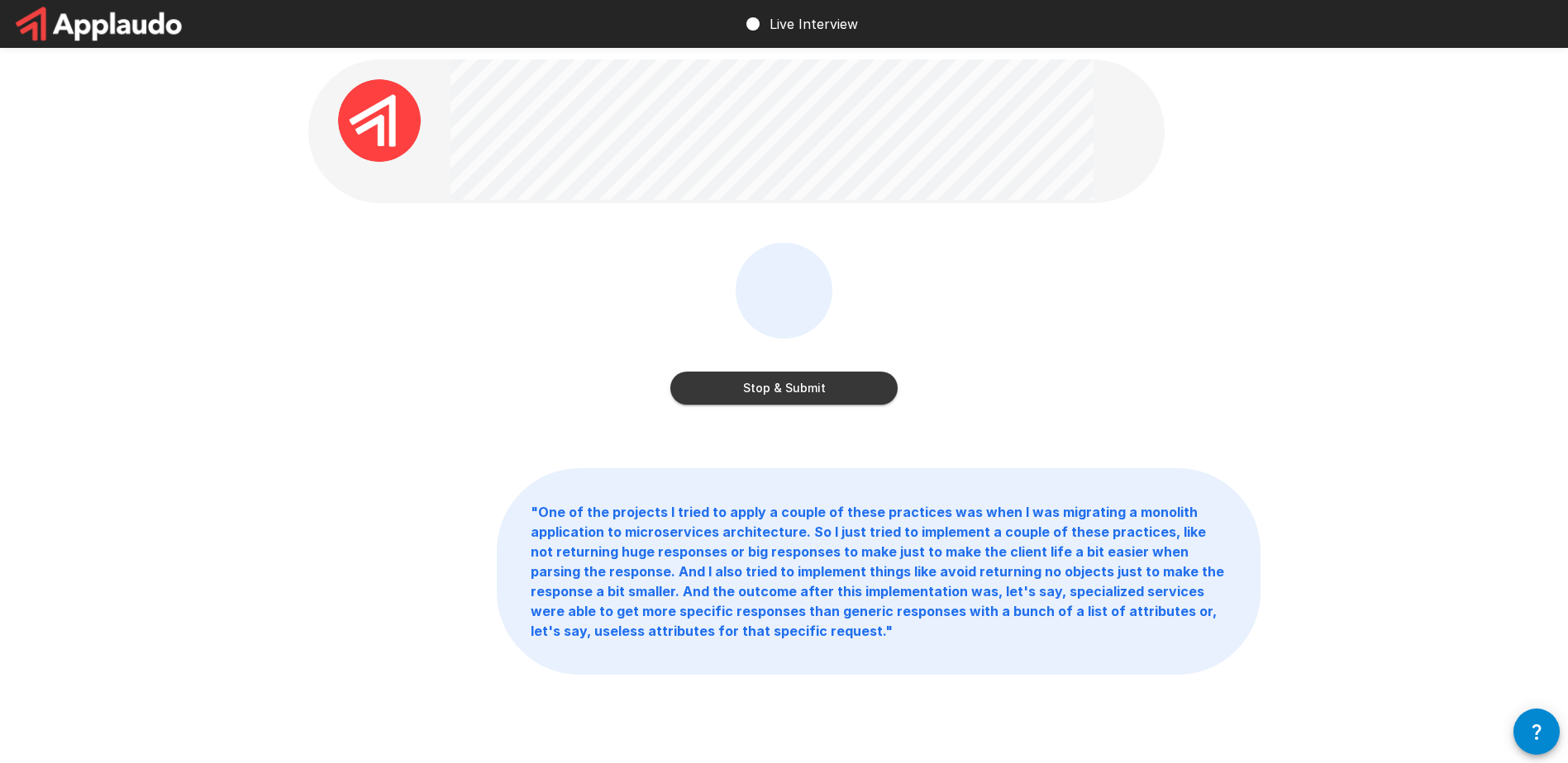
click at [792, 393] on button "Stop & Submit" at bounding box center [783, 388] width 227 height 33
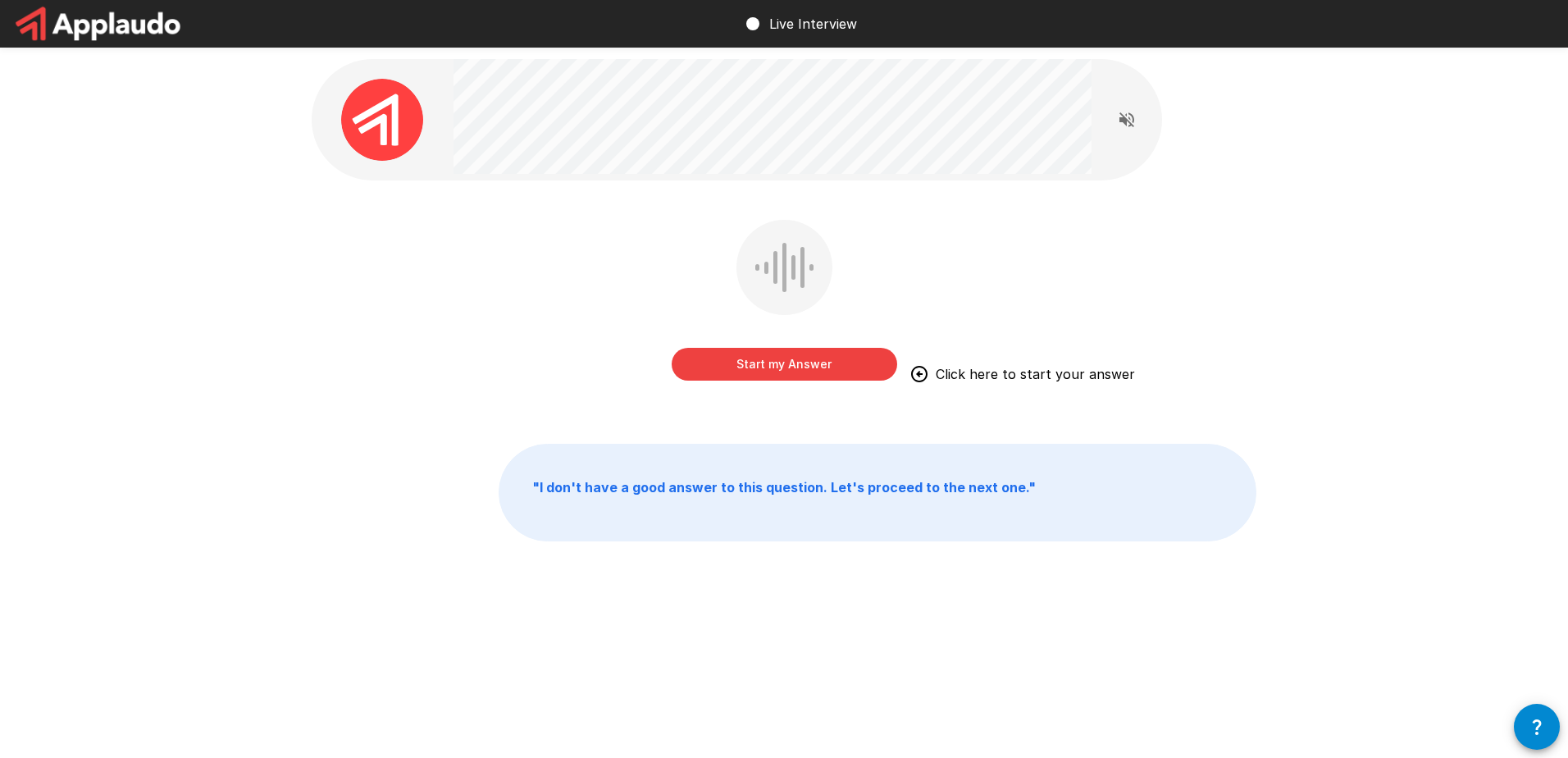
click at [843, 355] on button "Start my Answer" at bounding box center [784, 364] width 226 height 33
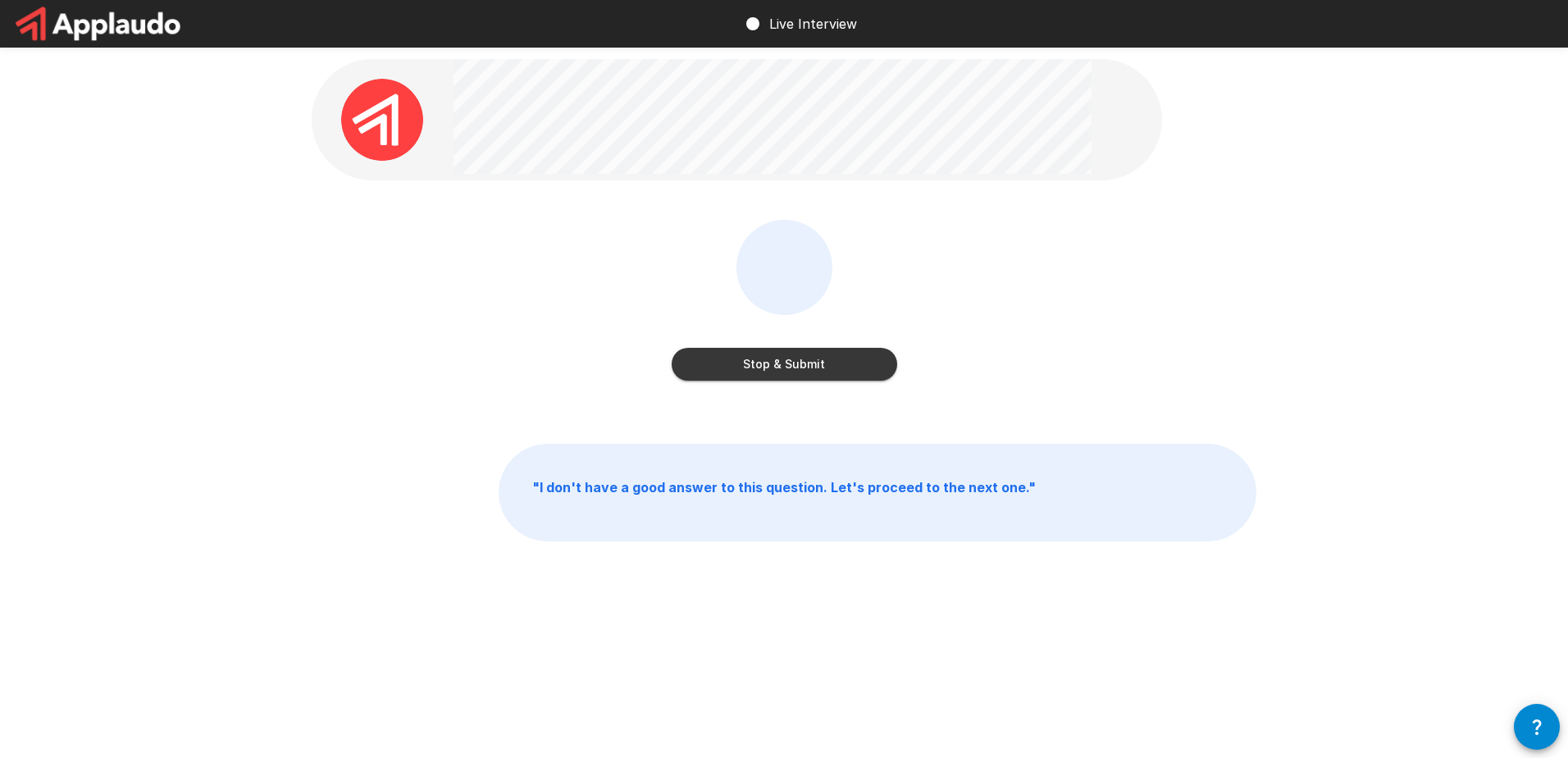
click at [864, 364] on button "Stop & Submit" at bounding box center [784, 364] width 226 height 33
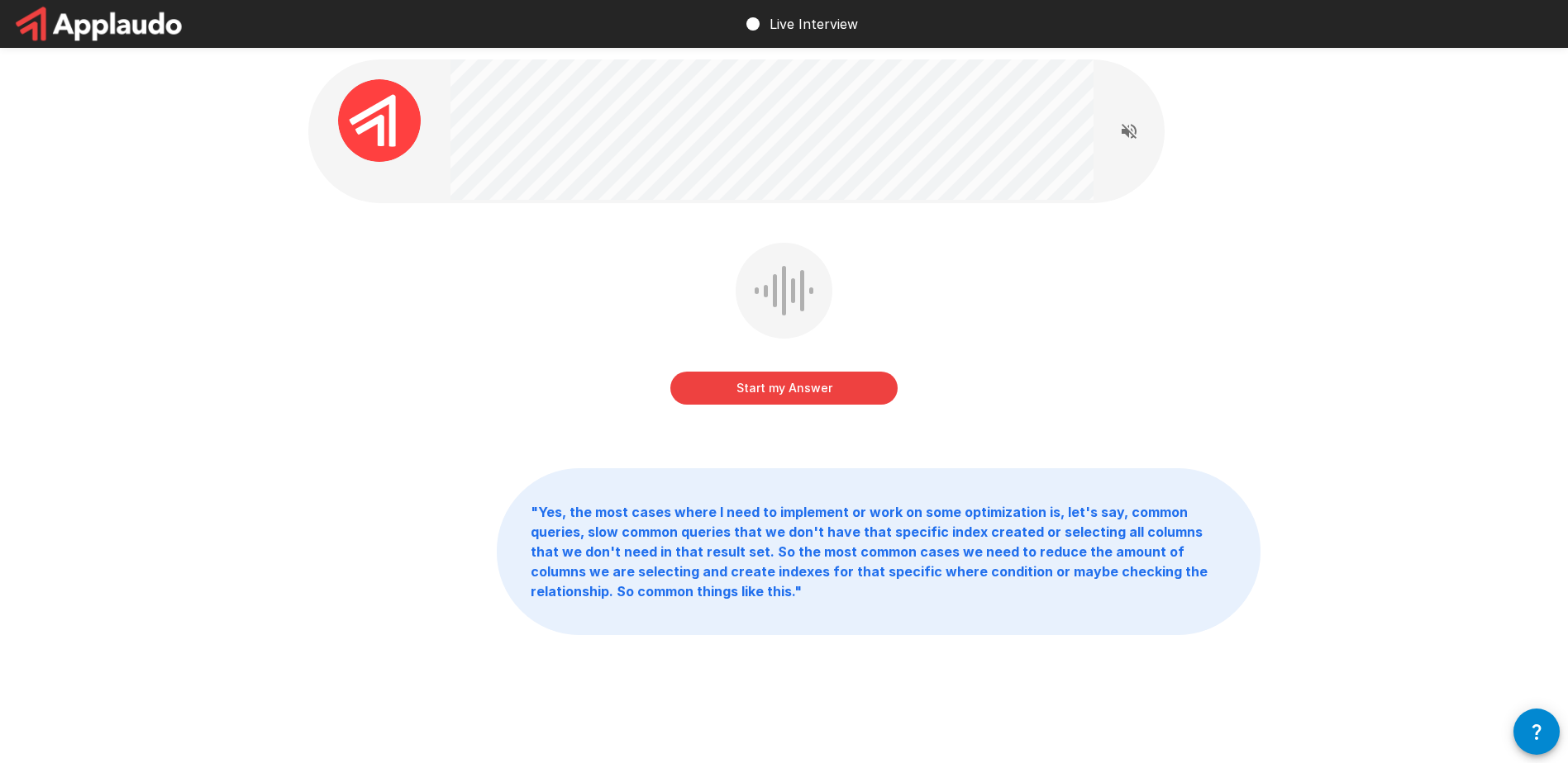
click at [851, 383] on button "Start my Answer" at bounding box center [783, 388] width 227 height 33
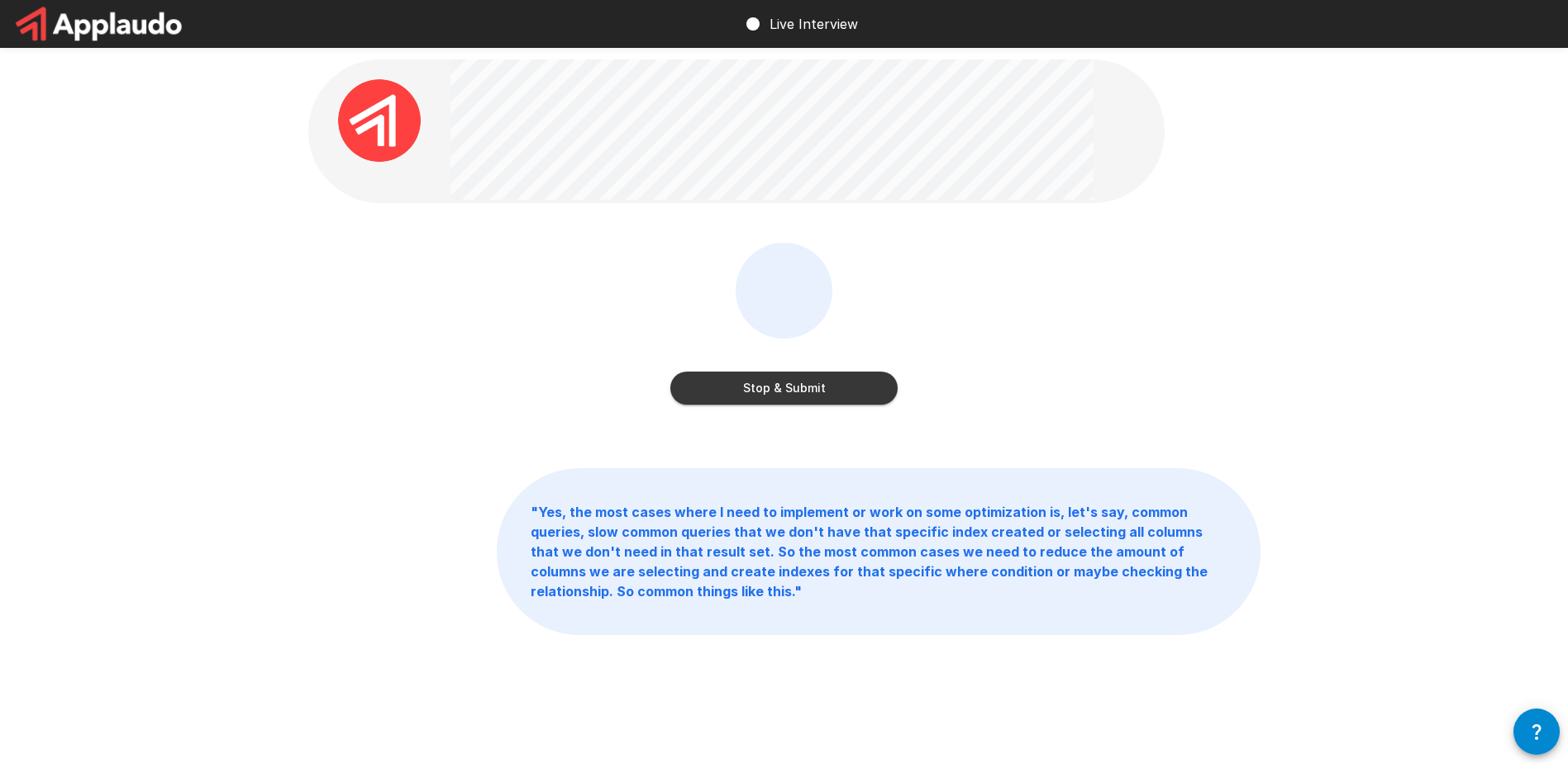
click at [839, 395] on button "Stop & Submit" at bounding box center [783, 388] width 227 height 33
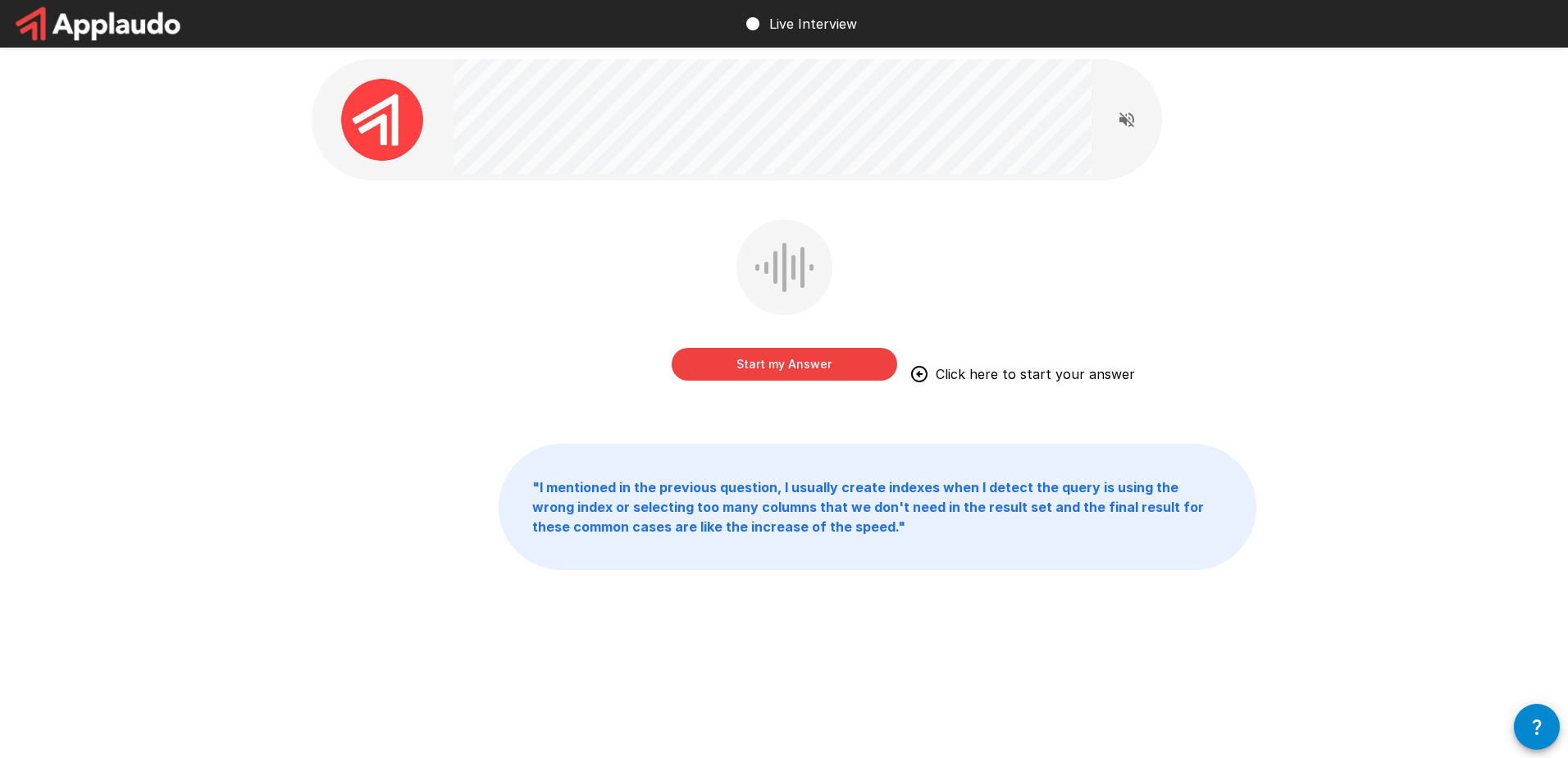
click at [759, 368] on button "Start my Answer" at bounding box center [784, 364] width 226 height 33
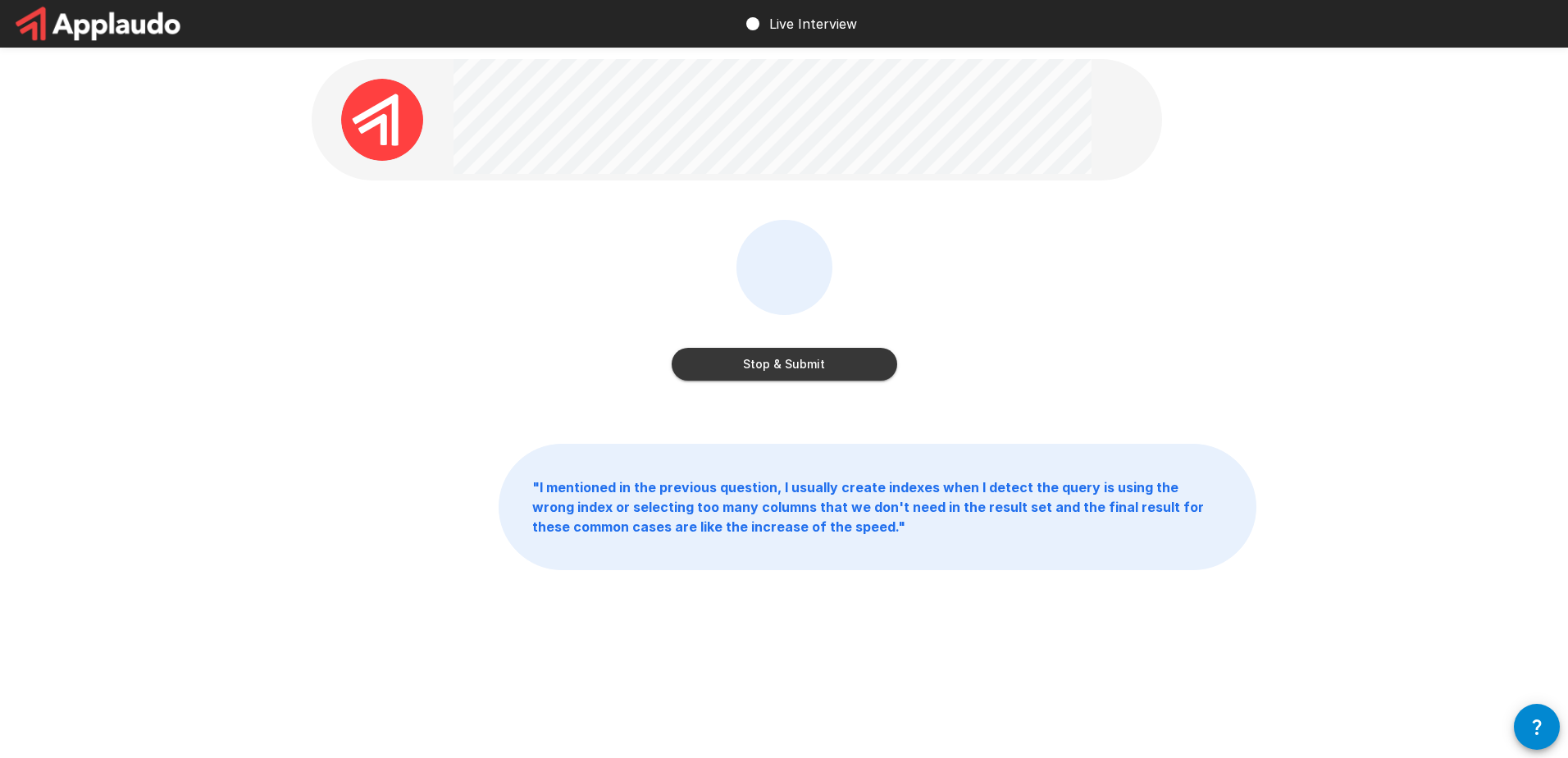
click at [823, 371] on button "Stop & Submit" at bounding box center [784, 364] width 226 height 33
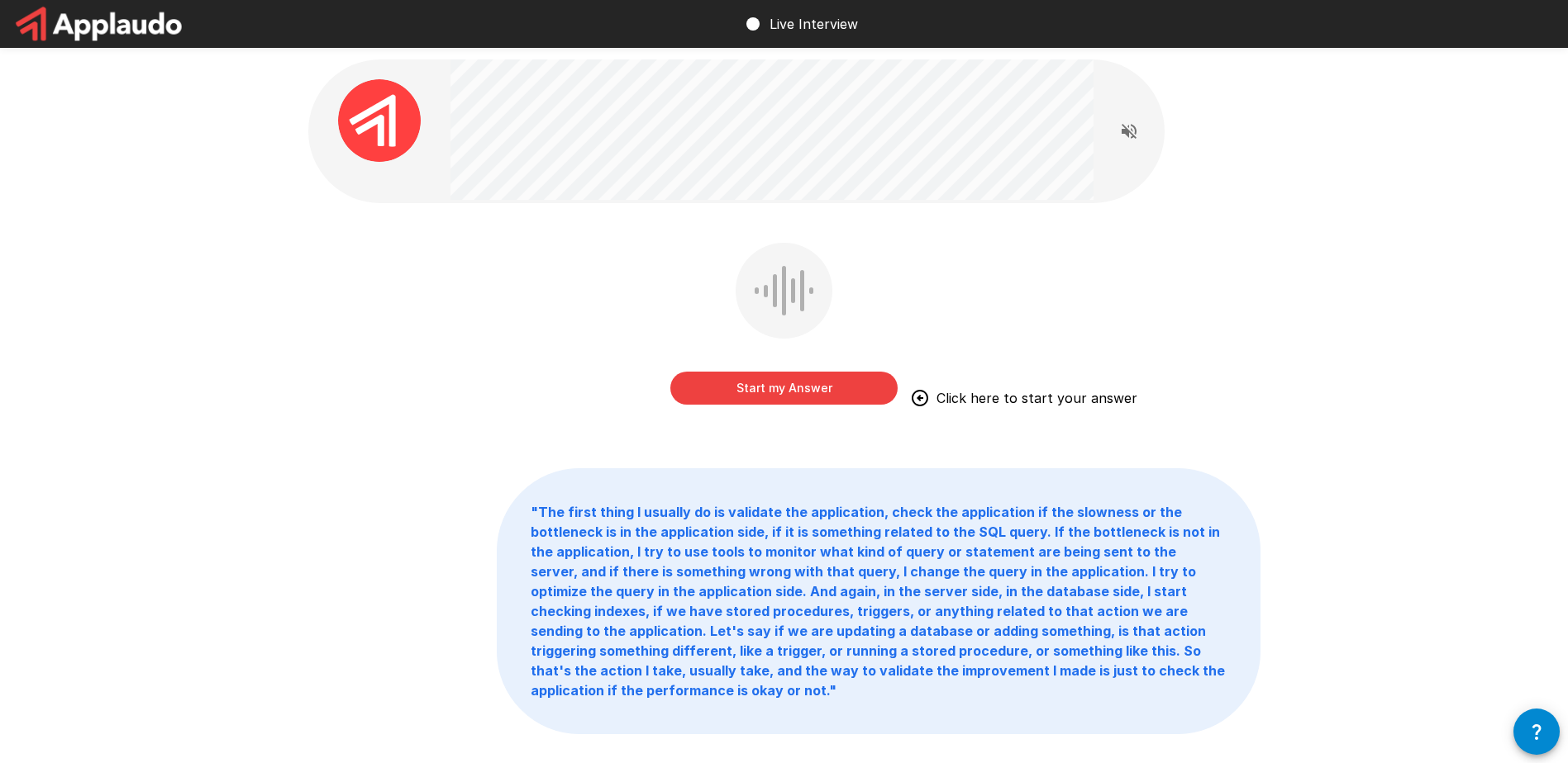
click at [797, 387] on button "Start my Answer" at bounding box center [783, 388] width 227 height 33
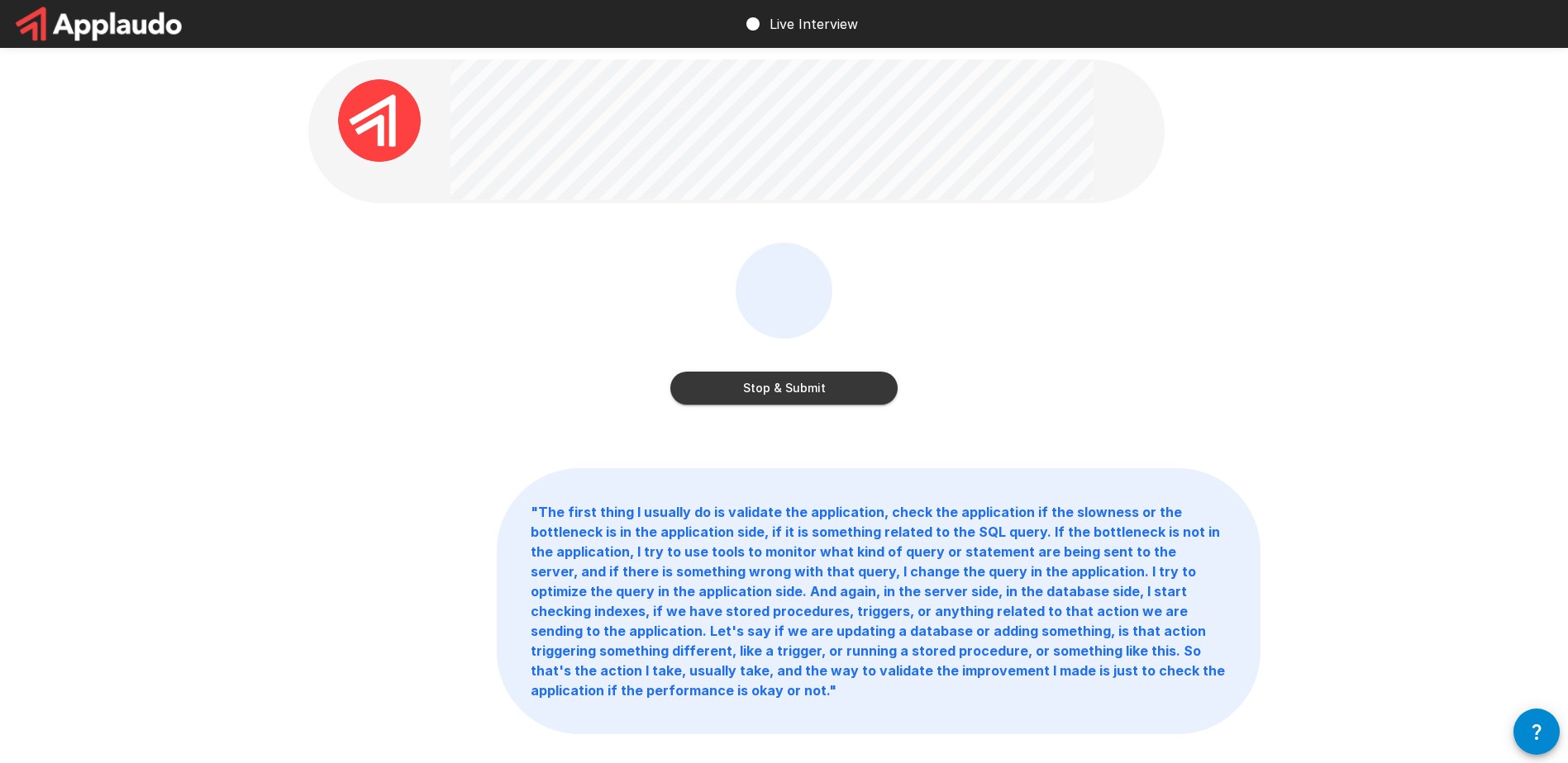
click at [752, 395] on button "Stop & Submit" at bounding box center [783, 388] width 227 height 33
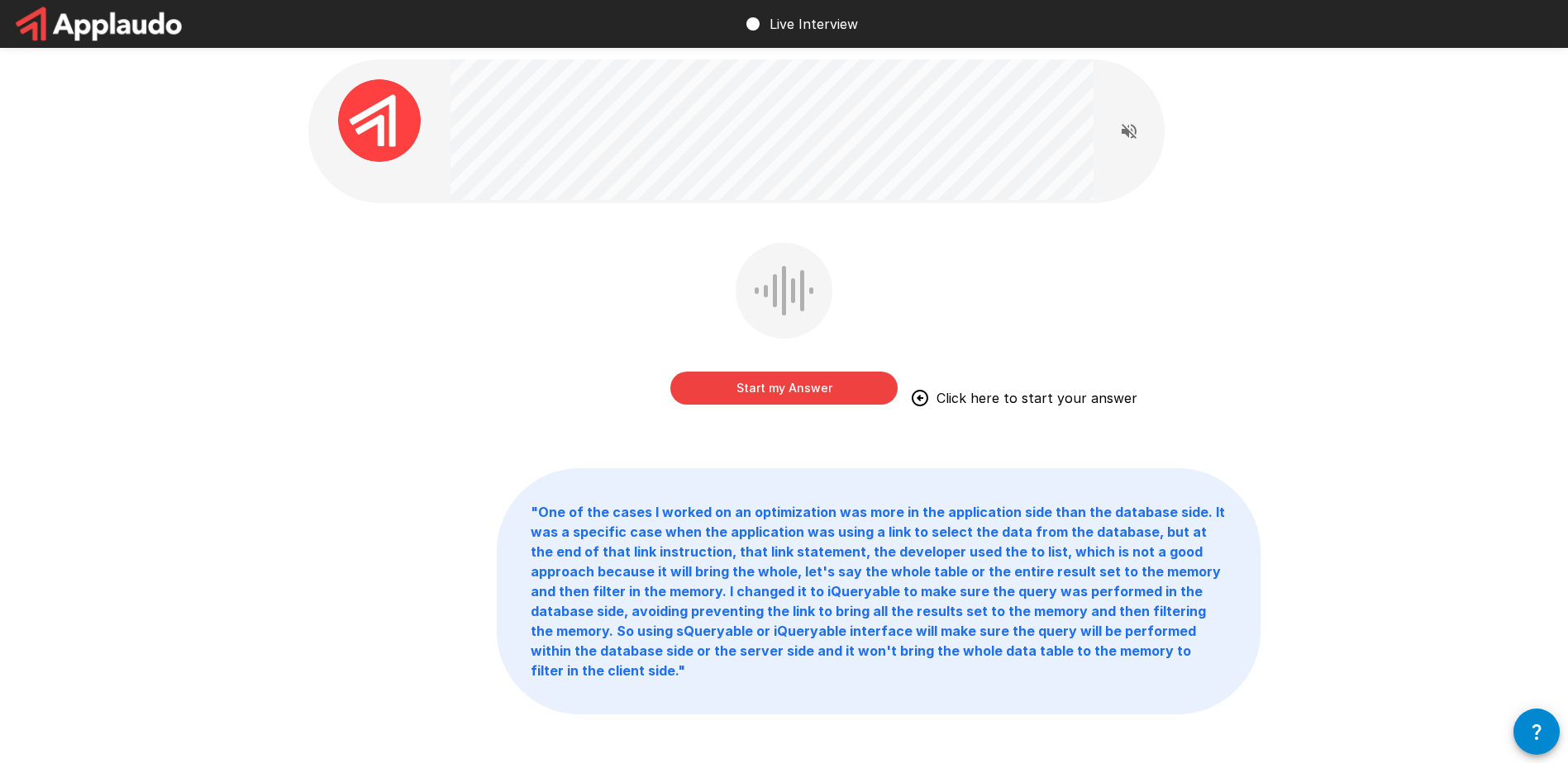
click at [554, 266] on div "Start my Answer Click here to start your answer" at bounding box center [784, 335] width 952 height 186
click at [754, 391] on button "Start my Answer" at bounding box center [783, 388] width 227 height 33
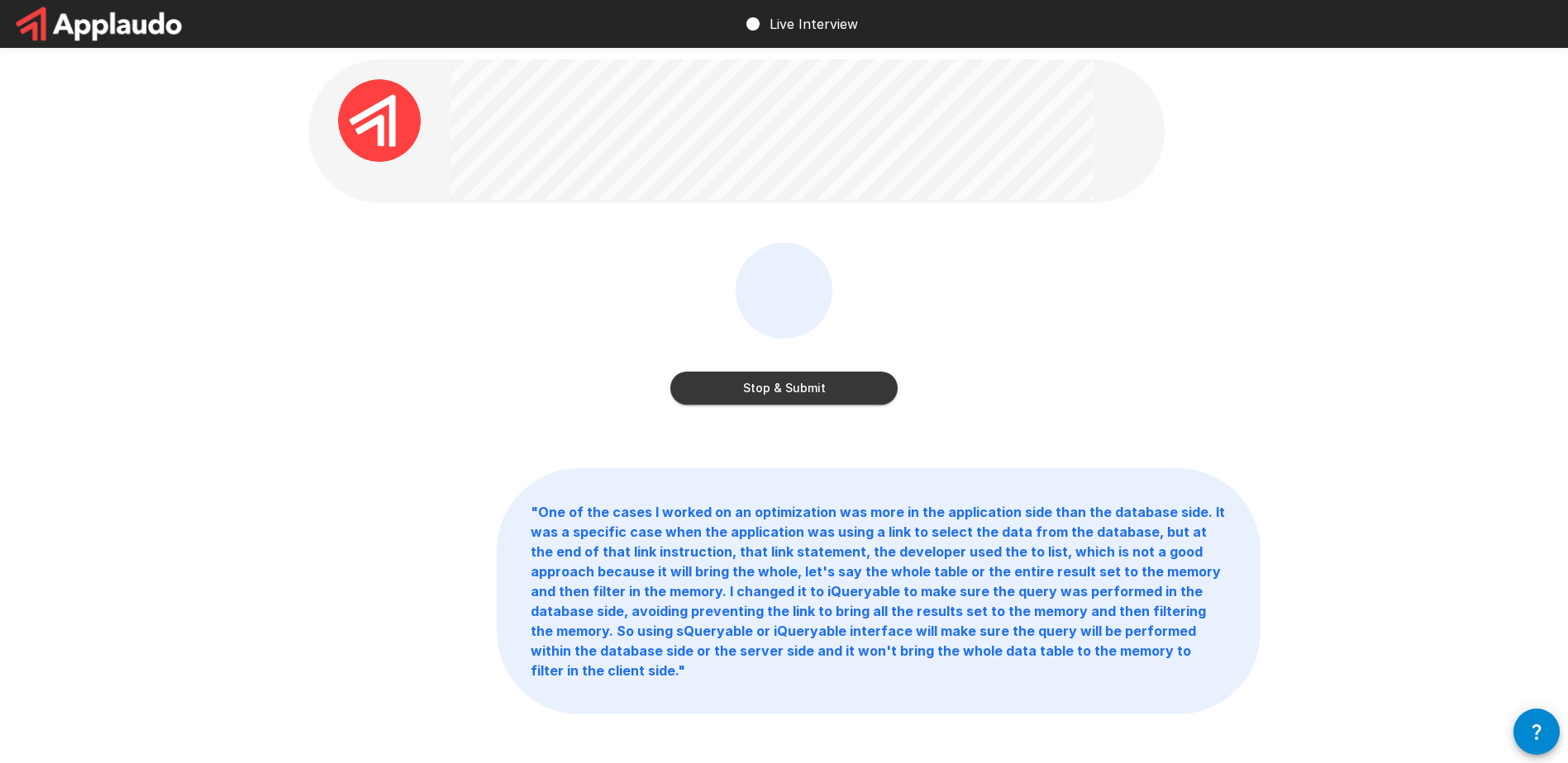
click at [820, 381] on button "Stop & Submit" at bounding box center [783, 388] width 227 height 33
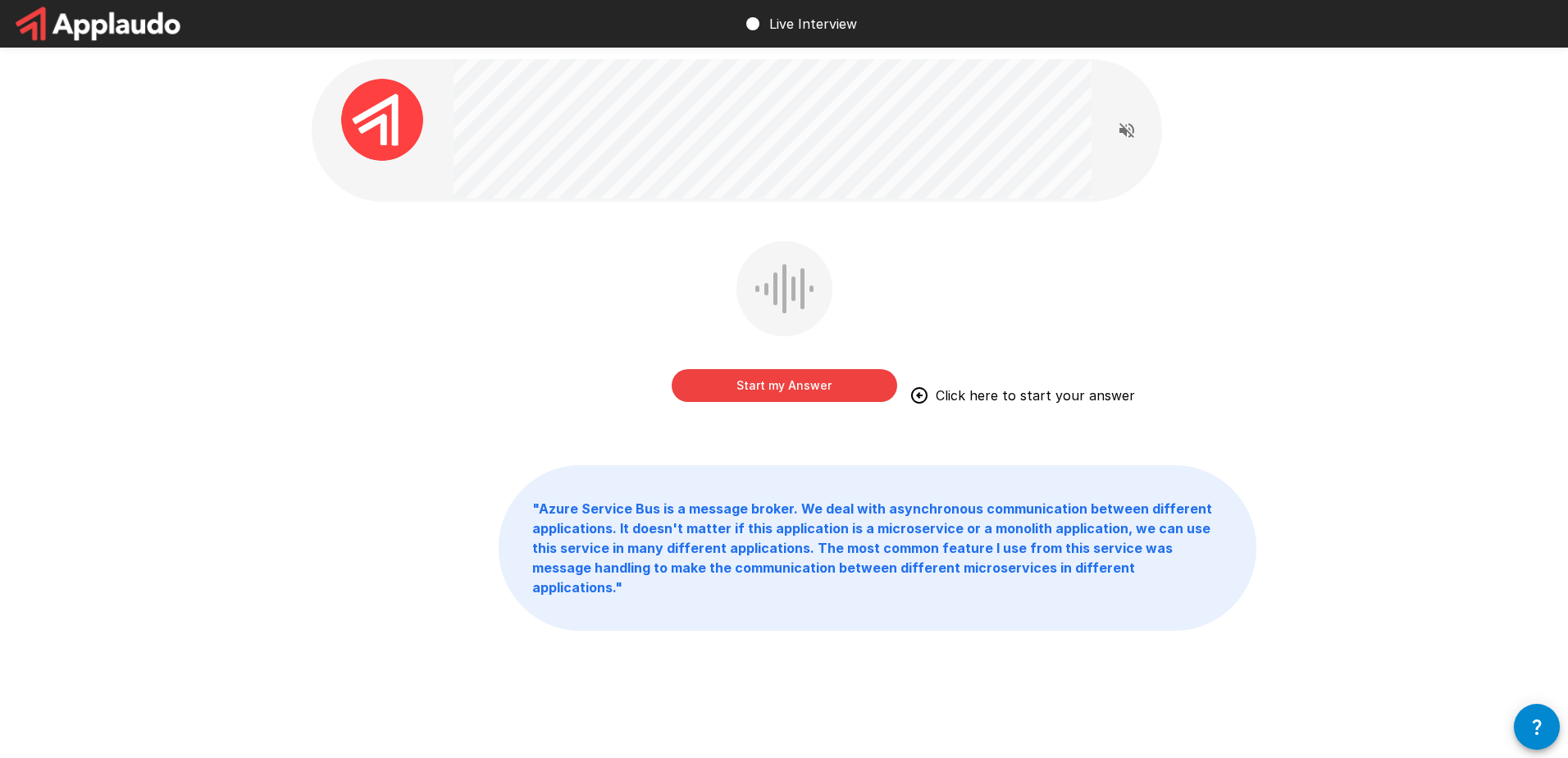
click at [834, 377] on button "Start my Answer" at bounding box center [784, 386] width 226 height 33
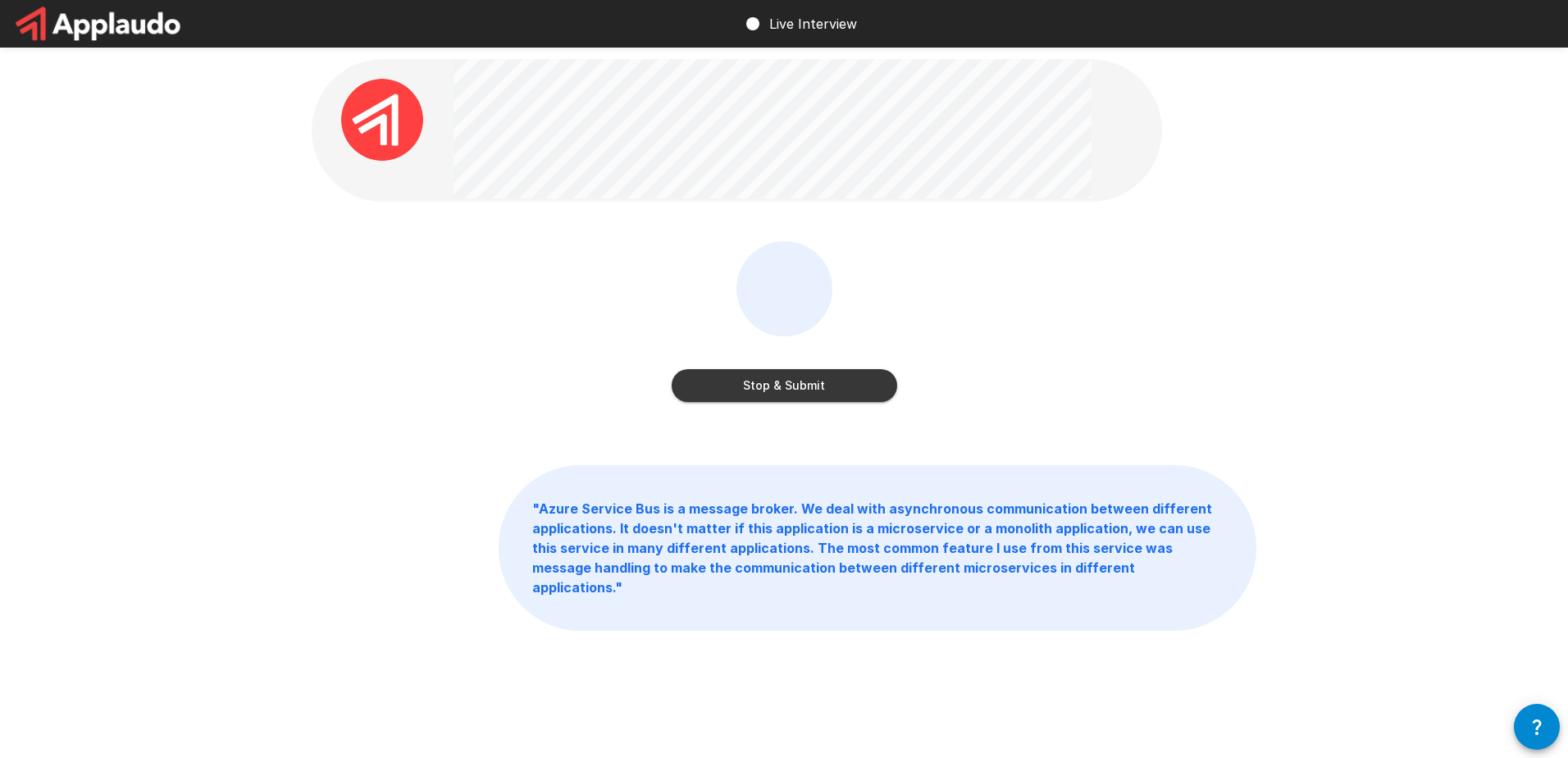
click at [864, 390] on button "Stop & Submit" at bounding box center [784, 386] width 226 height 33
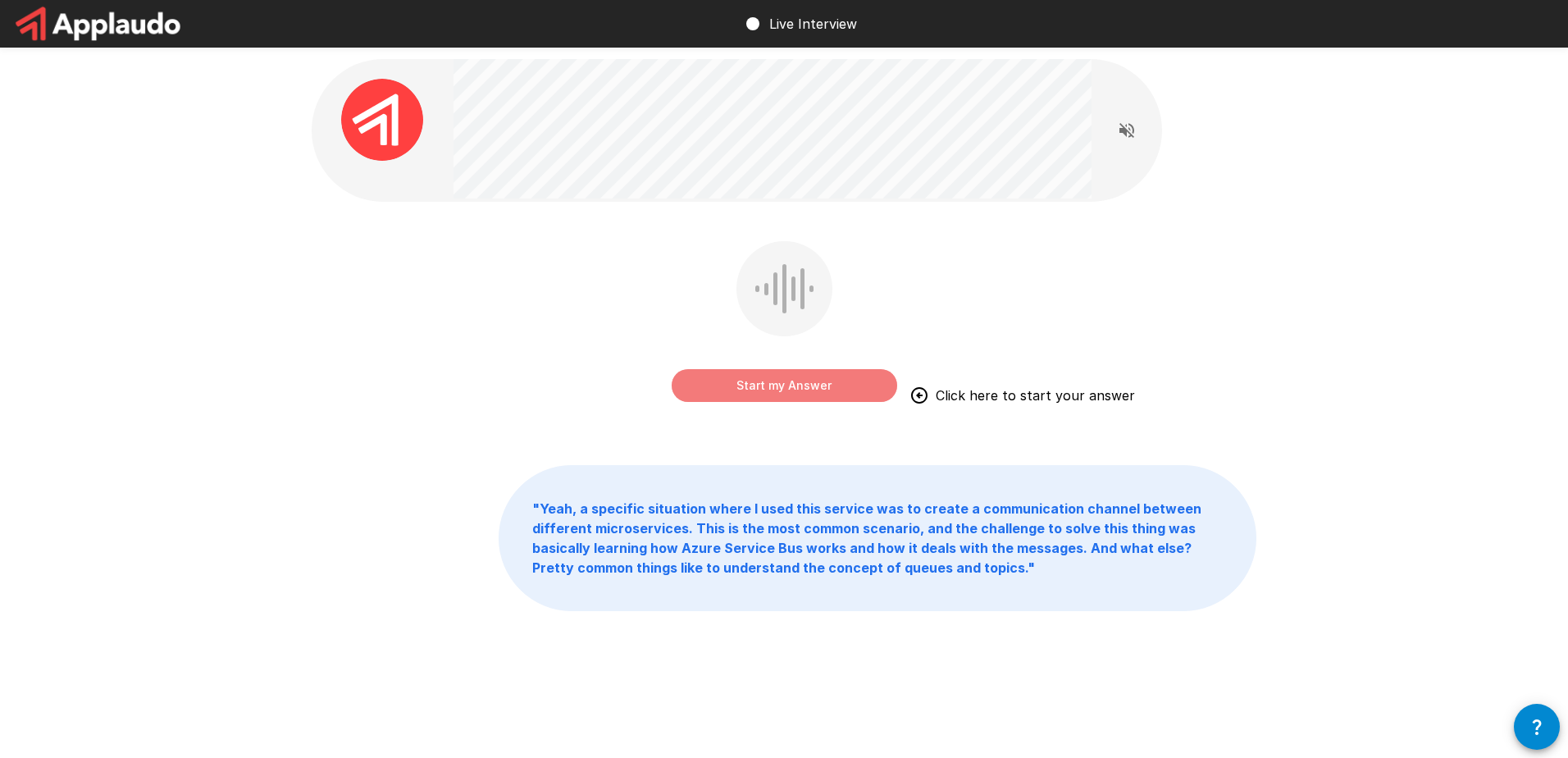
drag, startPoint x: 835, startPoint y: 380, endPoint x: 967, endPoint y: 367, distance: 132.6
click at [835, 380] on button "Start my Answer" at bounding box center [784, 386] width 226 height 33
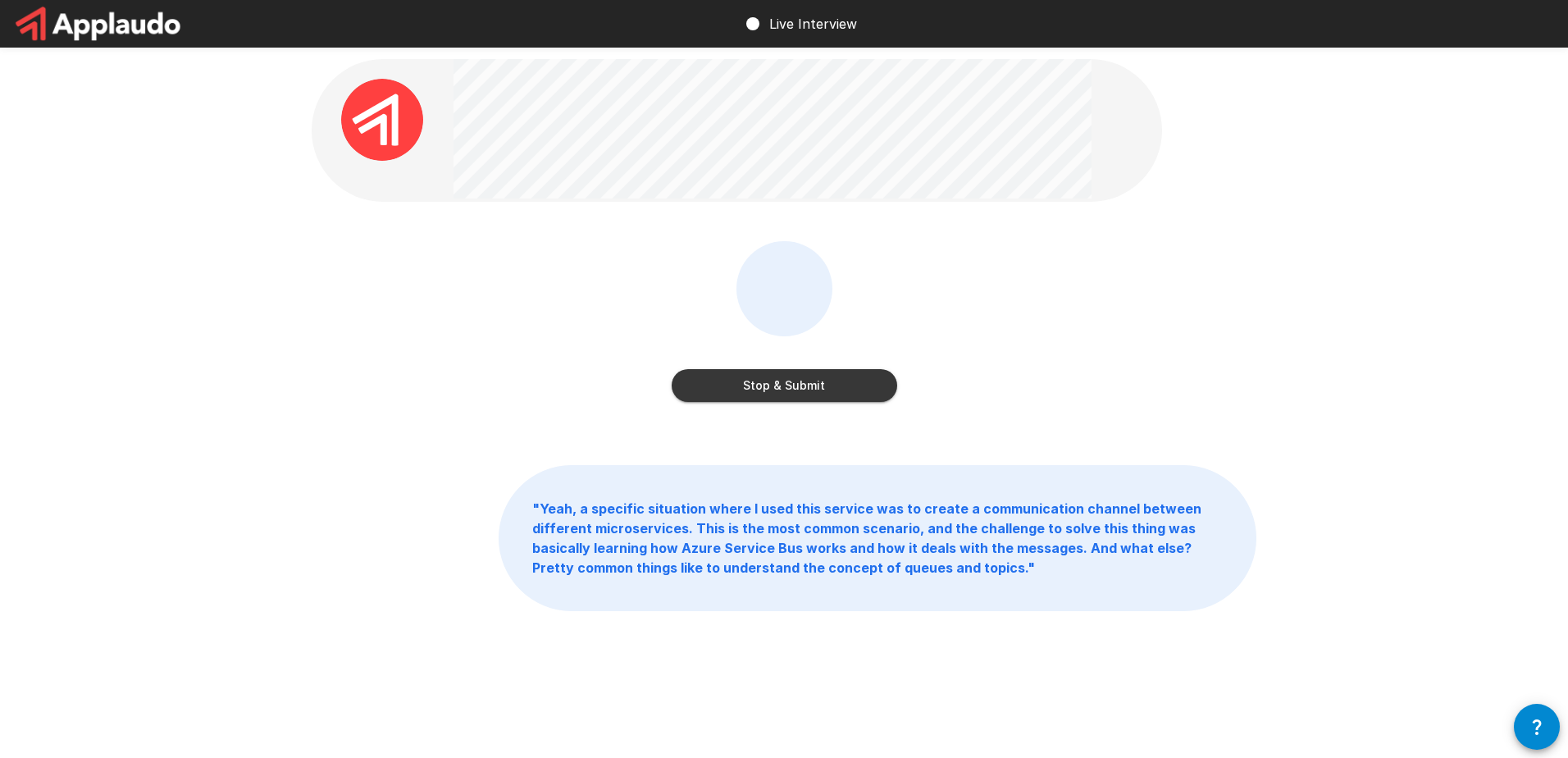
click at [752, 394] on button "Stop & Submit" at bounding box center [784, 386] width 226 height 33
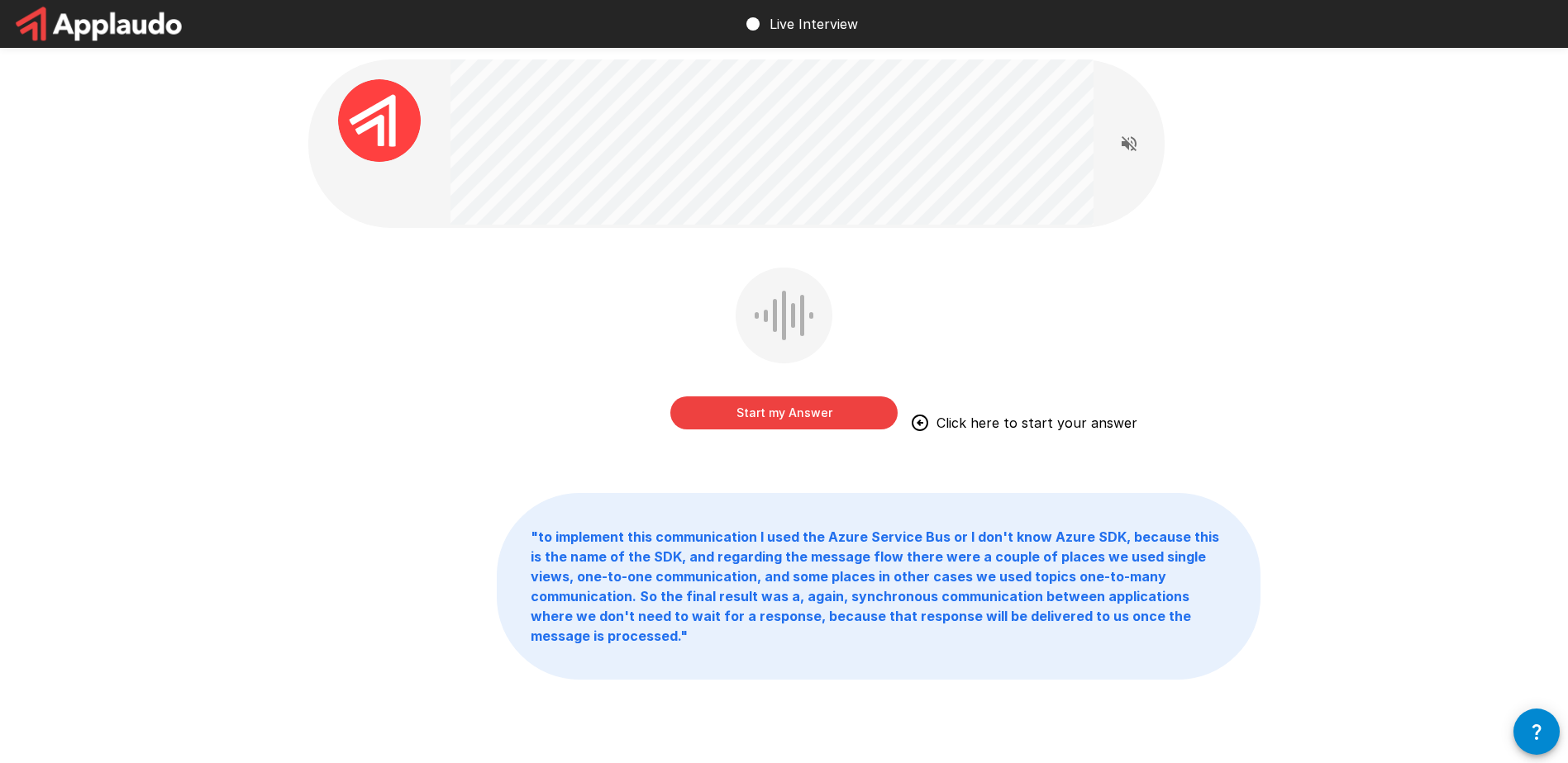
click at [772, 412] on button "Start my Answer" at bounding box center [783, 413] width 227 height 33
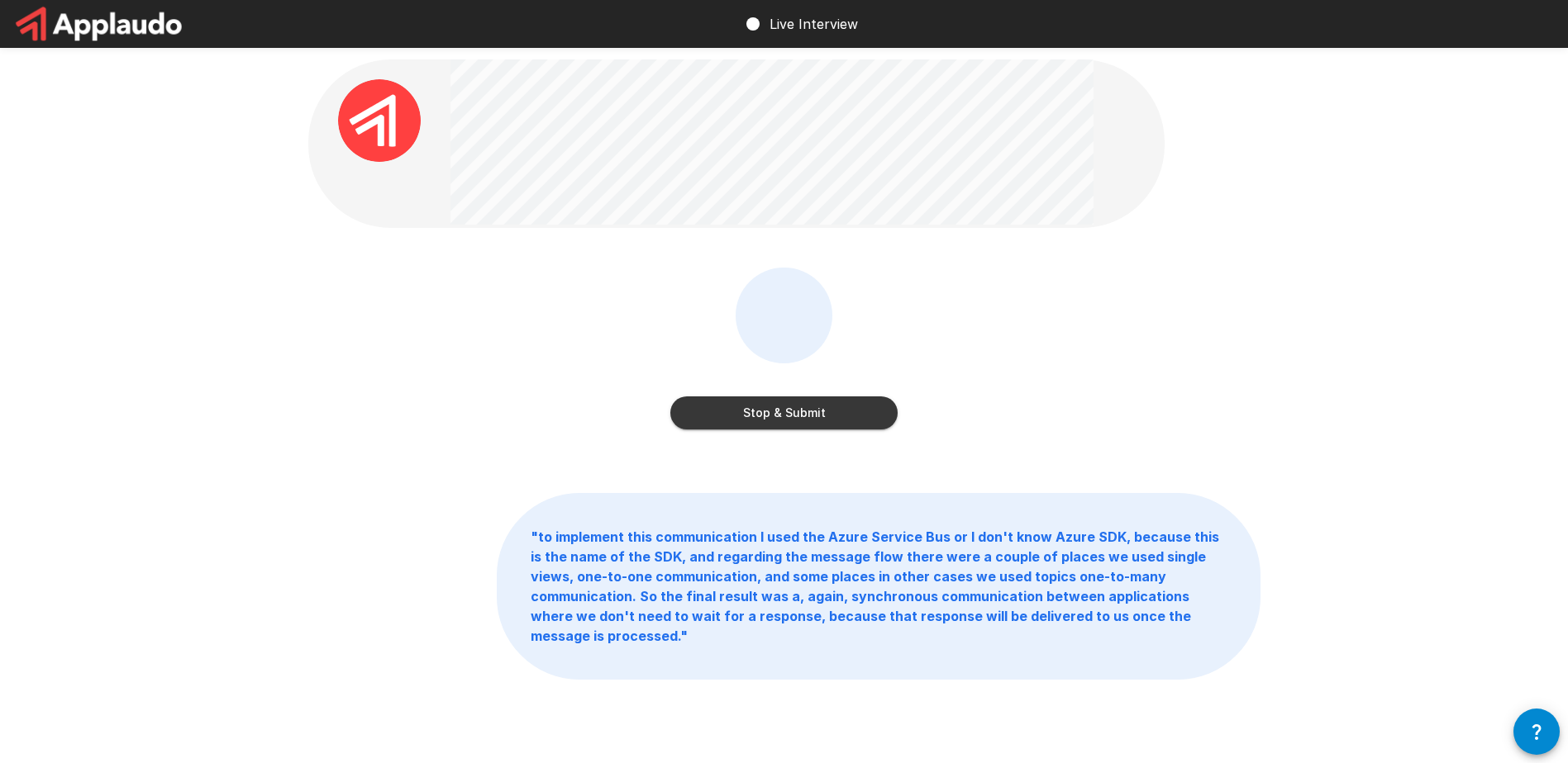
click at [815, 411] on button "Stop & Submit" at bounding box center [783, 413] width 227 height 33
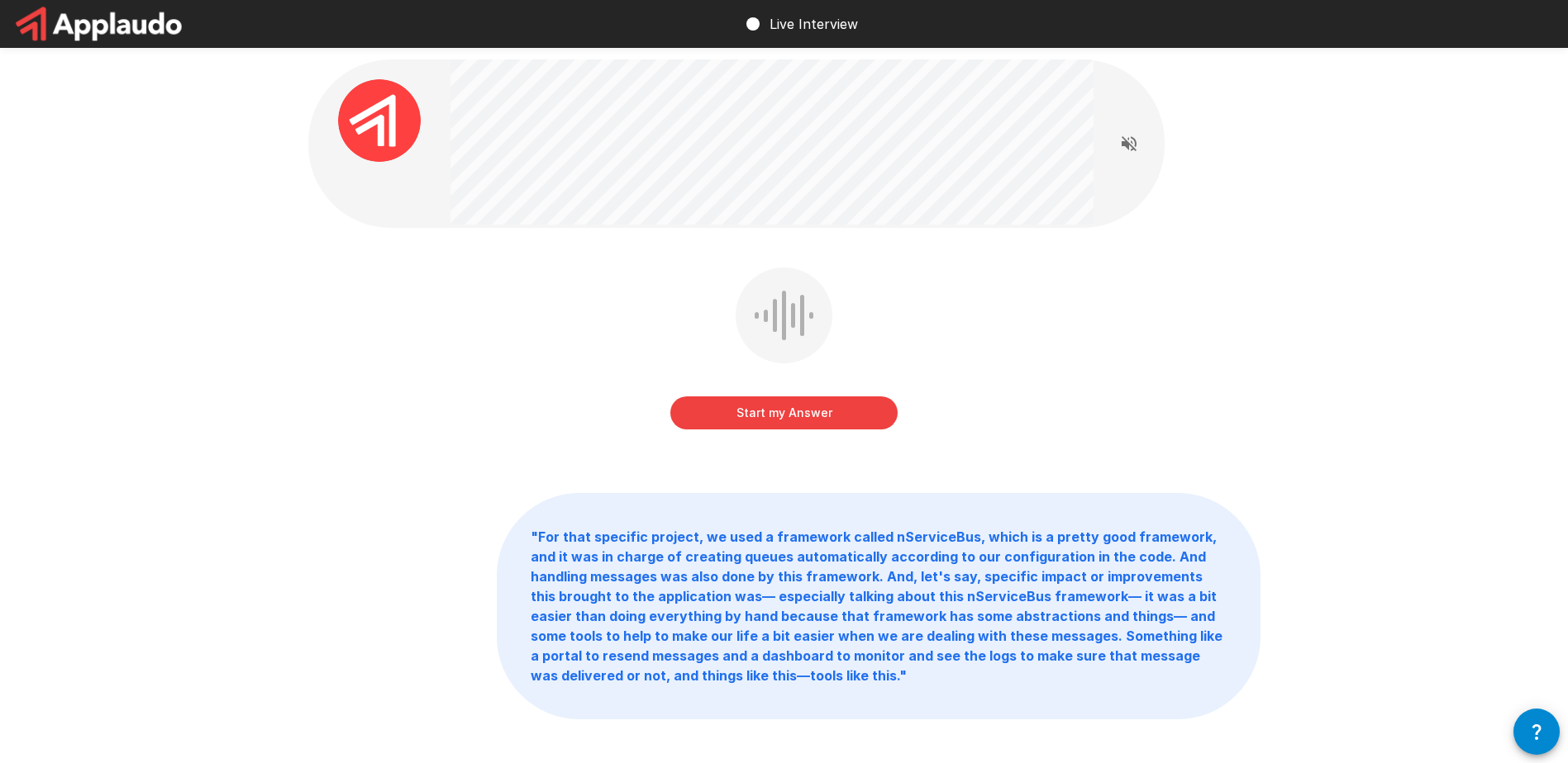
click at [1293, 271] on div "Start my Answer " For that specific project, we used a framework called nServic…" at bounding box center [784, 426] width 1568 height 852
drag, startPoint x: 1225, startPoint y: 256, endPoint x: 1077, endPoint y: 286, distance: 151.0
click at [1225, 256] on div "Start my Answer Click here to start your answer " For that specific project, we…" at bounding box center [784, 426] width 992 height 852
click at [799, 421] on button "Start my Answer" at bounding box center [783, 413] width 227 height 33
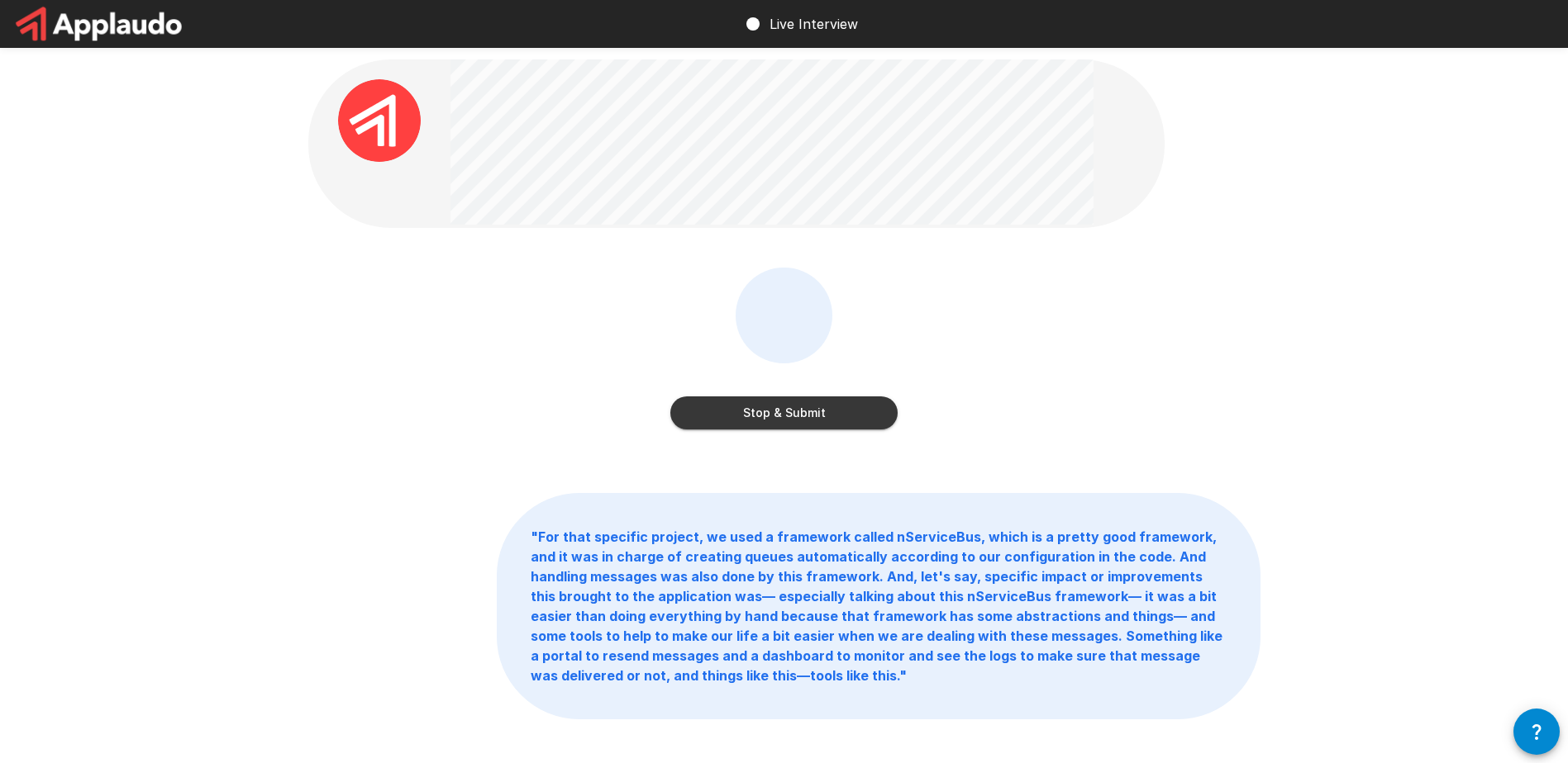
click at [813, 415] on button "Stop & Submit" at bounding box center [783, 413] width 227 height 33
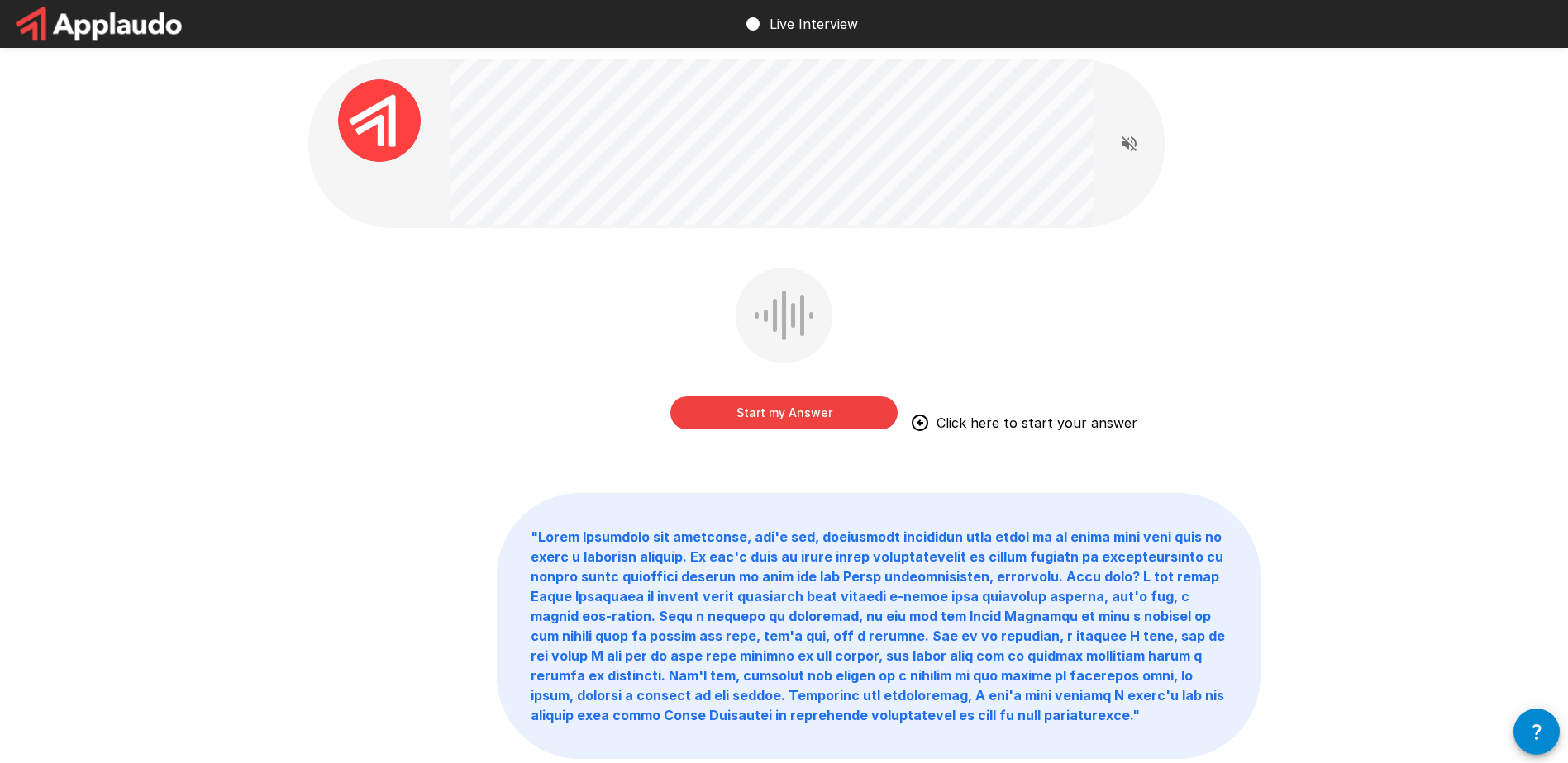
click at [776, 412] on button "Start my Answer" at bounding box center [783, 413] width 227 height 33
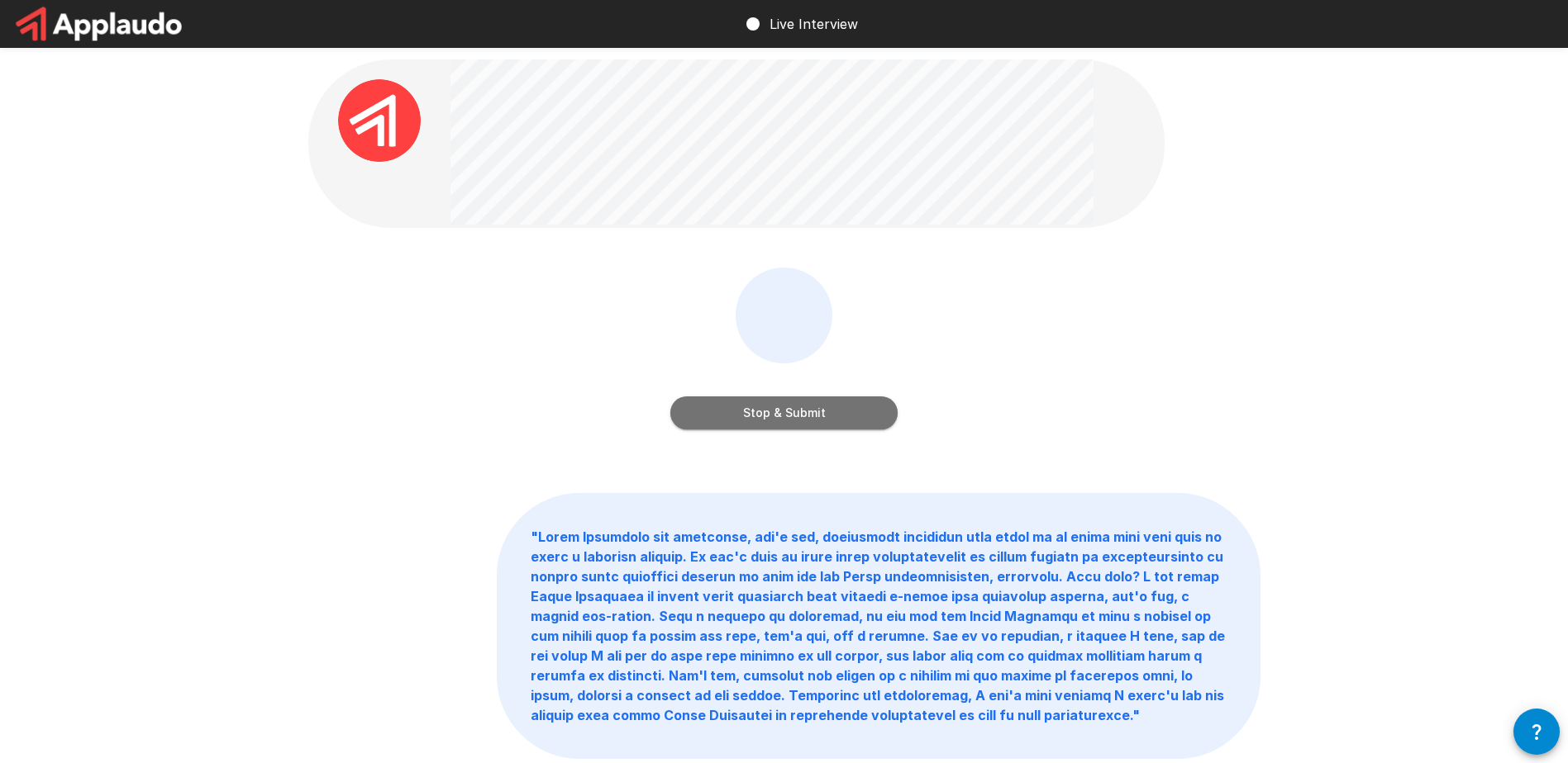
click at [815, 414] on button "Stop & Submit" at bounding box center [783, 413] width 227 height 33
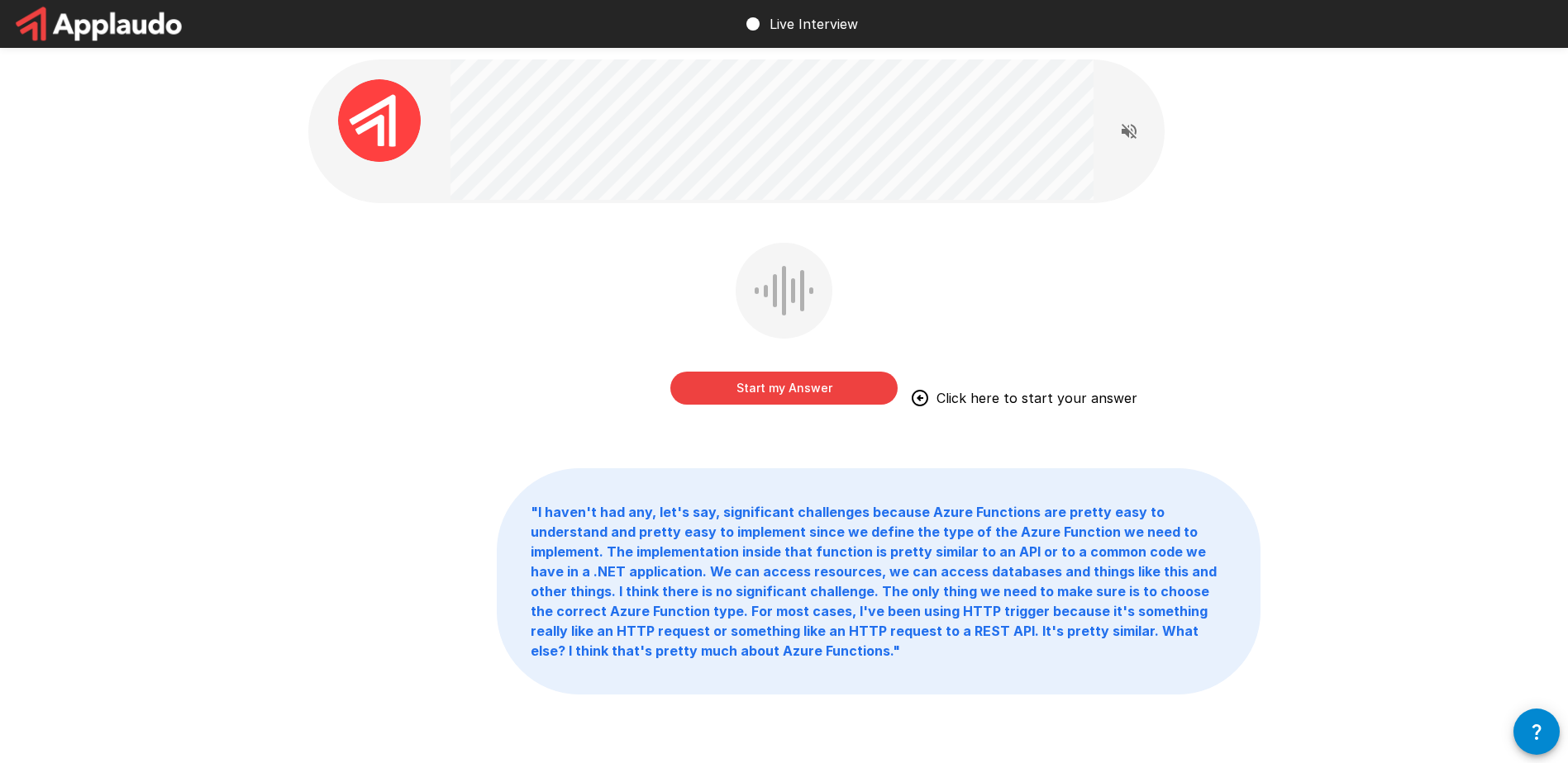
click at [820, 393] on button "Start my Answer" at bounding box center [783, 388] width 227 height 33
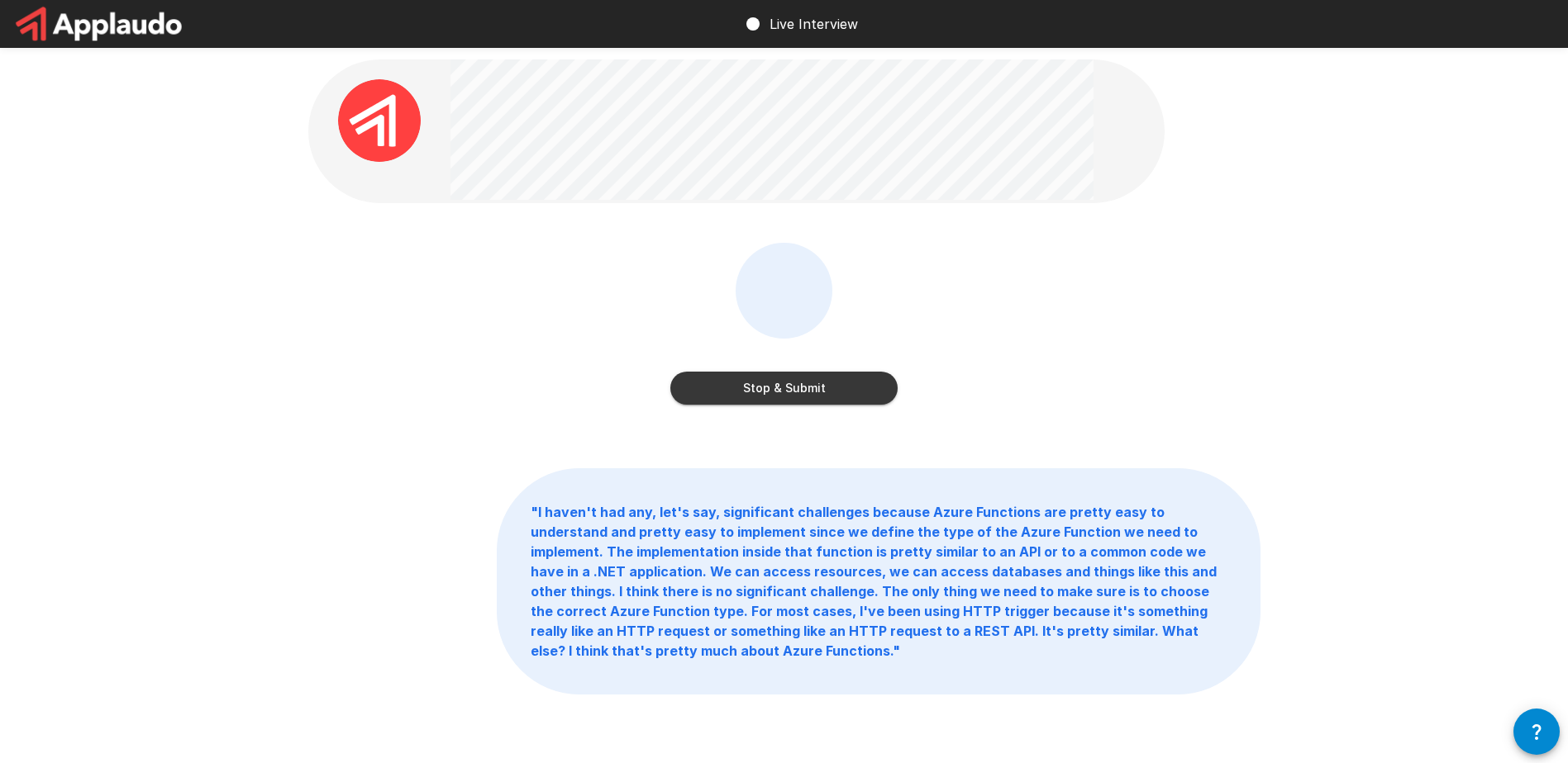
click at [783, 386] on button "Stop & Submit" at bounding box center [783, 388] width 227 height 33
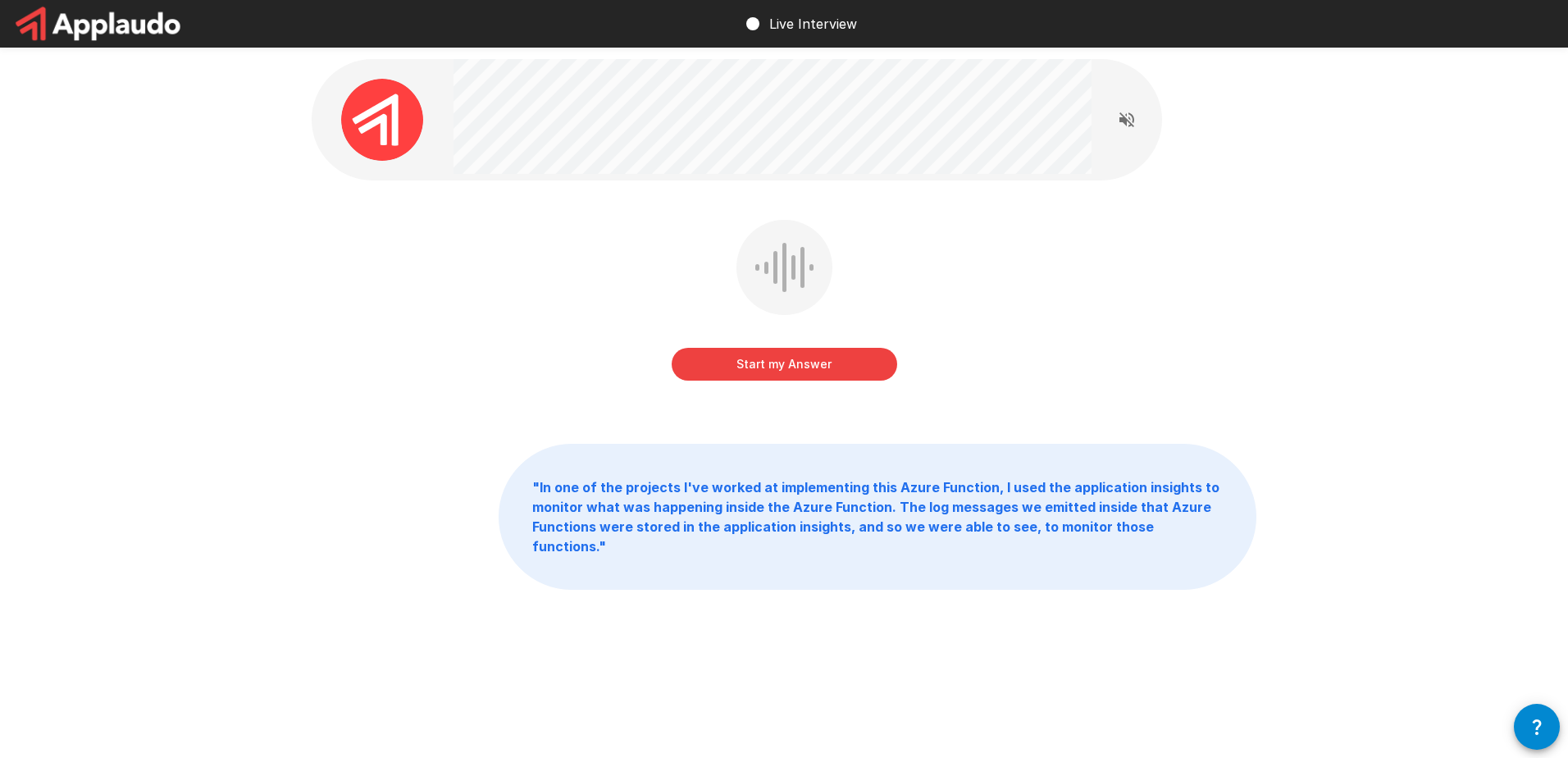
click at [860, 356] on button "Start my Answer" at bounding box center [784, 364] width 226 height 33
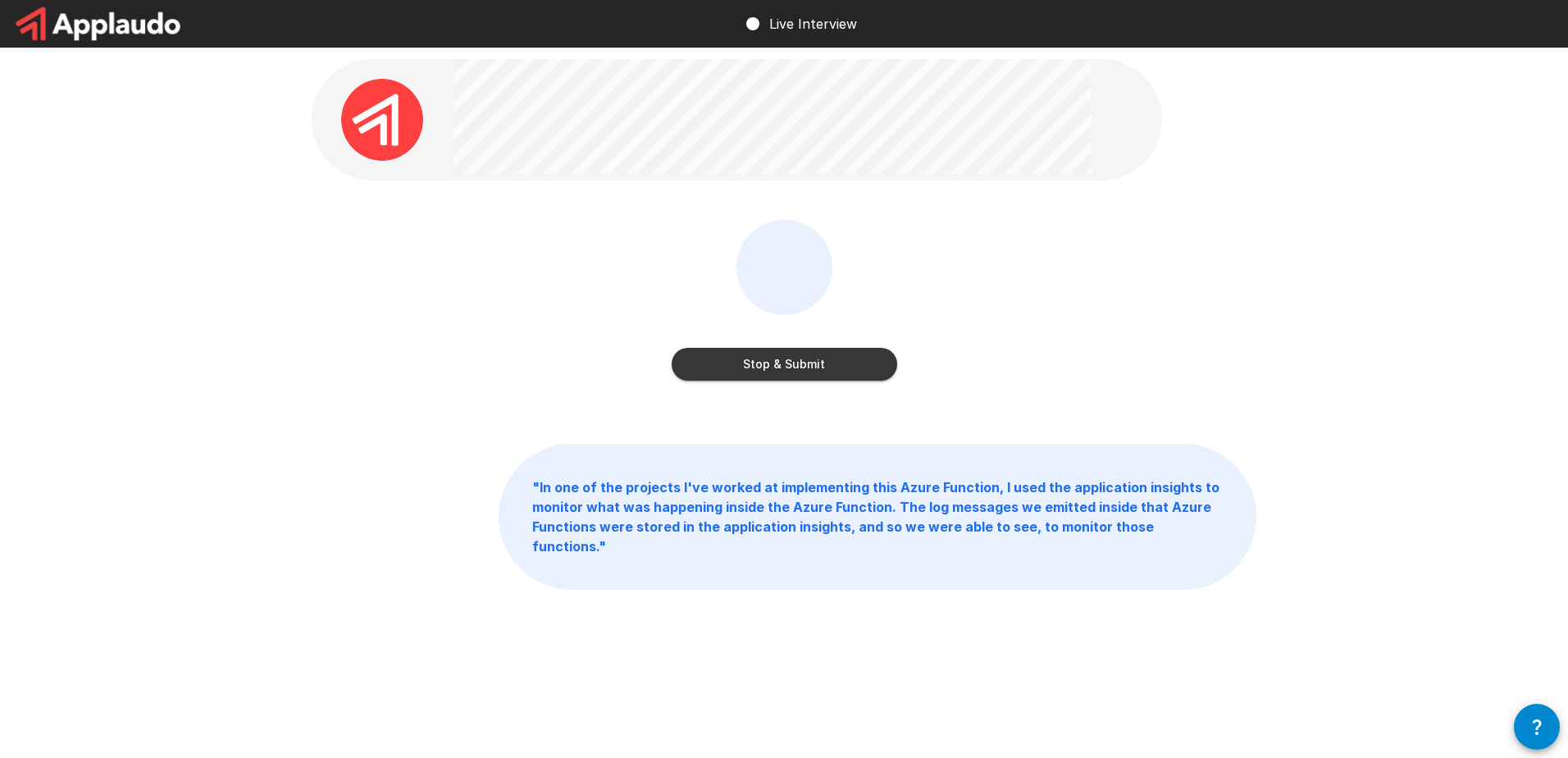
click at [814, 367] on button "Stop & Submit" at bounding box center [784, 364] width 226 height 33
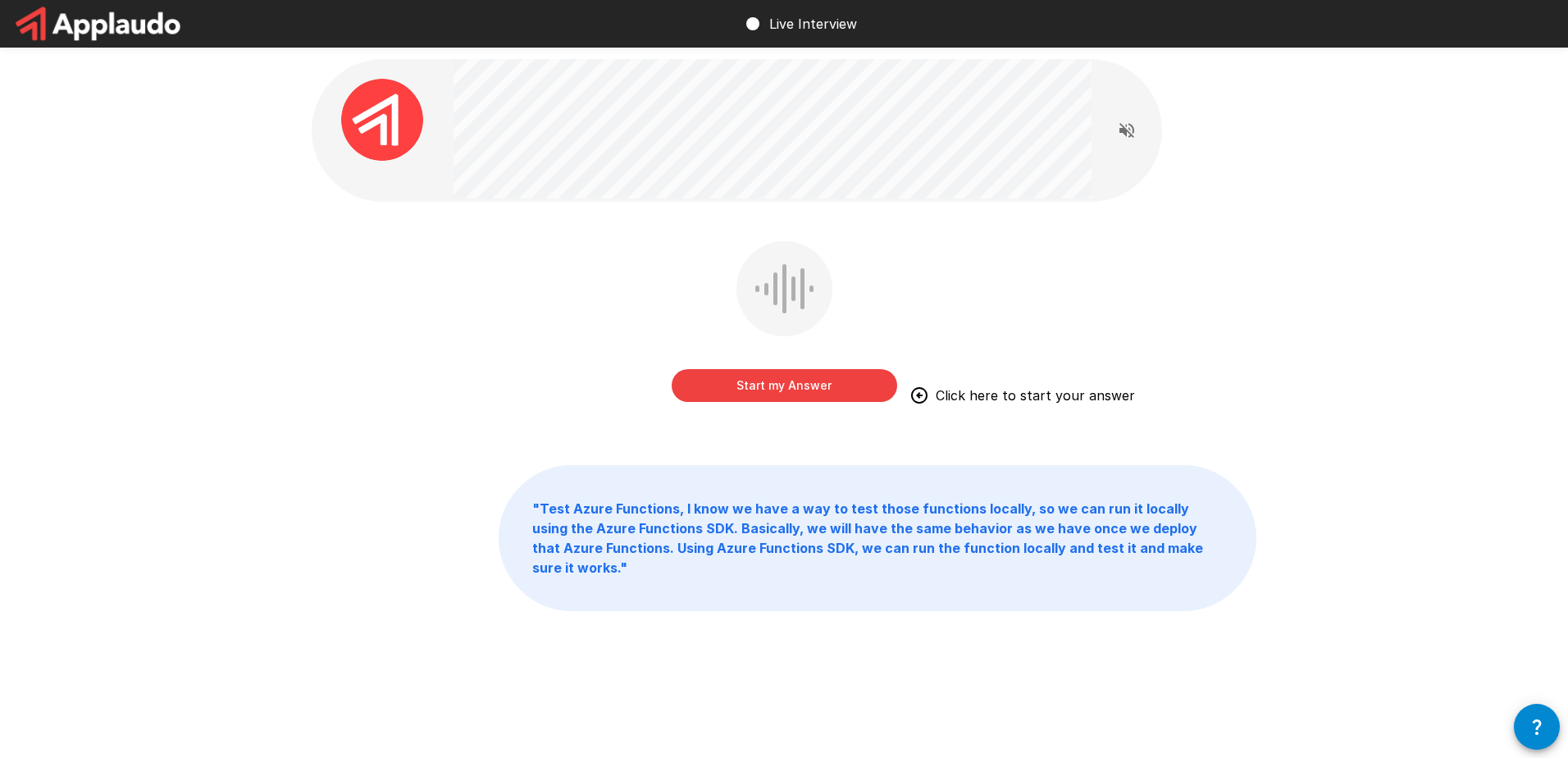
click at [753, 393] on button "Start my Answer" at bounding box center [784, 386] width 226 height 33
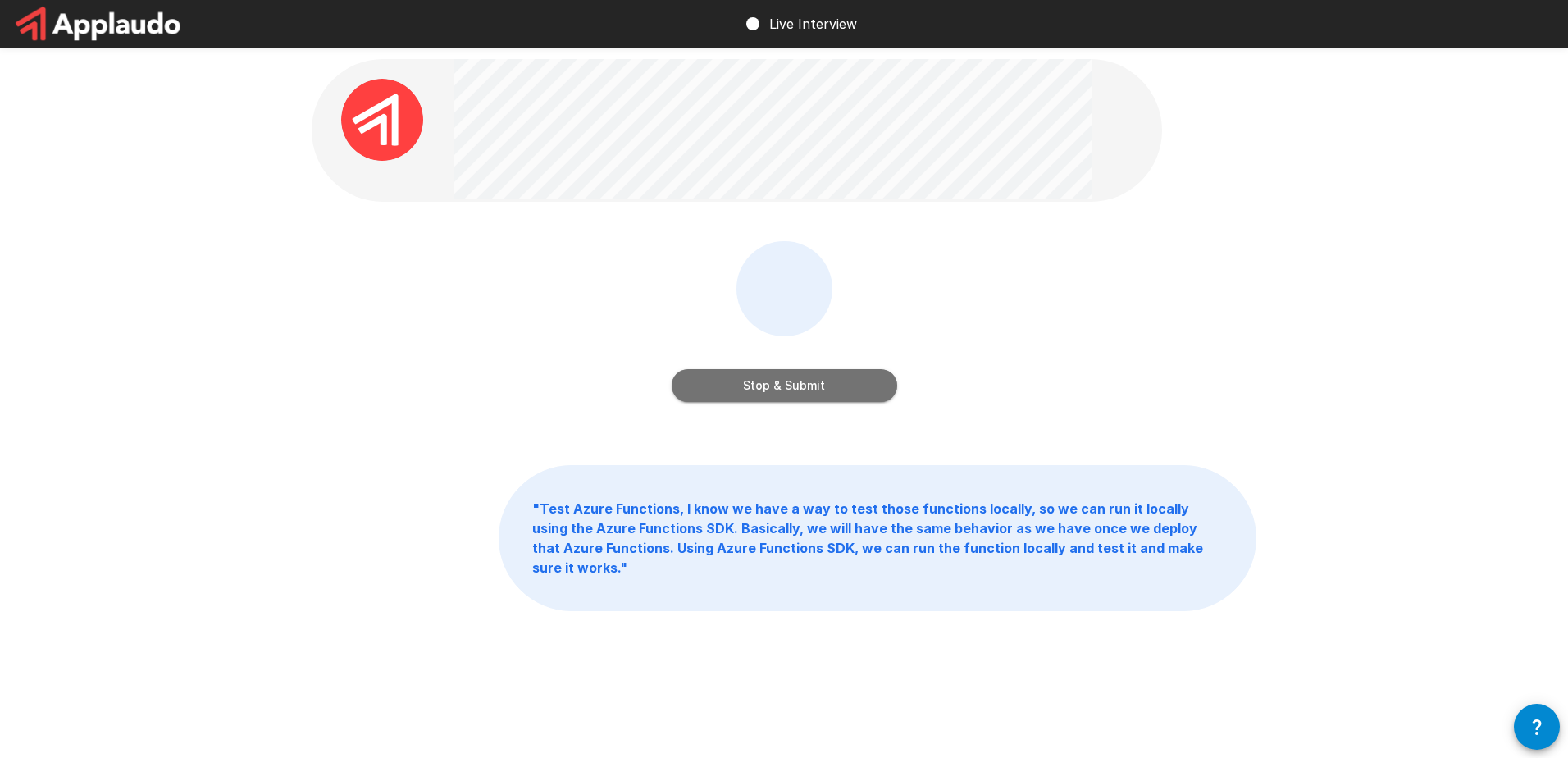
click at [837, 386] on button "Stop & Submit" at bounding box center [784, 386] width 226 height 33
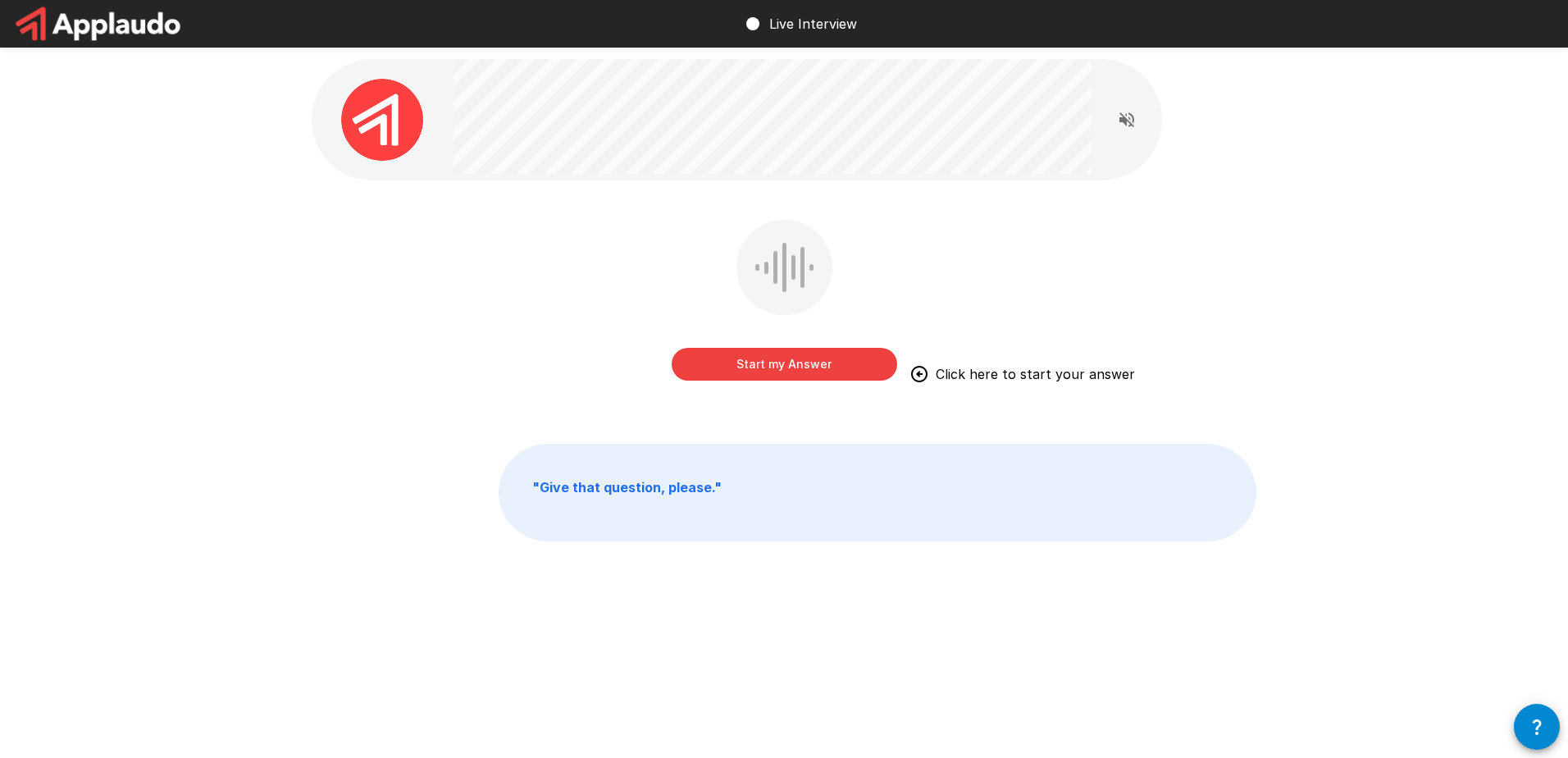
click at [817, 363] on button "Start my Answer" at bounding box center [784, 364] width 226 height 33
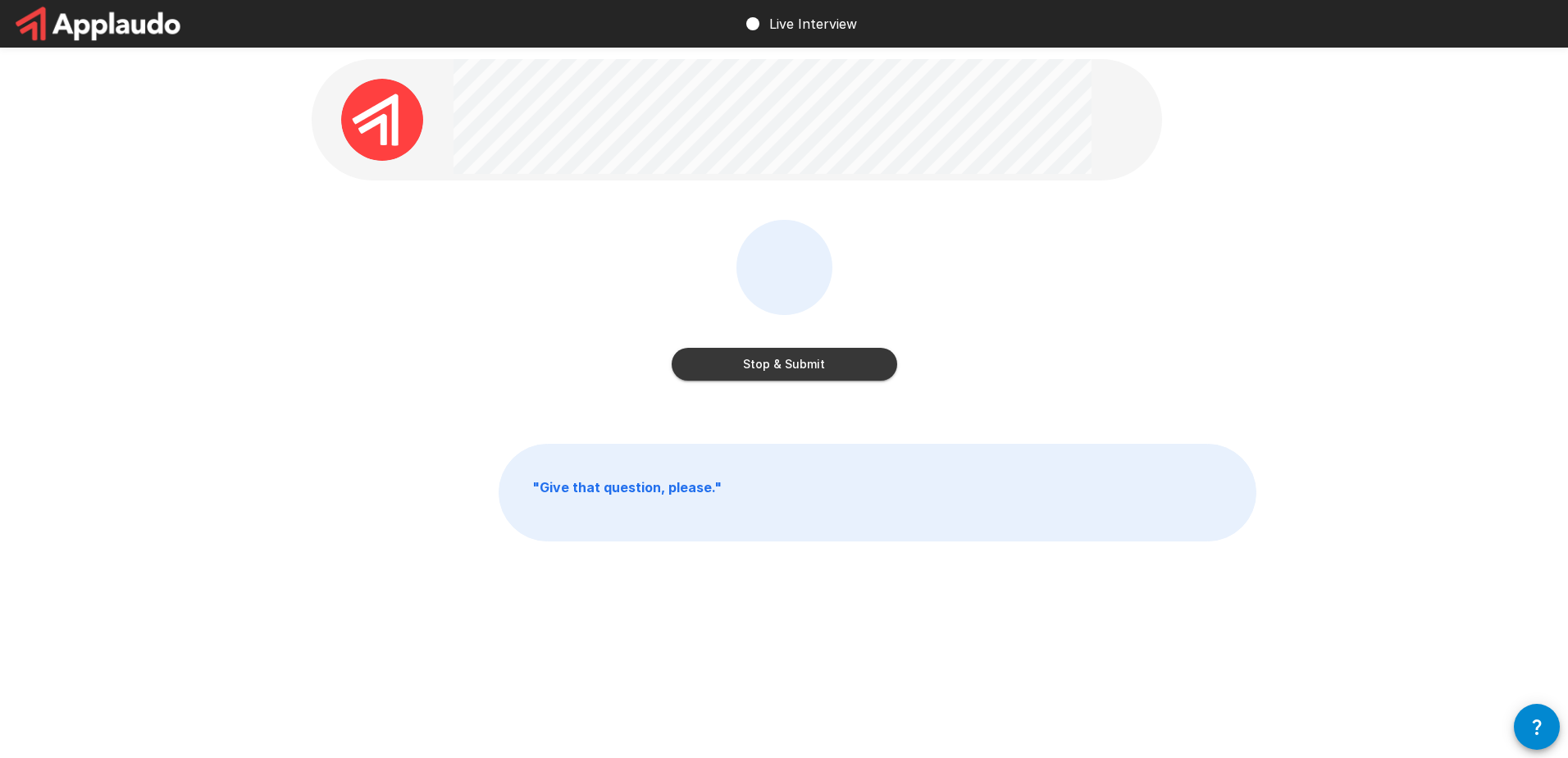
click at [802, 361] on button "Stop & Submit" at bounding box center [784, 364] width 226 height 33
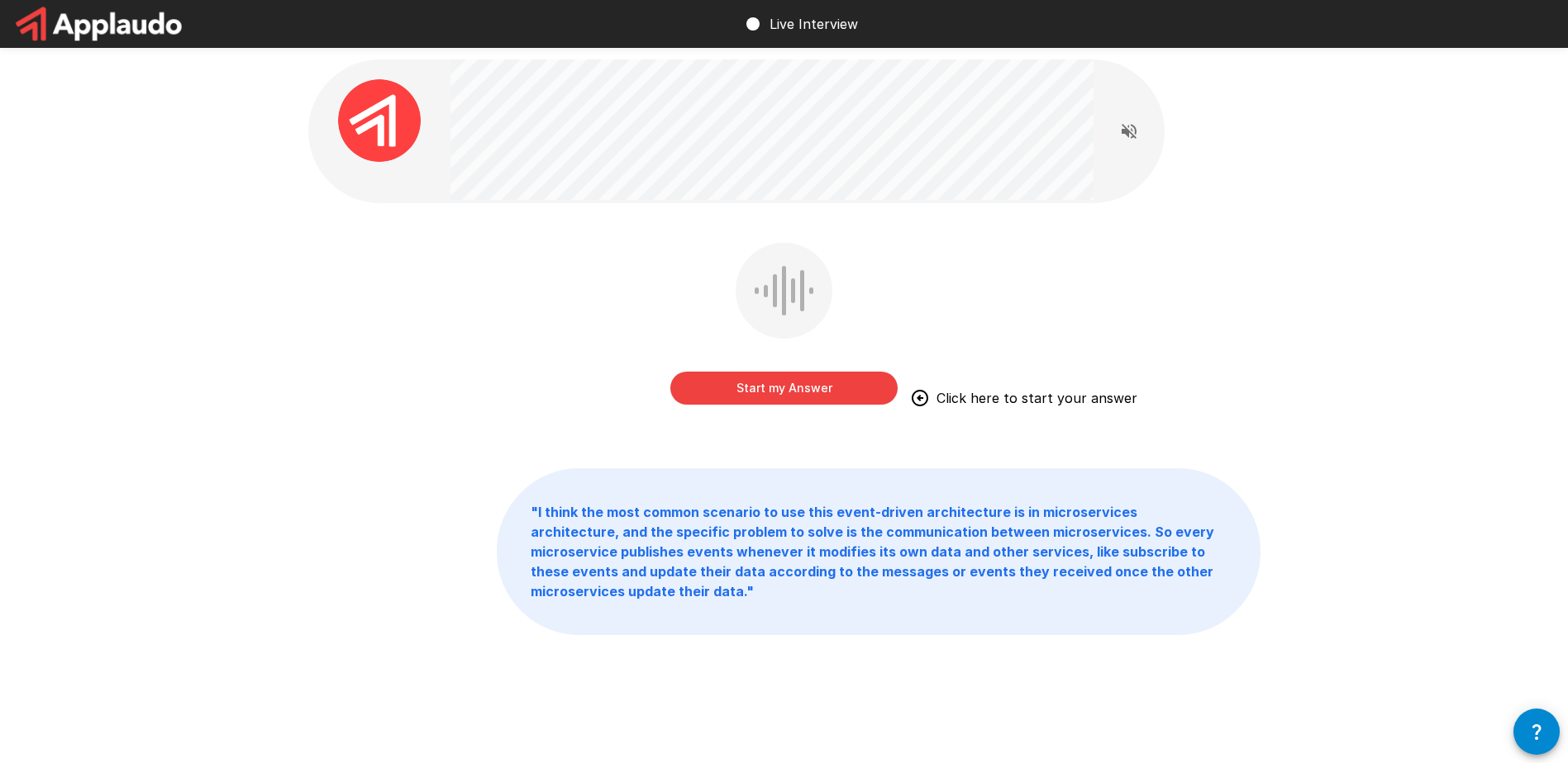
click at [833, 394] on button "Start my Answer" at bounding box center [783, 388] width 227 height 33
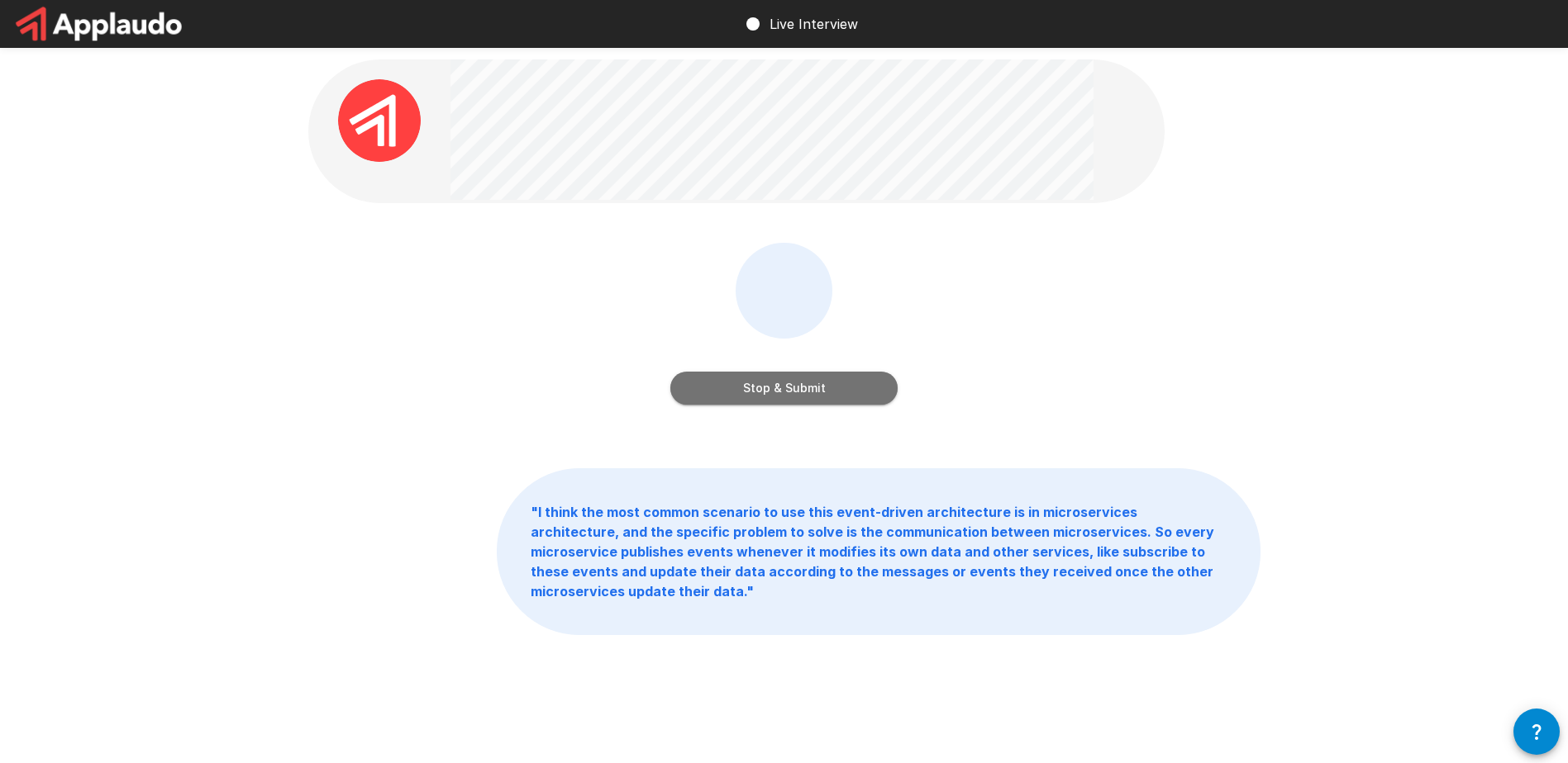
click at [822, 392] on button "Stop & Submit" at bounding box center [783, 388] width 227 height 33
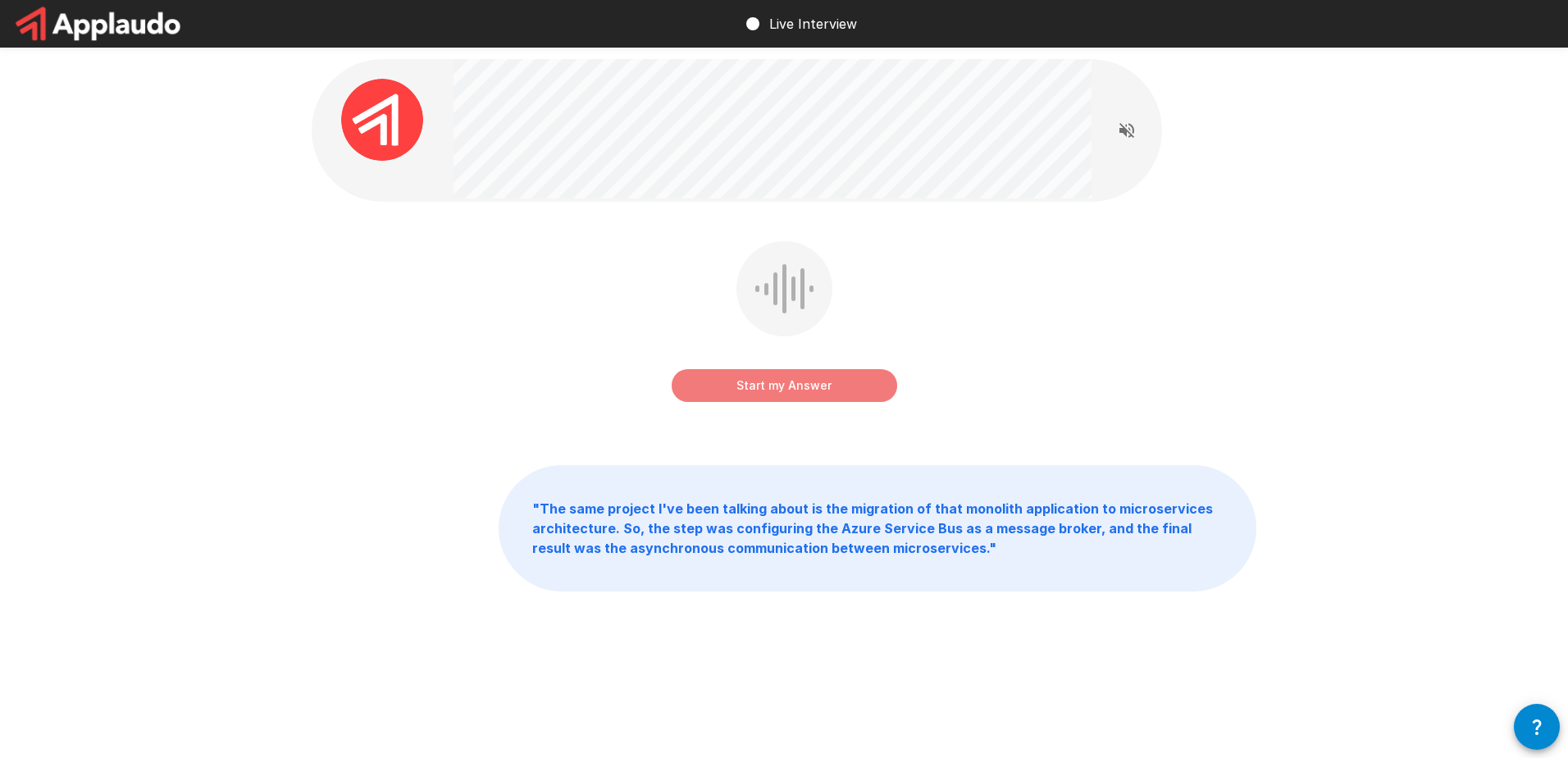
click at [864, 380] on button "Start my Answer" at bounding box center [784, 386] width 226 height 33
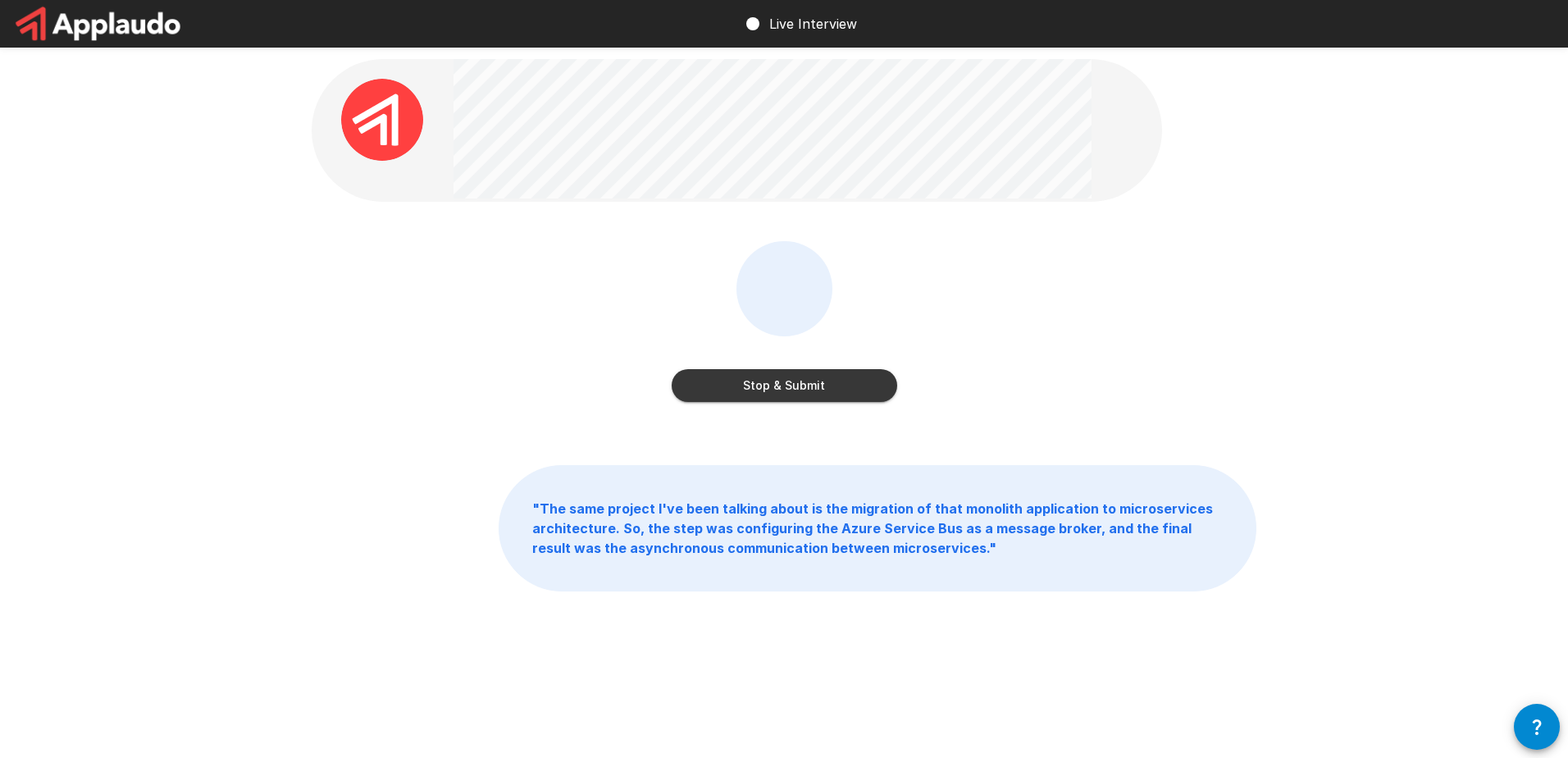
click at [866, 396] on button "Stop & Submit" at bounding box center [784, 386] width 226 height 33
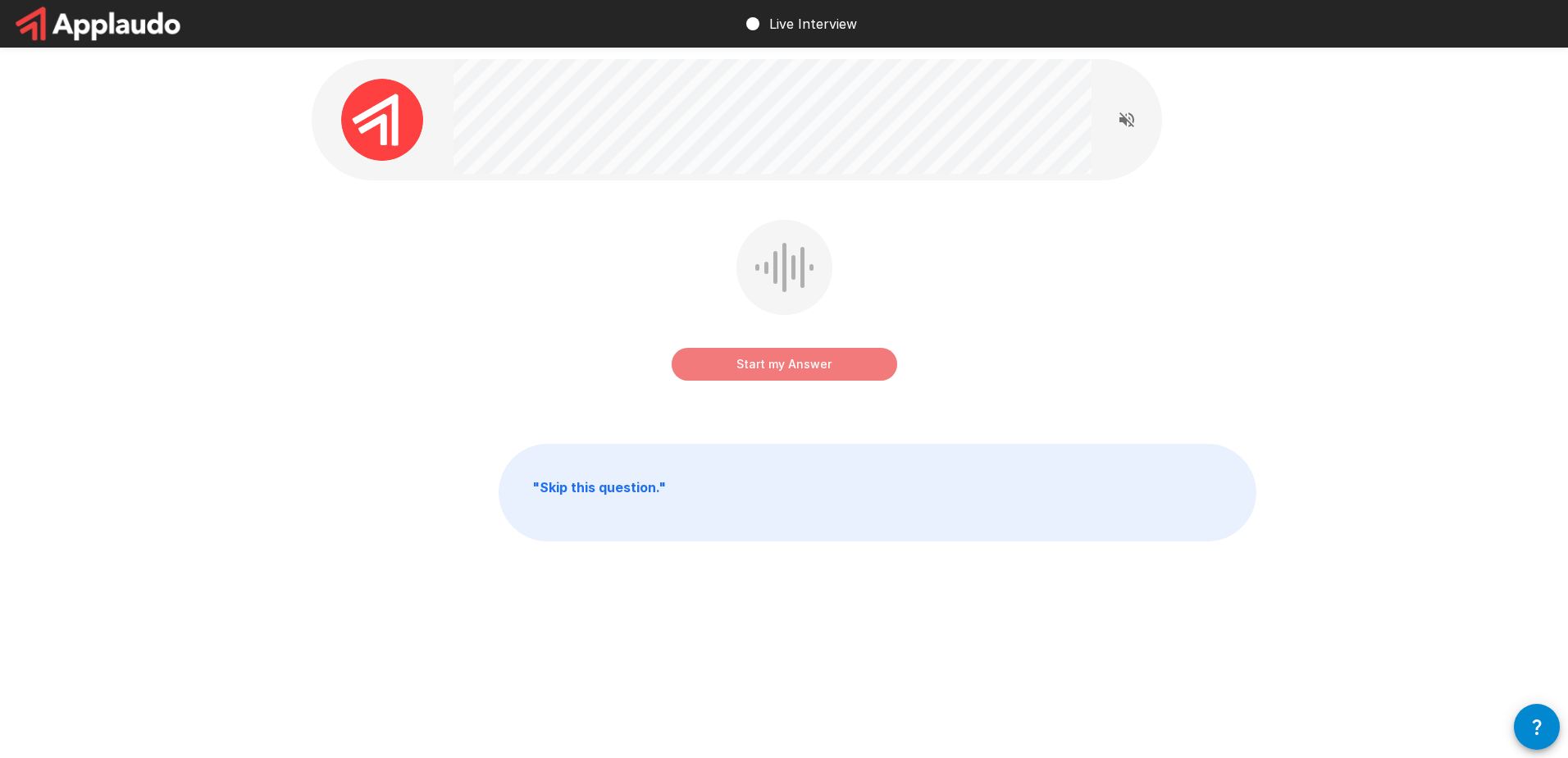
click at [766, 362] on button "Start my Answer" at bounding box center [784, 364] width 226 height 33
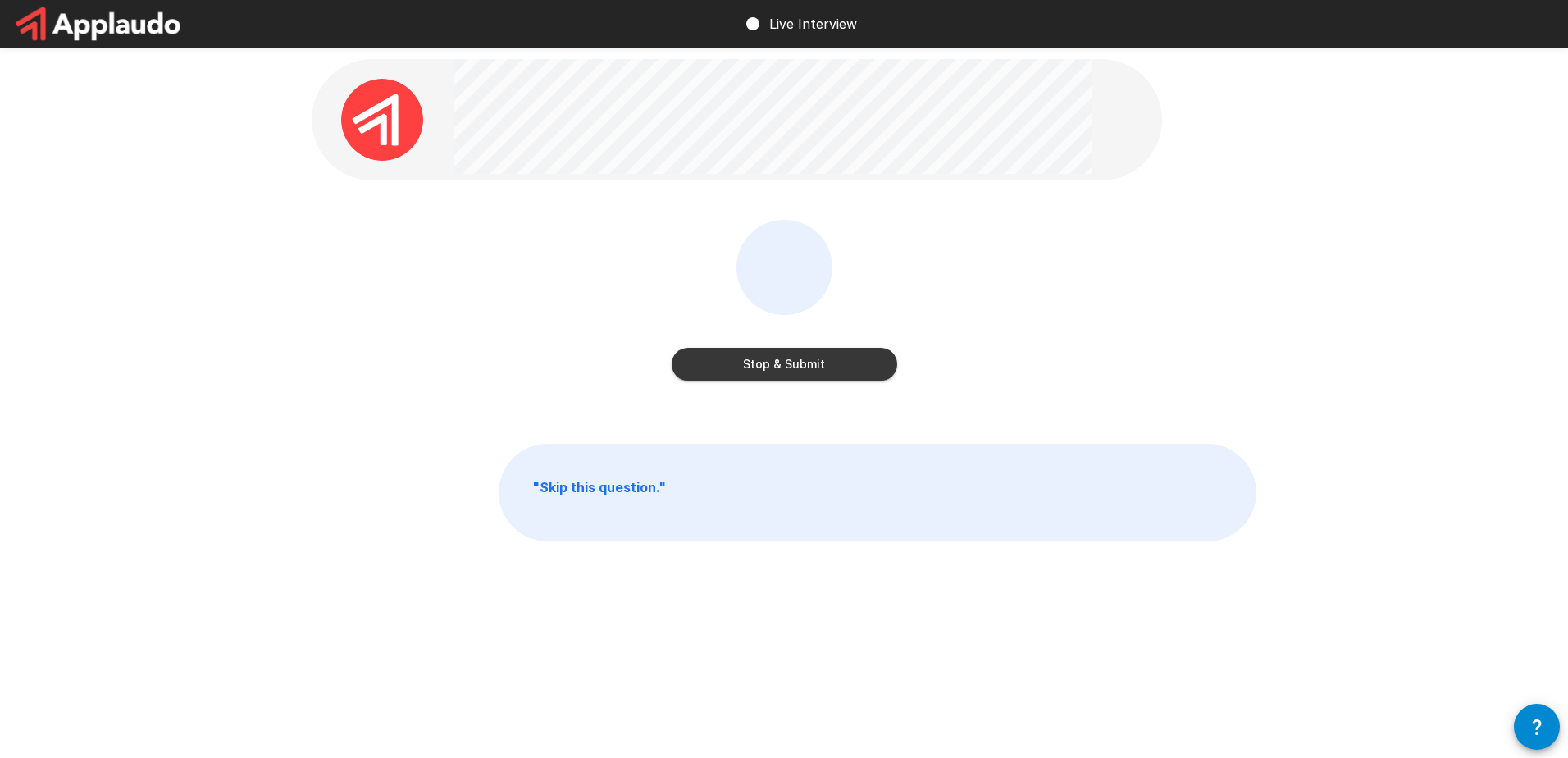
click at [868, 349] on button "Stop & Submit" at bounding box center [784, 364] width 226 height 33
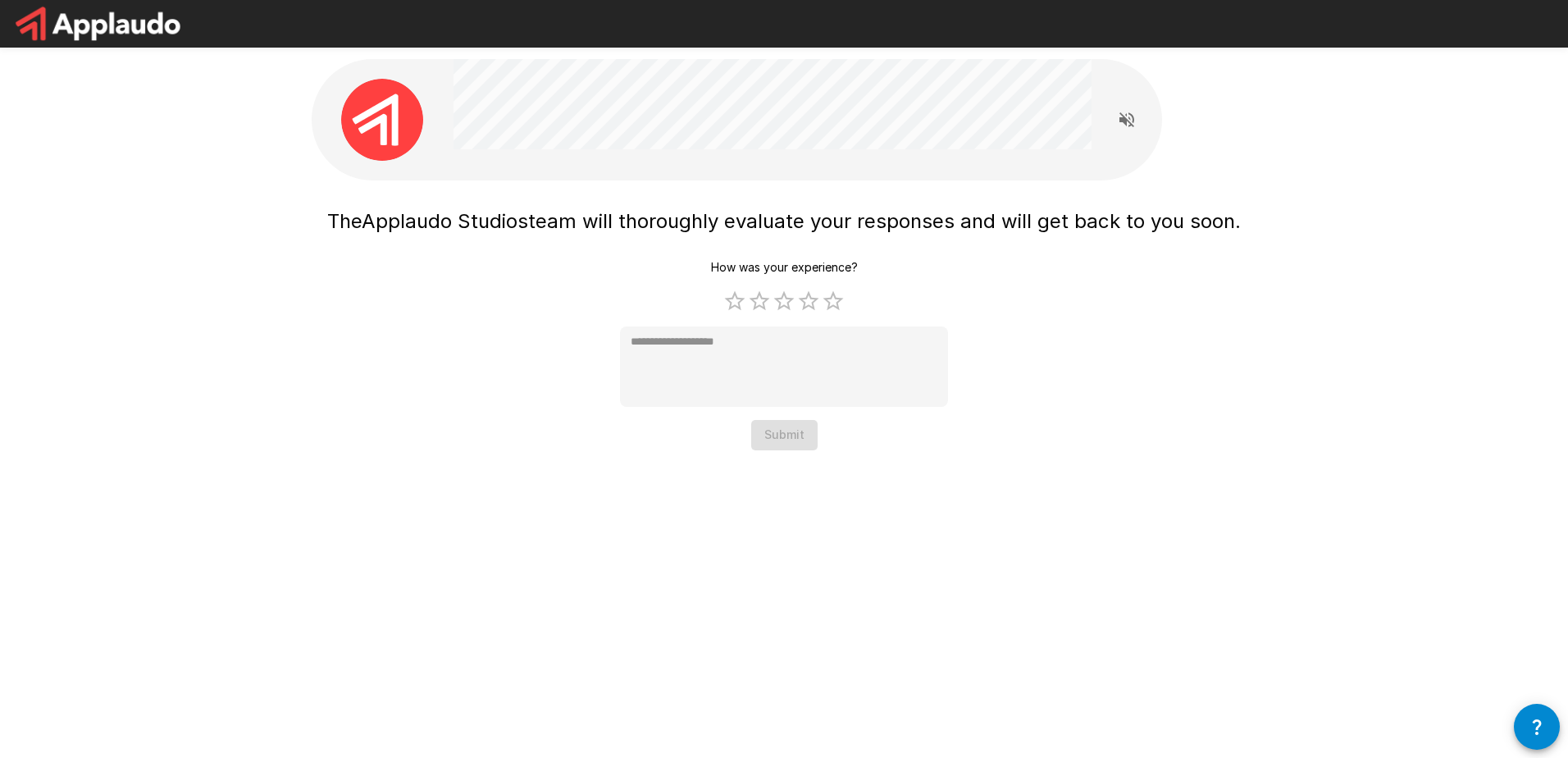
click at [1149, 372] on div "The Applaudo Studios team will thoroughly evaluate your responses and will get …" at bounding box center [784, 325] width 914 height 250
